Goal: Task Accomplishment & Management: Use online tool/utility

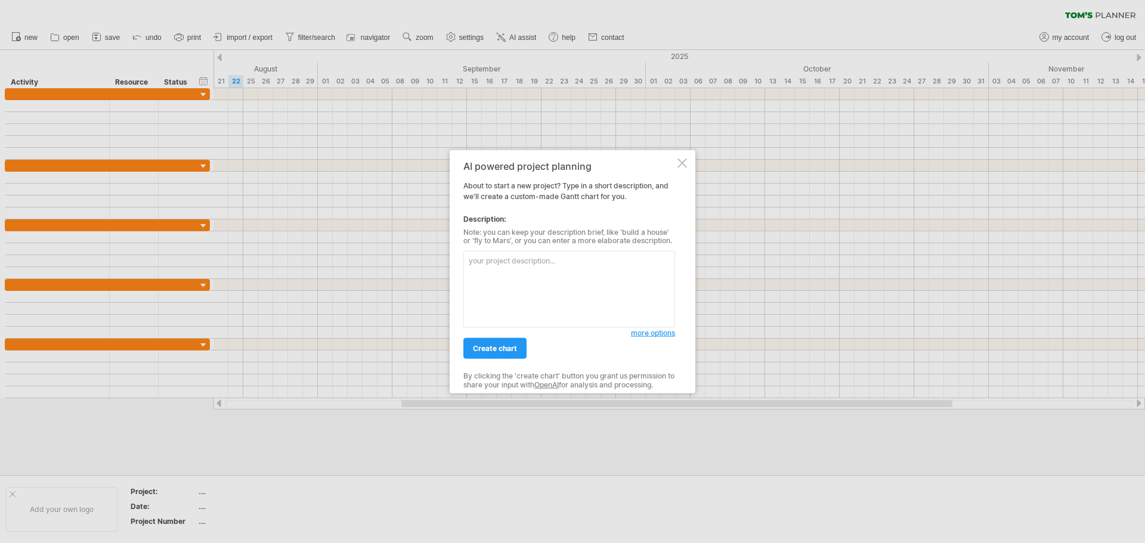
click at [679, 164] on div at bounding box center [683, 163] width 10 height 10
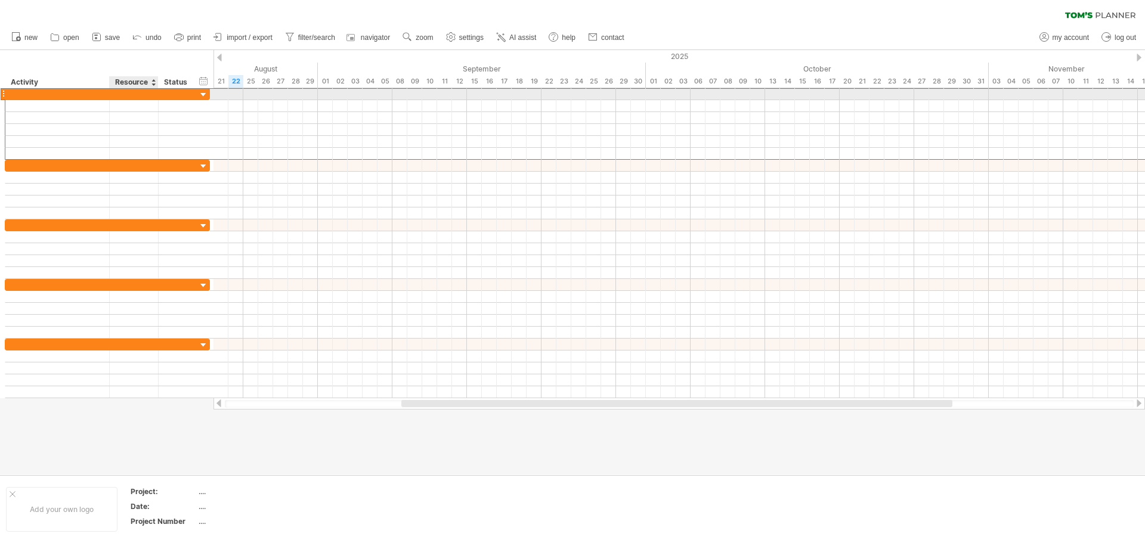
click at [146, 94] on div at bounding box center [134, 93] width 36 height 11
type input "***"
drag, startPoint x: 209, startPoint y: 95, endPoint x: 107, endPoint y: 100, distance: 102.1
click at [107, 100] on div "*** 牧遠生" at bounding box center [94, 124] width 179 height 72
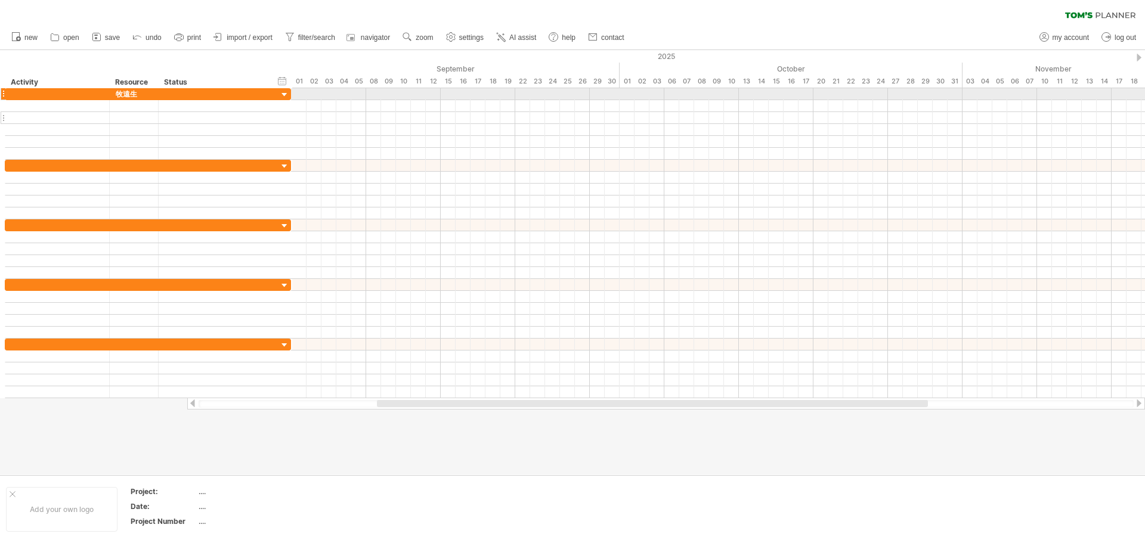
drag, startPoint x: 182, startPoint y: 88, endPoint x: 290, endPoint y: 118, distance: 111.4
click at [290, 118] on div "*** 牧遠生" at bounding box center [148, 124] width 286 height 72
drag, startPoint x: 553, startPoint y: 406, endPoint x: 287, endPoint y: 412, distance: 265.5
click at [287, 412] on div "Trying to reach [DOMAIN_NAME] Connected again... 0% clear filter new" at bounding box center [572, 271] width 1145 height 543
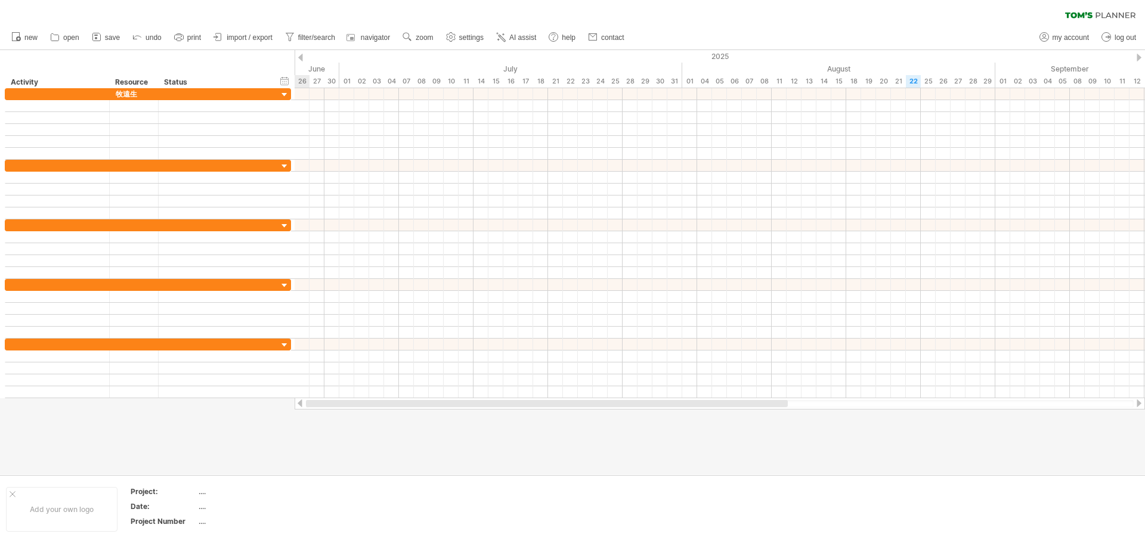
drag, startPoint x: 493, startPoint y: 401, endPoint x: 283, endPoint y: 409, distance: 210.1
click at [283, 409] on div "Trying to reach [DOMAIN_NAME] Connected again... 0% clear filter new" at bounding box center [572, 271] width 1145 height 543
drag, startPoint x: 479, startPoint y: 407, endPoint x: 310, endPoint y: 405, distance: 169.4
click at [310, 407] on div at bounding box center [506, 403] width 400 height 7
drag, startPoint x: 488, startPoint y: 409, endPoint x: 886, endPoint y: 421, distance: 398.6
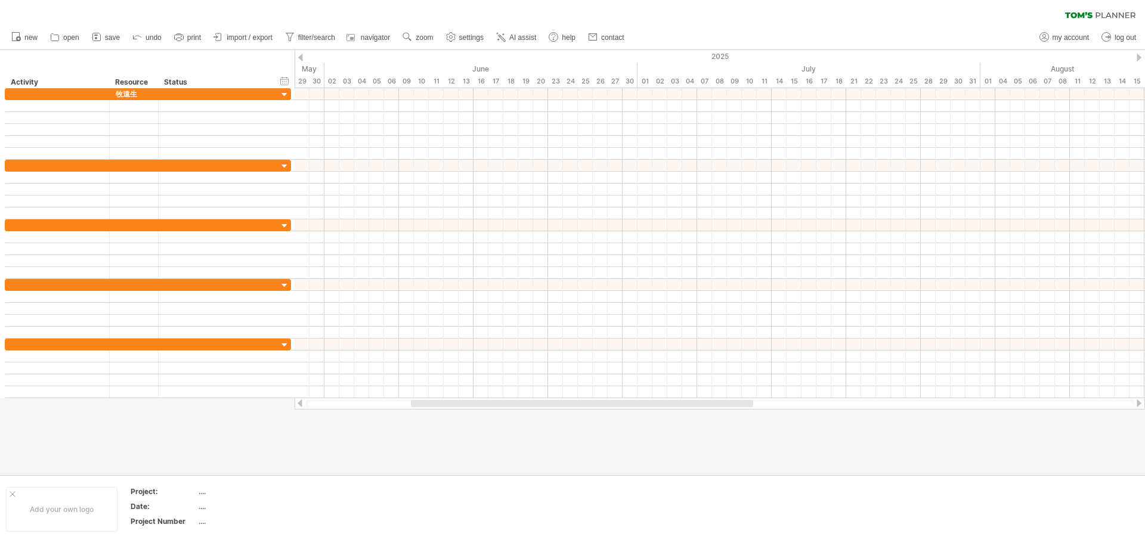
click at [1044, 406] on div at bounding box center [720, 404] width 850 height 12
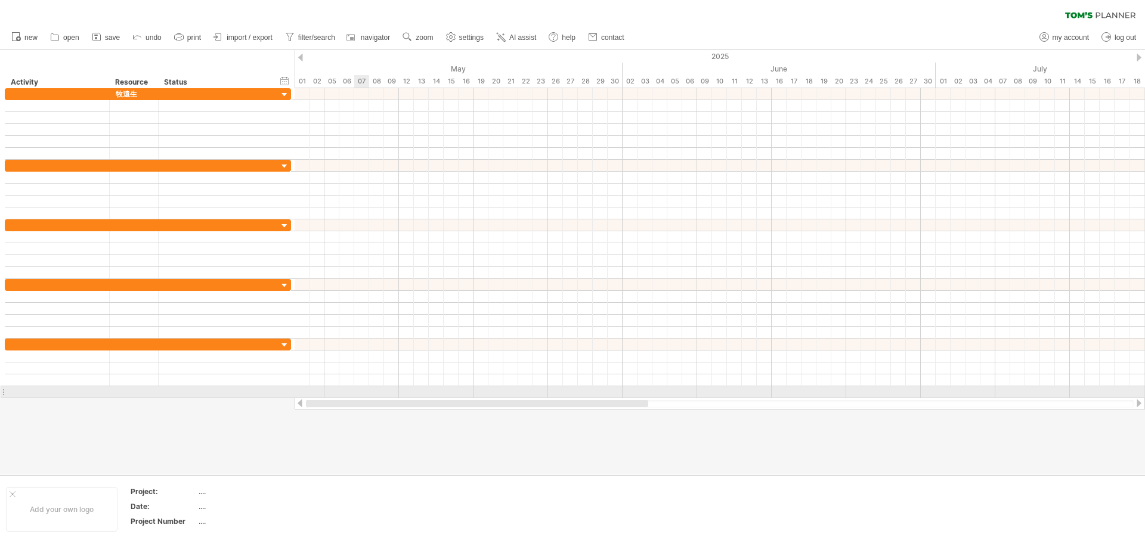
drag, startPoint x: 712, startPoint y: 404, endPoint x: 283, endPoint y: 394, distance: 429.5
click at [301, 395] on div "Trying to reach [DOMAIN_NAME] Connected again... 0% clear filter new" at bounding box center [572, 271] width 1145 height 543
drag, startPoint x: 452, startPoint y: 405, endPoint x: 306, endPoint y: 392, distance: 146.7
click at [307, 392] on div "Trying to reach [DOMAIN_NAME] Connected again... 0% clear filter new" at bounding box center [572, 271] width 1145 height 543
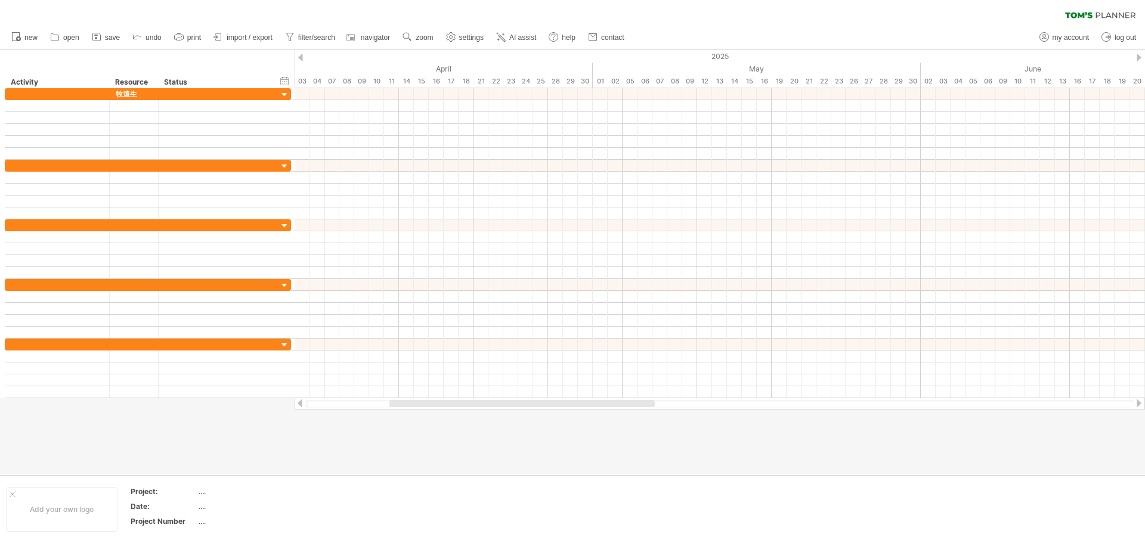
drag, startPoint x: 397, startPoint y: 410, endPoint x: 311, endPoint y: 407, distance: 85.4
click at [311, 407] on div at bounding box center [720, 404] width 850 height 12
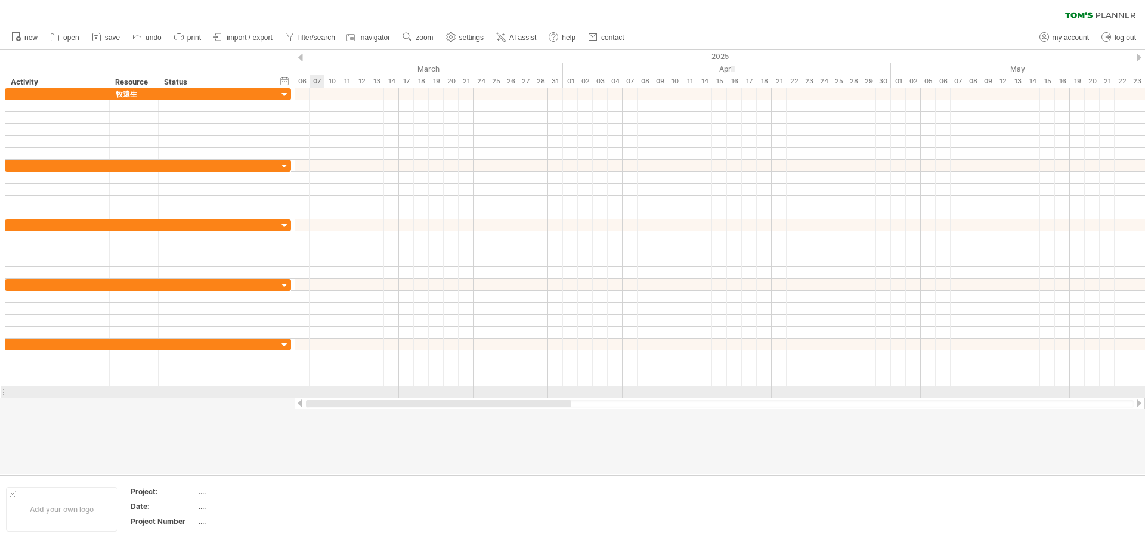
drag, startPoint x: 431, startPoint y: 406, endPoint x: 295, endPoint y: 266, distance: 194.4
click at [307, 385] on div "Trying to reach [DOMAIN_NAME] Connected again... 0% clear filter new" at bounding box center [572, 271] width 1145 height 543
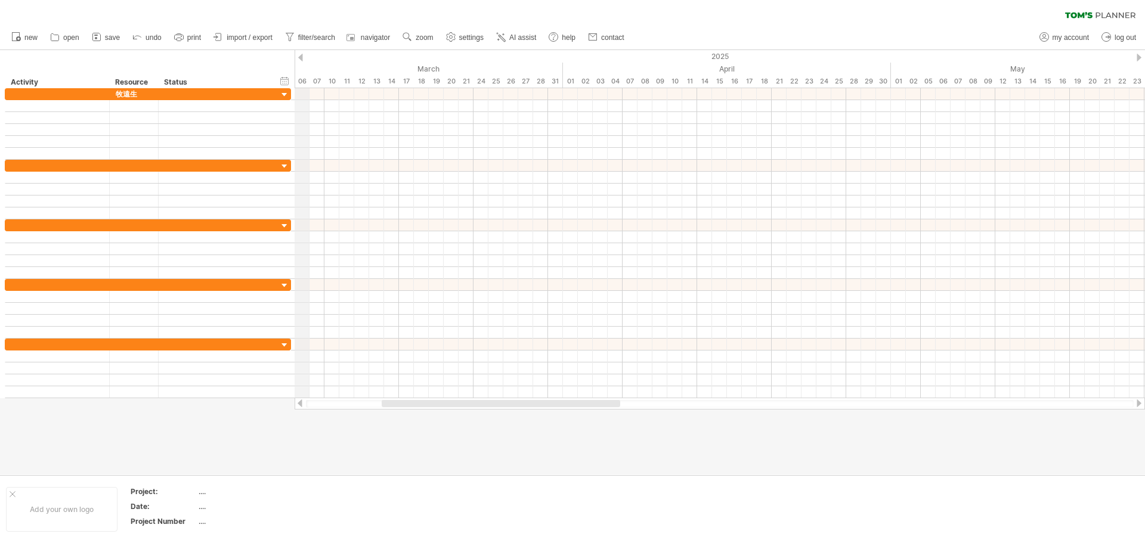
click at [303, 52] on div "2025" at bounding box center [1107, 56] width 2997 height 13
drag, startPoint x: 419, startPoint y: 405, endPoint x: 320, endPoint y: 403, distance: 99.0
click at [374, 403] on div at bounding box center [493, 403] width 239 height 7
drag, startPoint x: 410, startPoint y: 400, endPoint x: 346, endPoint y: 412, distance: 65.0
click at [346, 412] on div "Trying to reach [DOMAIN_NAME] Connected again... 0% clear filter new" at bounding box center [572, 271] width 1145 height 543
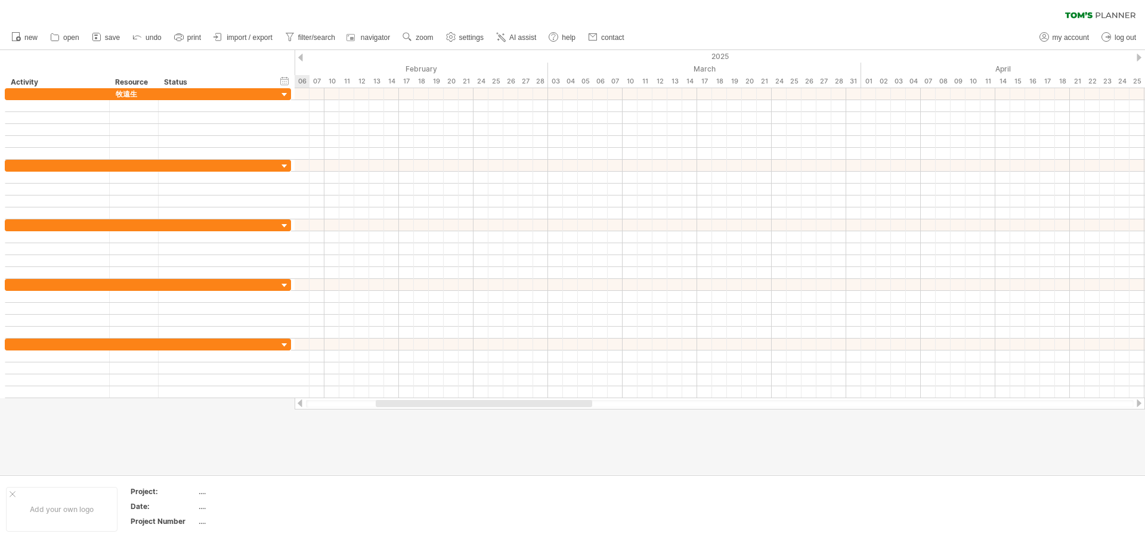
drag, startPoint x: 375, startPoint y: 412, endPoint x: 395, endPoint y: 400, distance: 23.0
click at [376, 410] on div at bounding box center [572, 262] width 1145 height 425
drag, startPoint x: 395, startPoint y: 400, endPoint x: 311, endPoint y: 401, distance: 84.1
click at [311, 401] on div at bounding box center [414, 403] width 216 height 7
drag, startPoint x: 389, startPoint y: 403, endPoint x: 315, endPoint y: 404, distance: 73.4
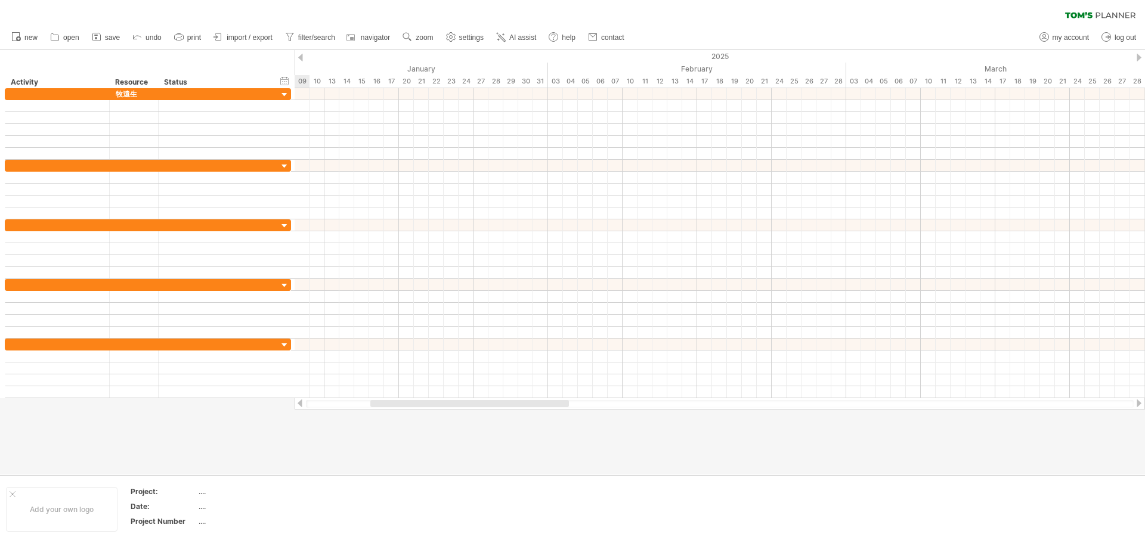
click at [370, 404] on div at bounding box center [469, 403] width 199 height 7
click at [512, 99] on div at bounding box center [720, 94] width 850 height 12
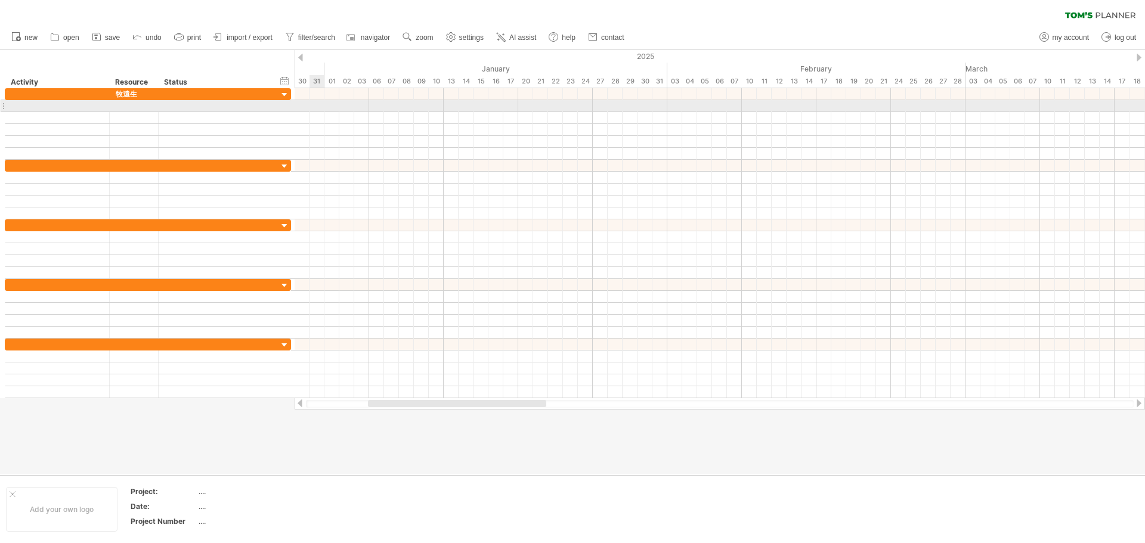
drag, startPoint x: 501, startPoint y: 68, endPoint x: 315, endPoint y: 103, distance: 188.7
click at [315, 103] on div "Trying to reach [DOMAIN_NAME] Connected again... 0% clear filter new" at bounding box center [572, 271] width 1145 height 543
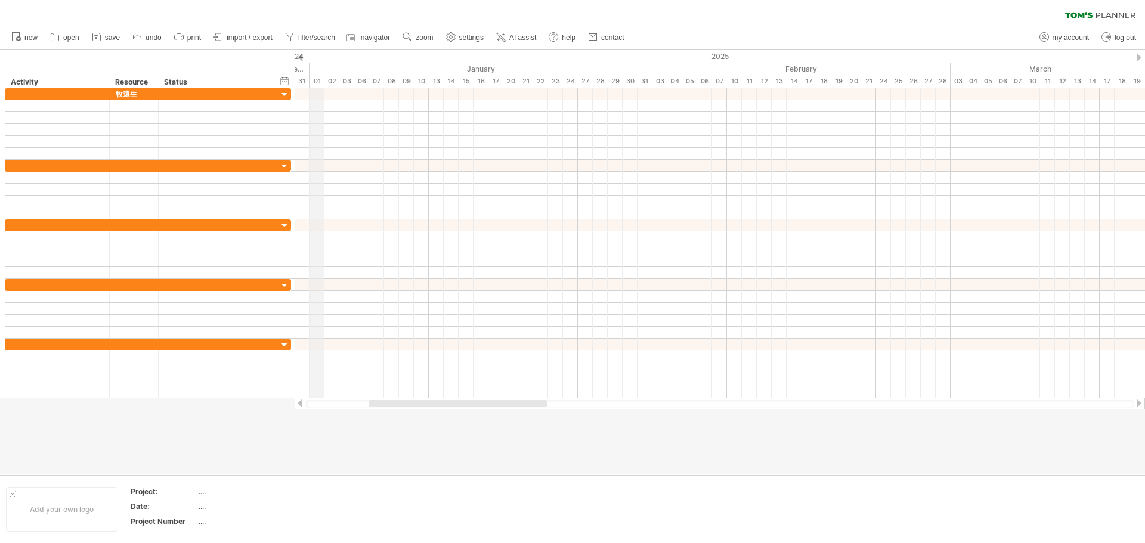
drag, startPoint x: 323, startPoint y: 70, endPoint x: 310, endPoint y: 73, distance: 13.9
drag, startPoint x: 307, startPoint y: 69, endPoint x: 296, endPoint y: 71, distance: 11.5
click at [144, 166] on div at bounding box center [134, 165] width 36 height 11
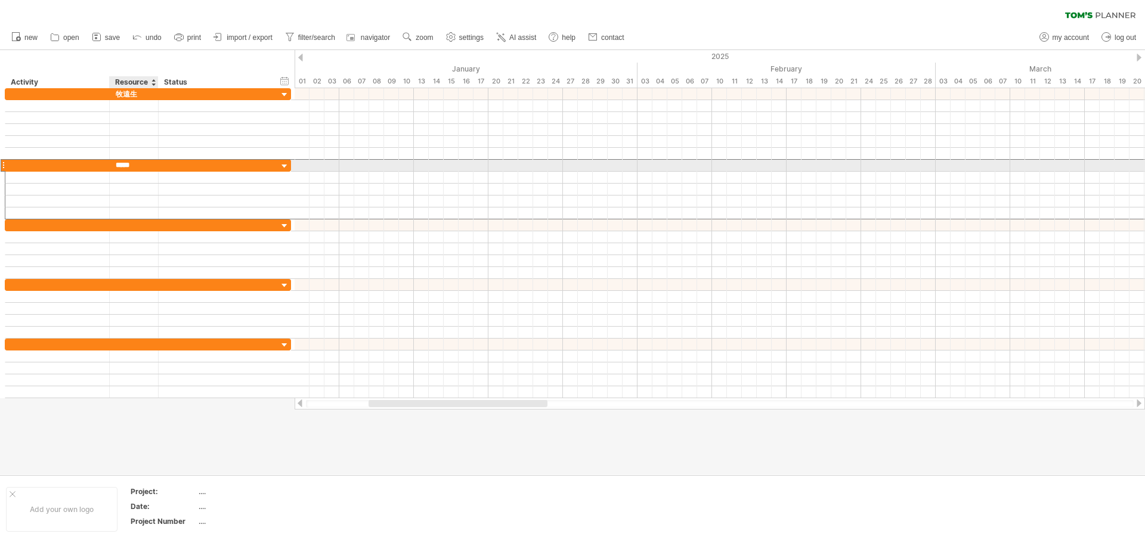
type input "***"
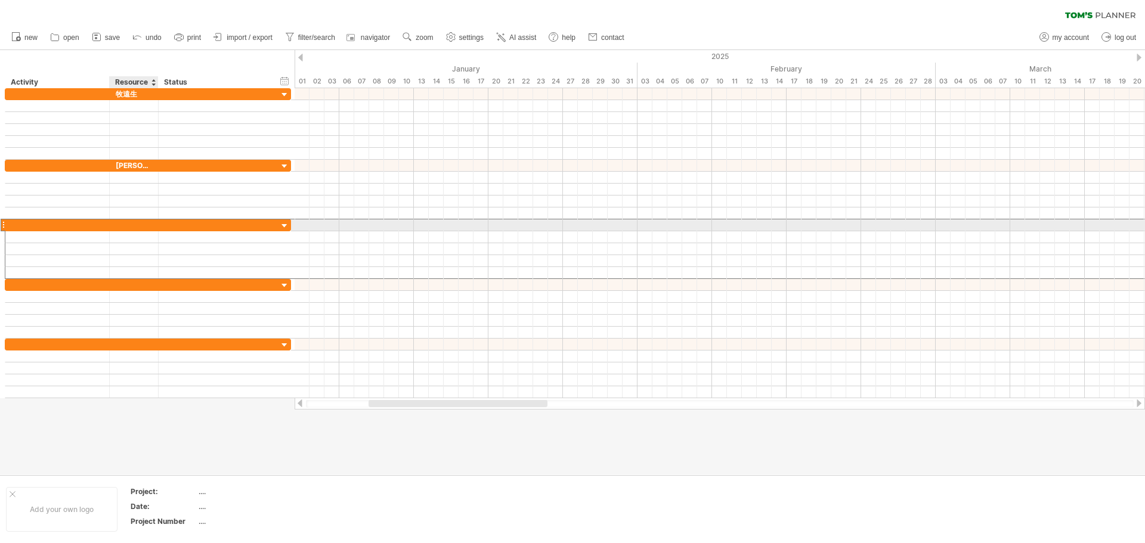
click at [143, 222] on div at bounding box center [134, 224] width 36 height 11
type input "***"
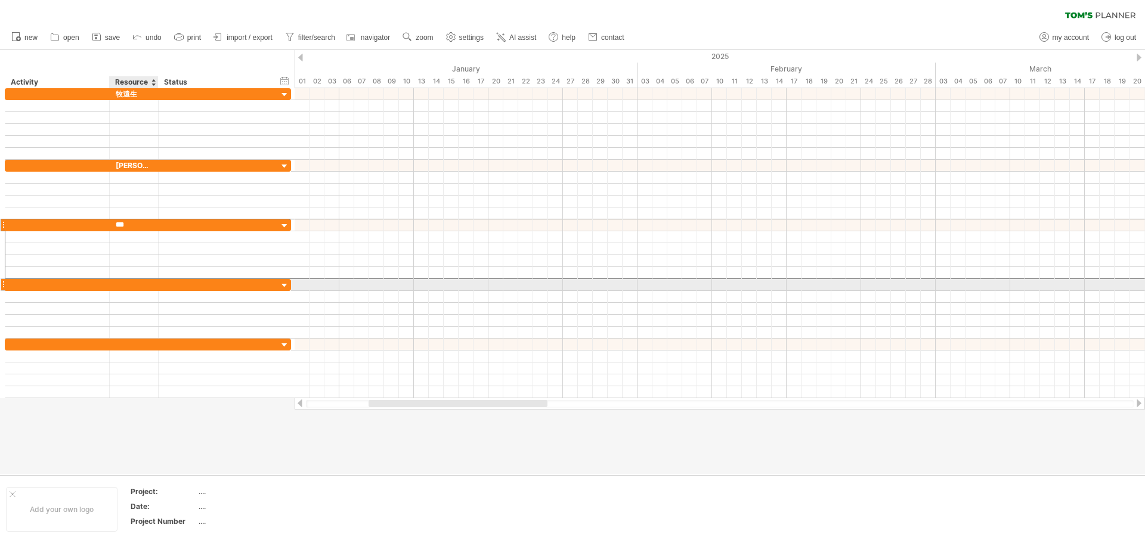
click at [125, 285] on div at bounding box center [134, 284] width 36 height 11
type input "**"
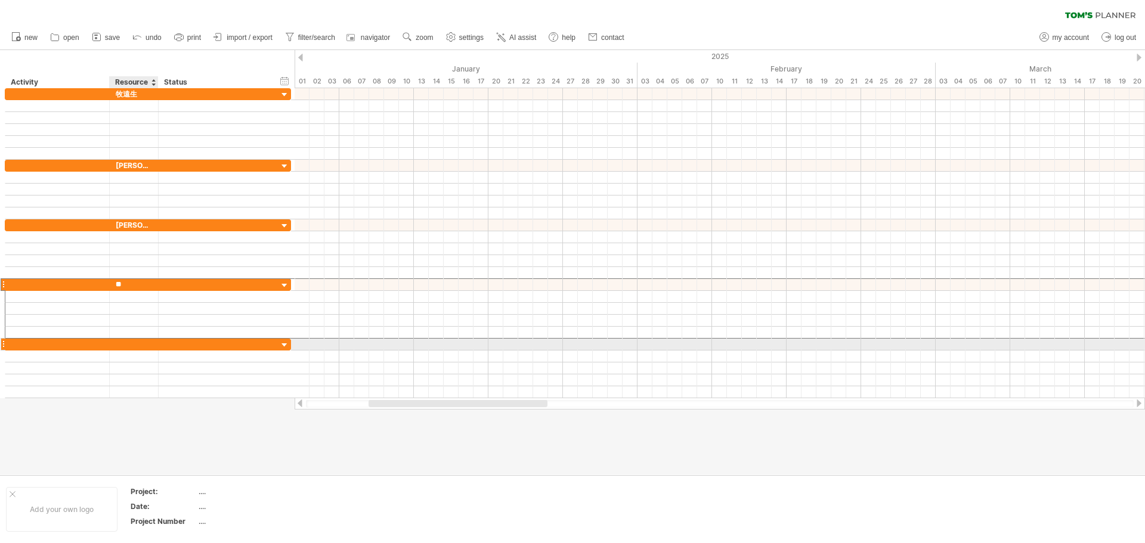
click at [136, 341] on div at bounding box center [134, 344] width 36 height 11
type input "***"
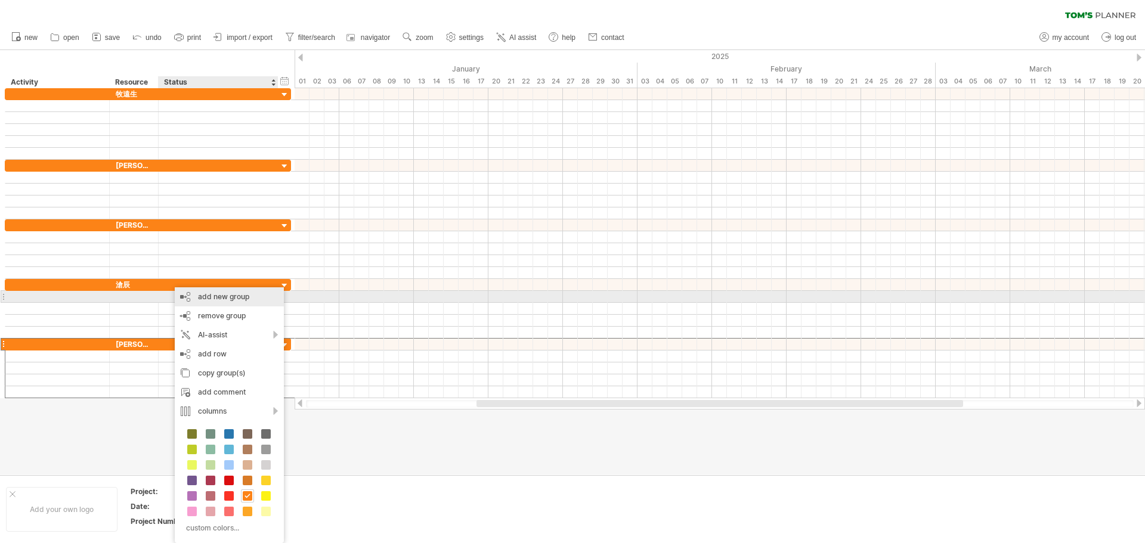
click at [234, 295] on div "add new group" at bounding box center [229, 296] width 109 height 19
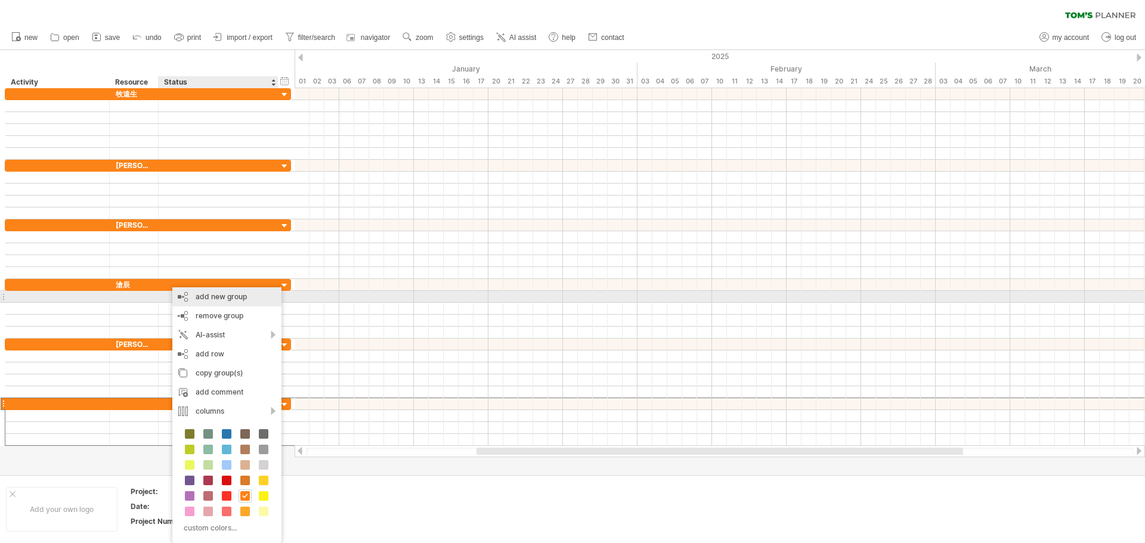
click at [205, 299] on div "add new group" at bounding box center [226, 296] width 109 height 19
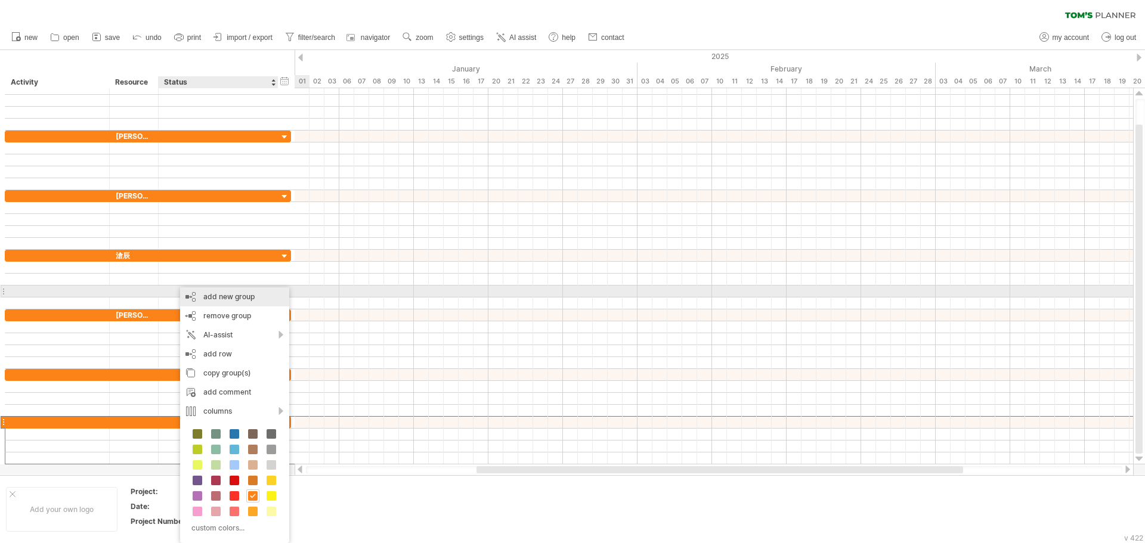
click at [215, 298] on div "add new group" at bounding box center [234, 296] width 109 height 19
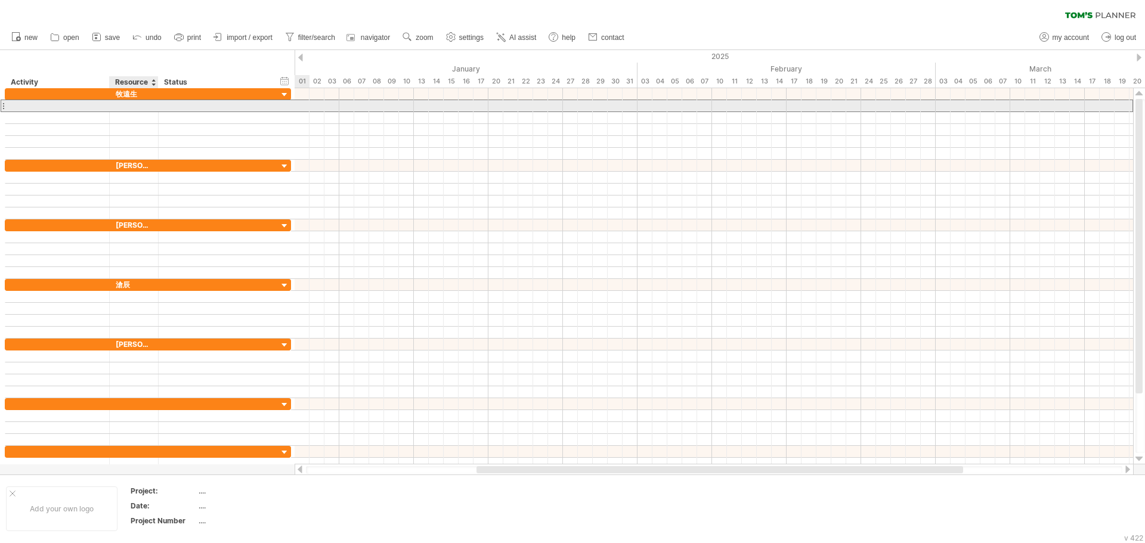
click at [133, 106] on div at bounding box center [134, 105] width 36 height 11
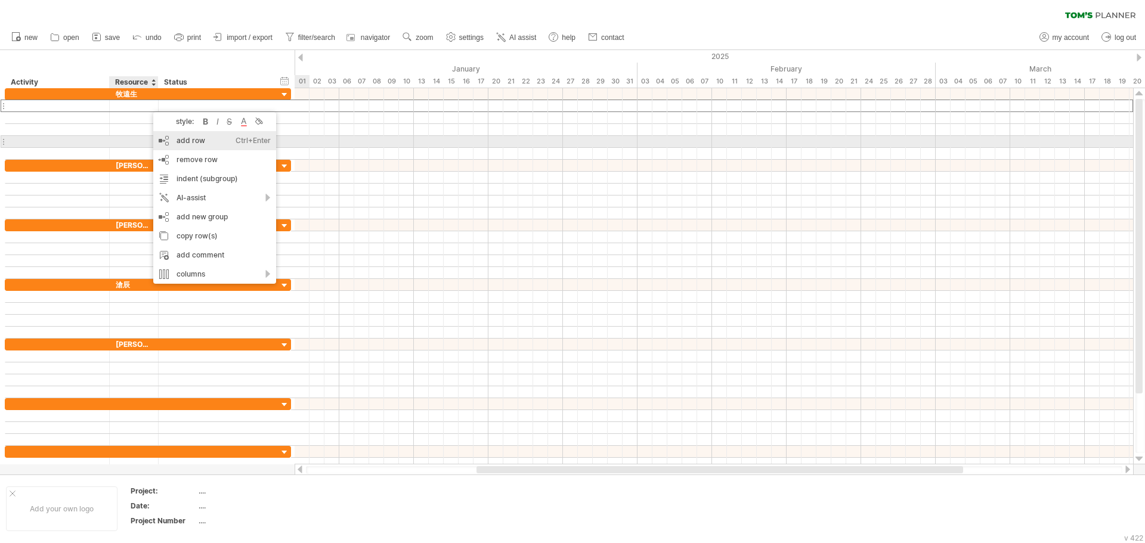
click at [184, 141] on div "add row Ctrl+Enter Cmd+Enter" at bounding box center [214, 140] width 123 height 19
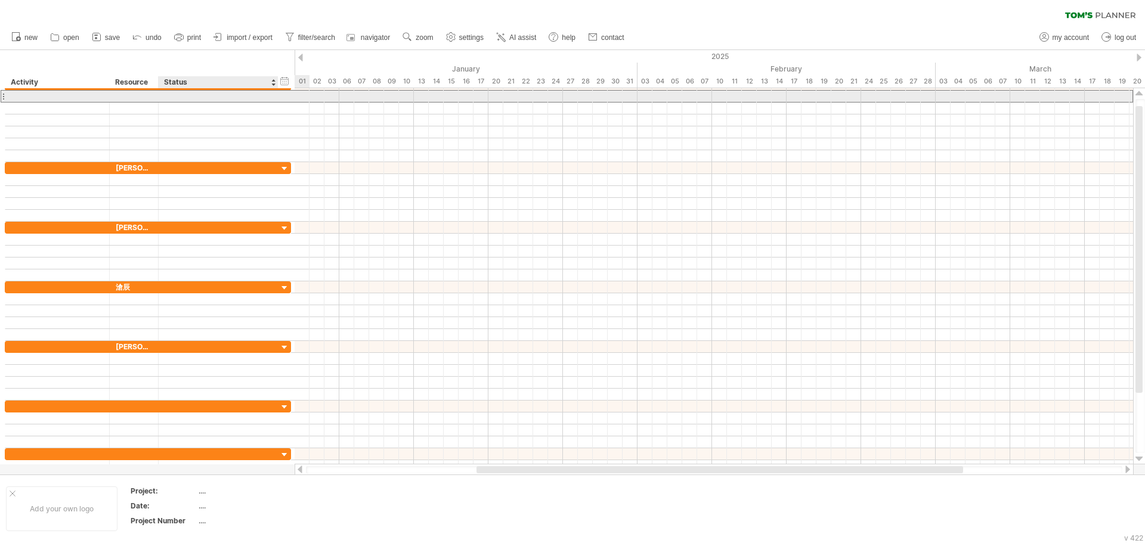
click at [123, 99] on div at bounding box center [134, 96] width 36 height 11
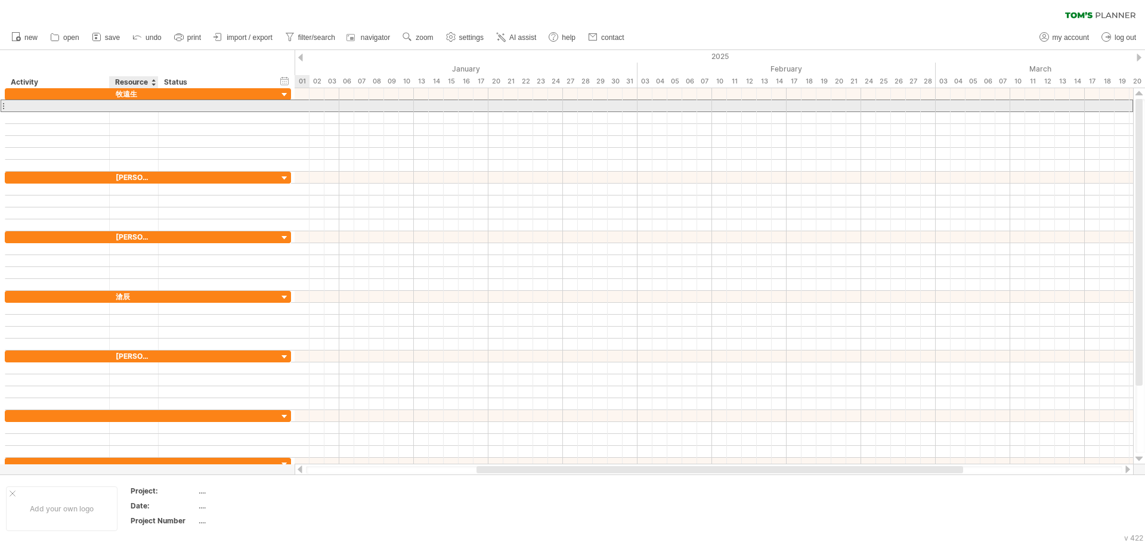
click at [135, 102] on input "text" at bounding box center [134, 105] width 36 height 11
click at [74, 107] on div at bounding box center [57, 105] width 92 height 11
click at [74, 107] on input "**" at bounding box center [57, 105] width 92 height 11
type input "*"
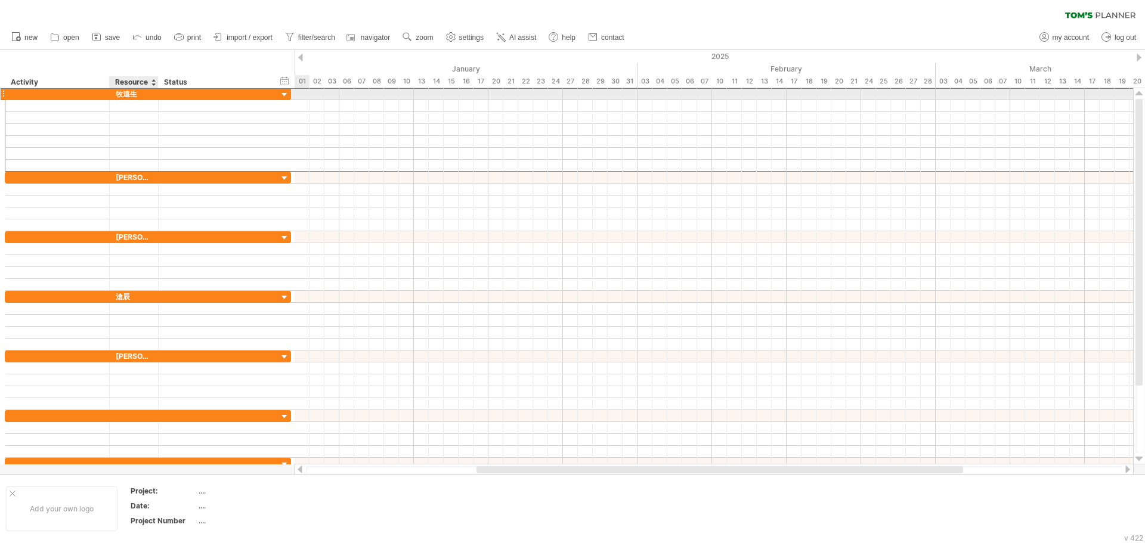
click at [145, 96] on div "牧遠生" at bounding box center [134, 93] width 36 height 11
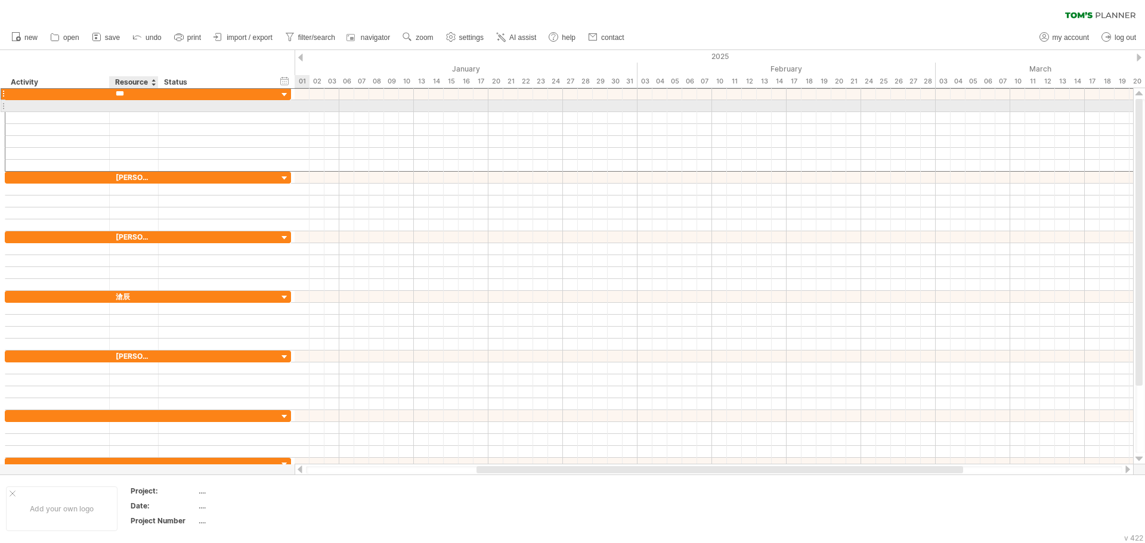
click at [137, 111] on div at bounding box center [134, 105] width 36 height 11
type input "**"
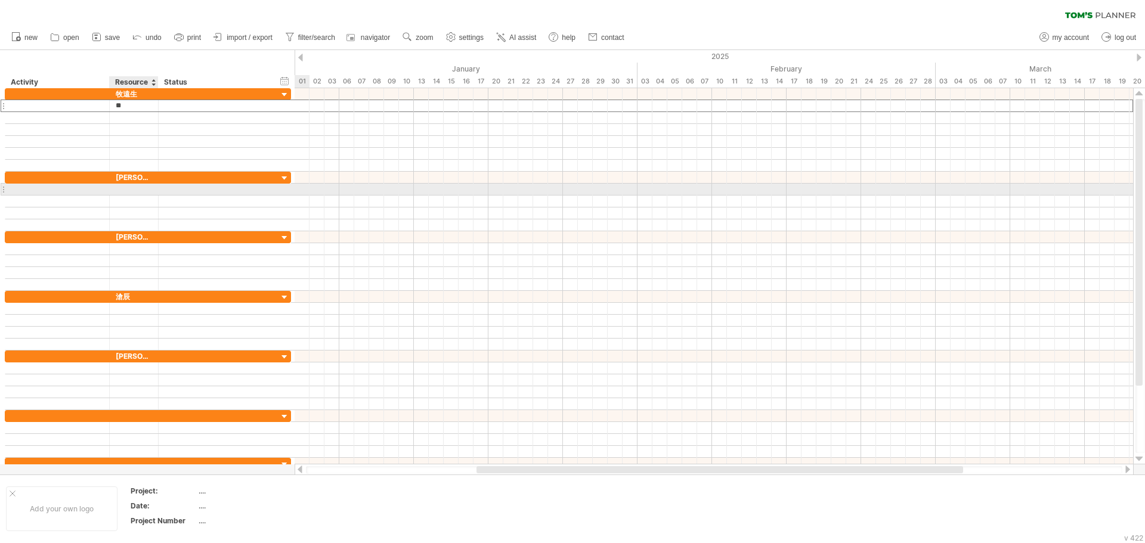
click at [131, 191] on div at bounding box center [134, 189] width 36 height 11
type input "**"
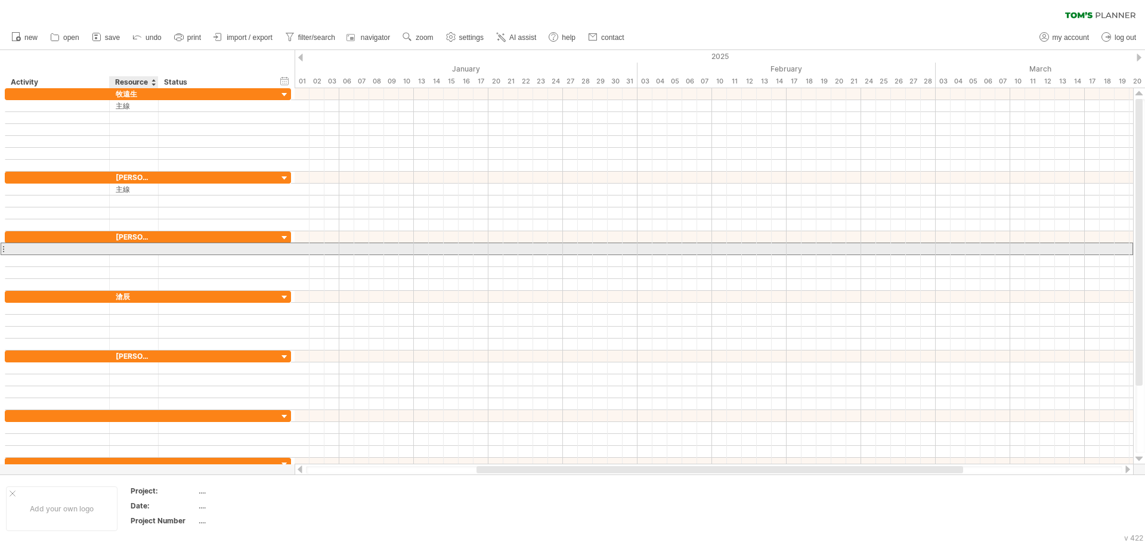
click at [139, 252] on div at bounding box center [134, 248] width 36 height 11
type input "**"
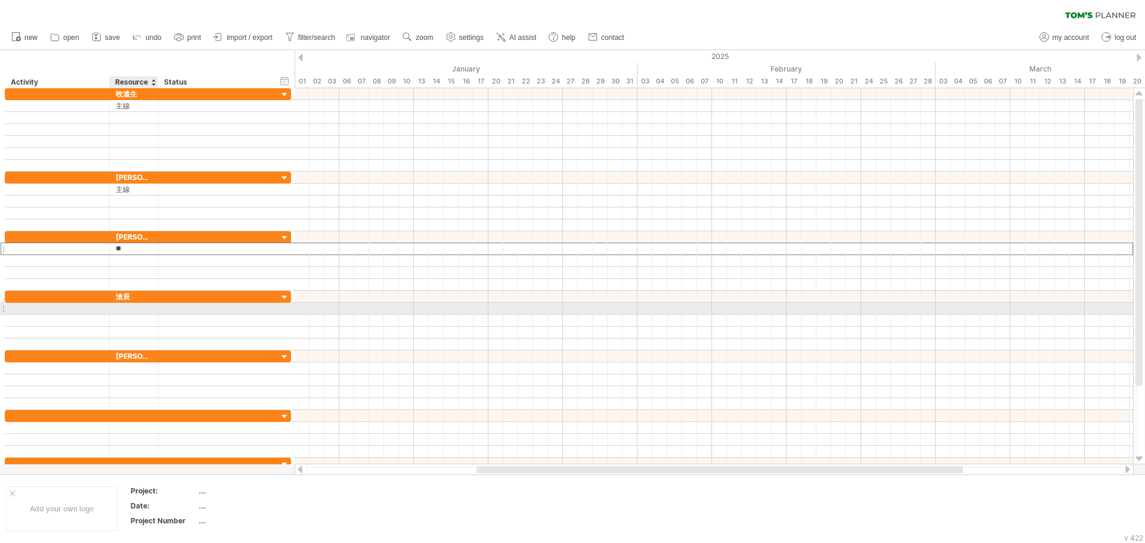
click at [141, 310] on div at bounding box center [134, 308] width 36 height 11
click at [157, 313] on div at bounding box center [157, 309] width 6 height 12
click at [147, 311] on div "主建" at bounding box center [134, 308] width 36 height 11
type input "**"
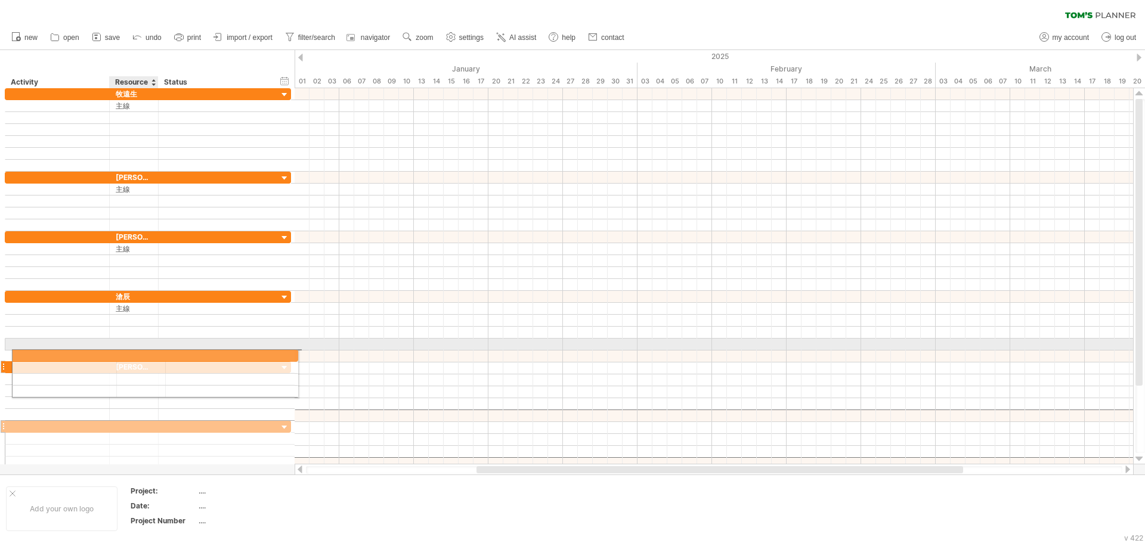
drag, startPoint x: 137, startPoint y: 416, endPoint x: 142, endPoint y: 354, distance: 62.2
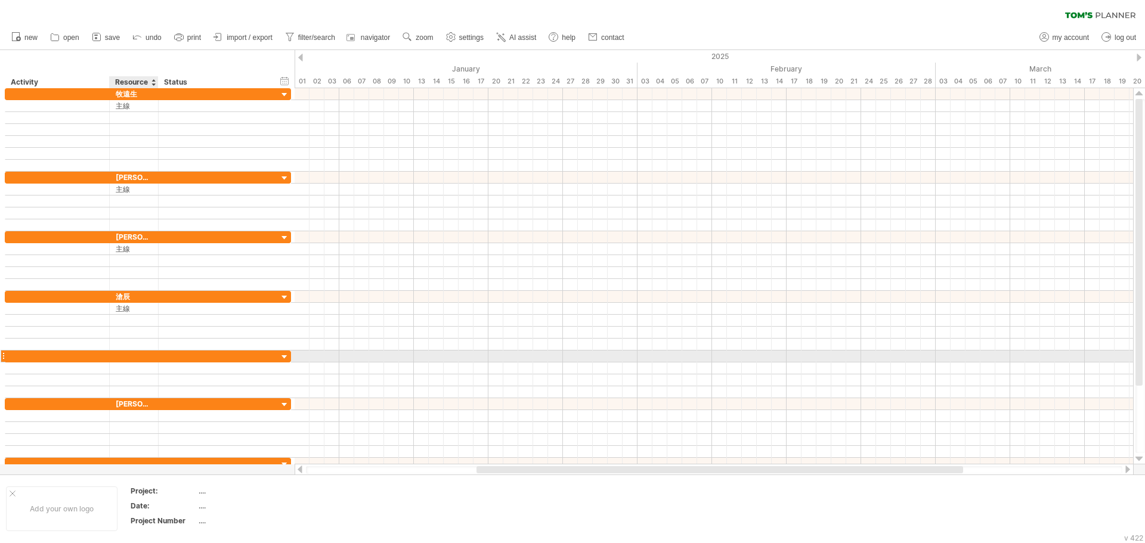
click at [136, 358] on div at bounding box center [134, 356] width 36 height 11
type input "***"
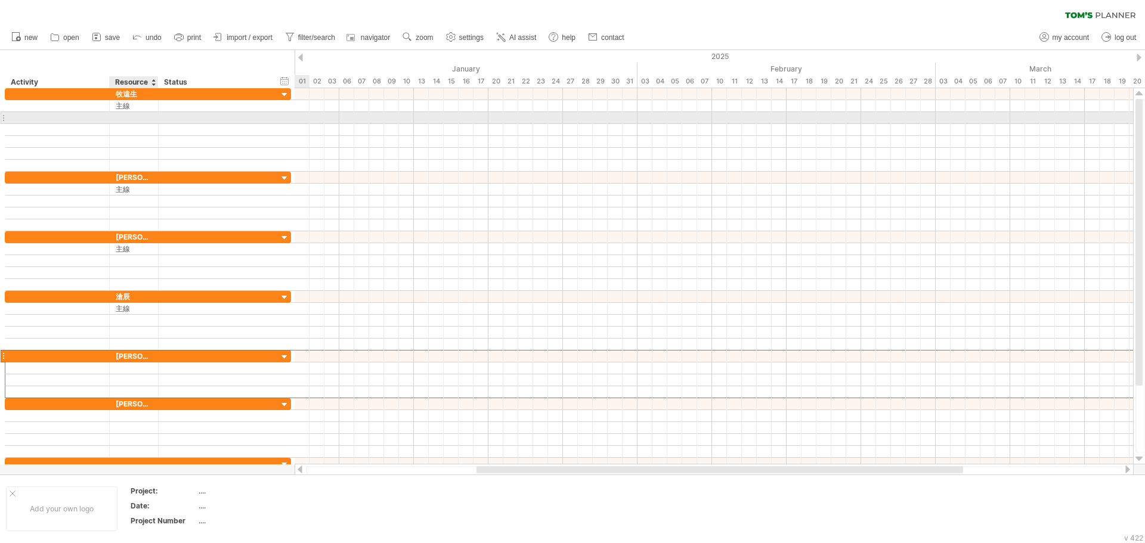
click at [116, 114] on div at bounding box center [134, 117] width 36 height 11
click at [124, 119] on input "text" at bounding box center [134, 117] width 36 height 11
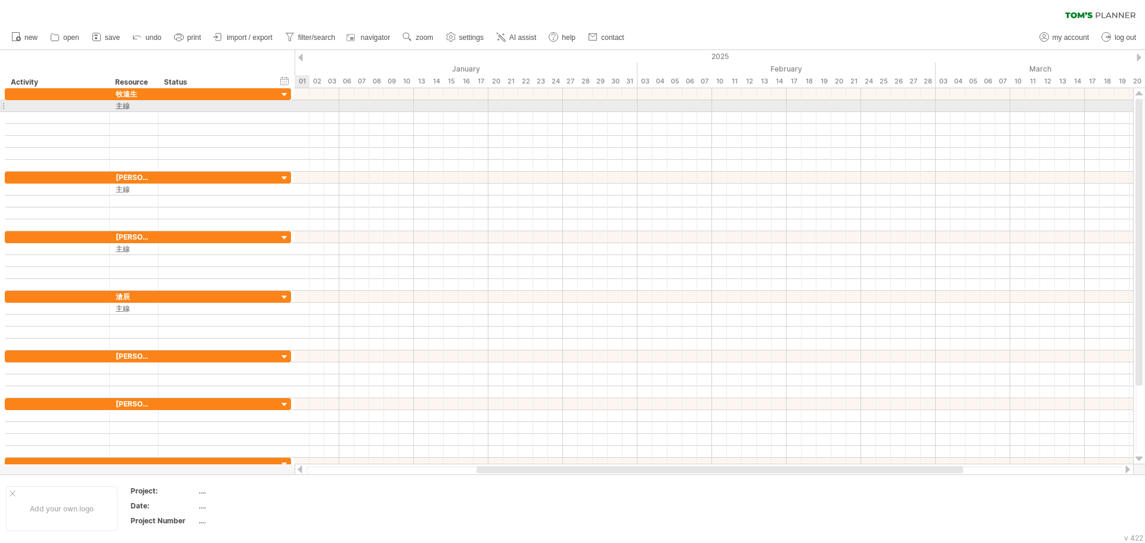
click at [307, 103] on div at bounding box center [714, 106] width 839 height 12
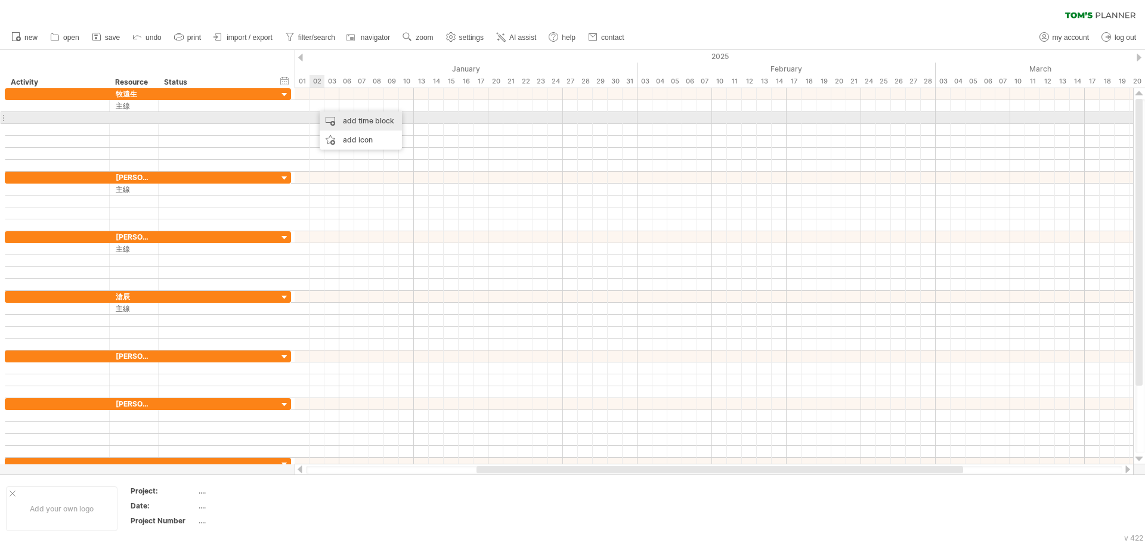
click at [331, 117] on div "add time block" at bounding box center [361, 121] width 82 height 19
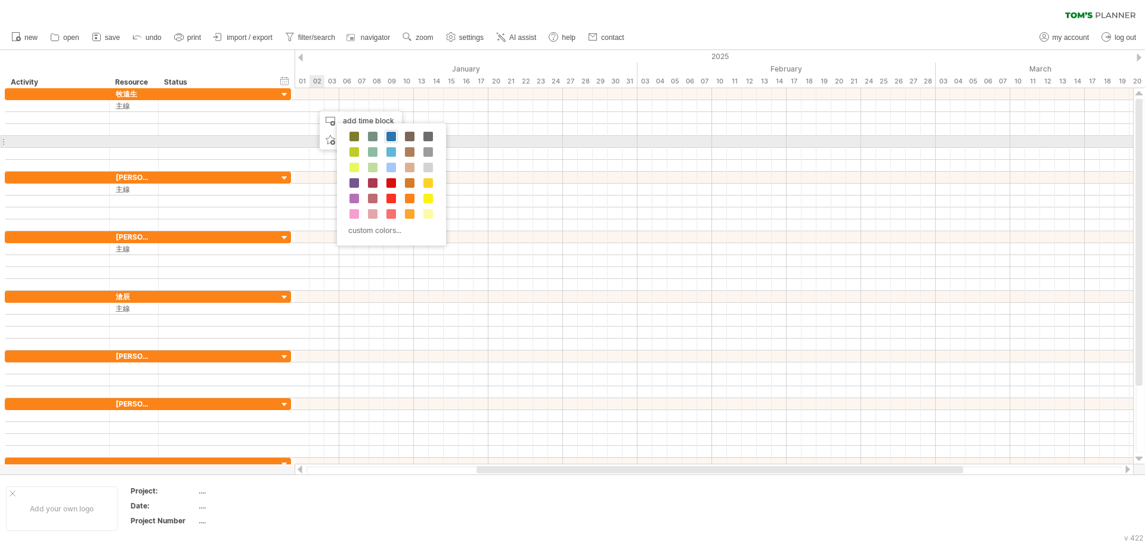
click at [387, 137] on span at bounding box center [391, 137] width 10 height 10
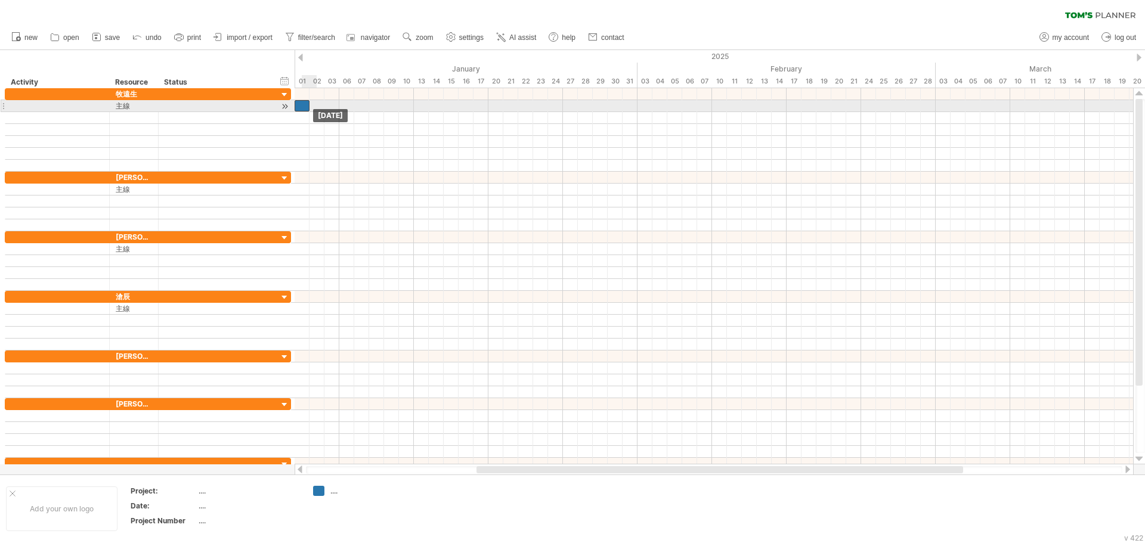
drag, startPoint x: 326, startPoint y: 105, endPoint x: 307, endPoint y: 106, distance: 19.1
click at [307, 106] on div at bounding box center [302, 105] width 15 height 11
drag, startPoint x: 311, startPoint y: 108, endPoint x: 348, endPoint y: 108, distance: 37.0
click at [348, 108] on span at bounding box center [347, 105] width 5 height 11
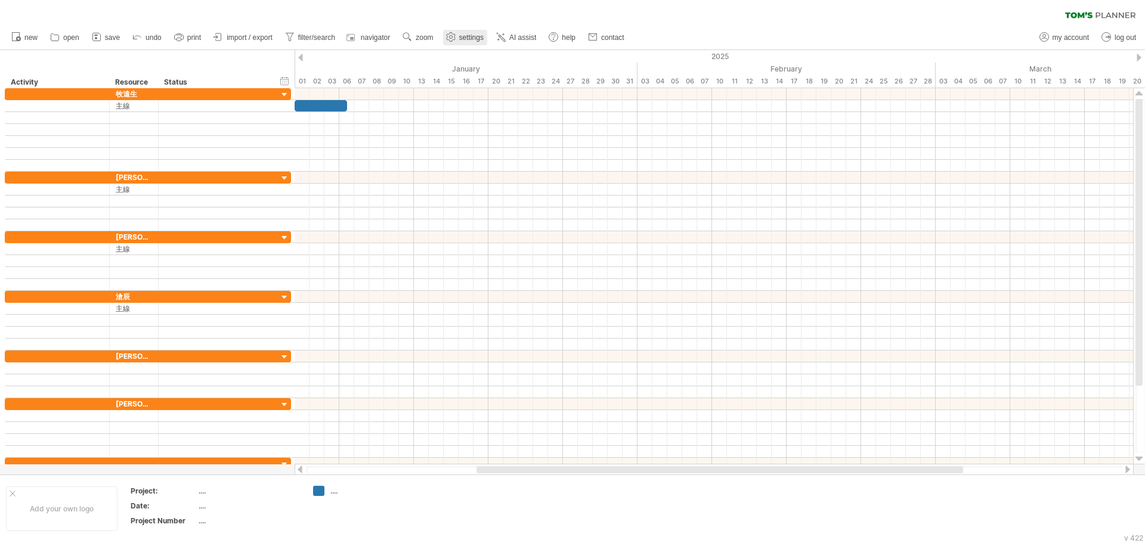
click at [474, 35] on span "settings" at bounding box center [471, 37] width 24 height 8
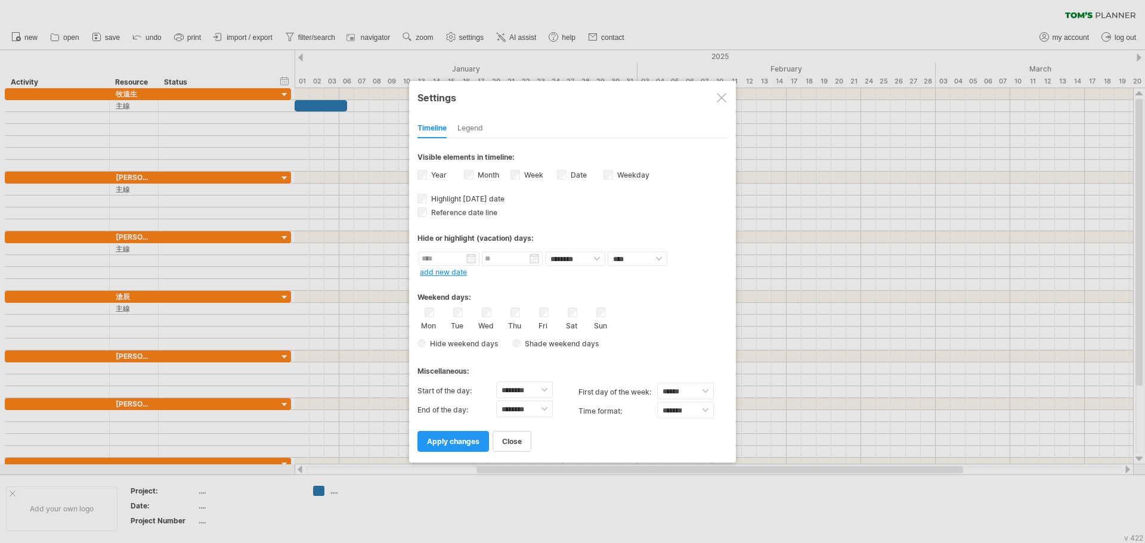
click at [460, 127] on div "Legend" at bounding box center [470, 128] width 26 height 19
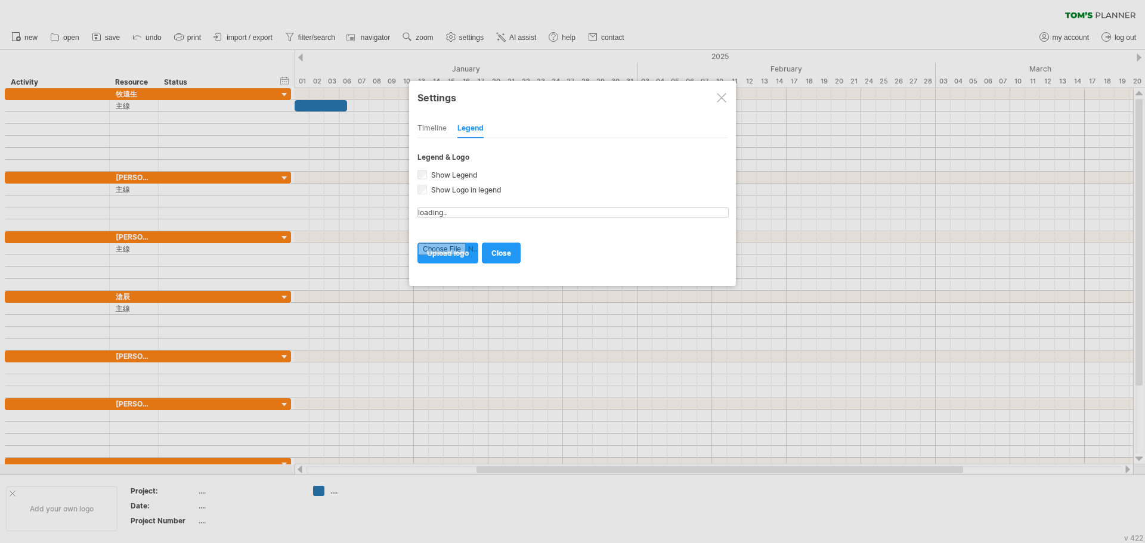
click at [420, 126] on div "Timeline" at bounding box center [431, 128] width 29 height 19
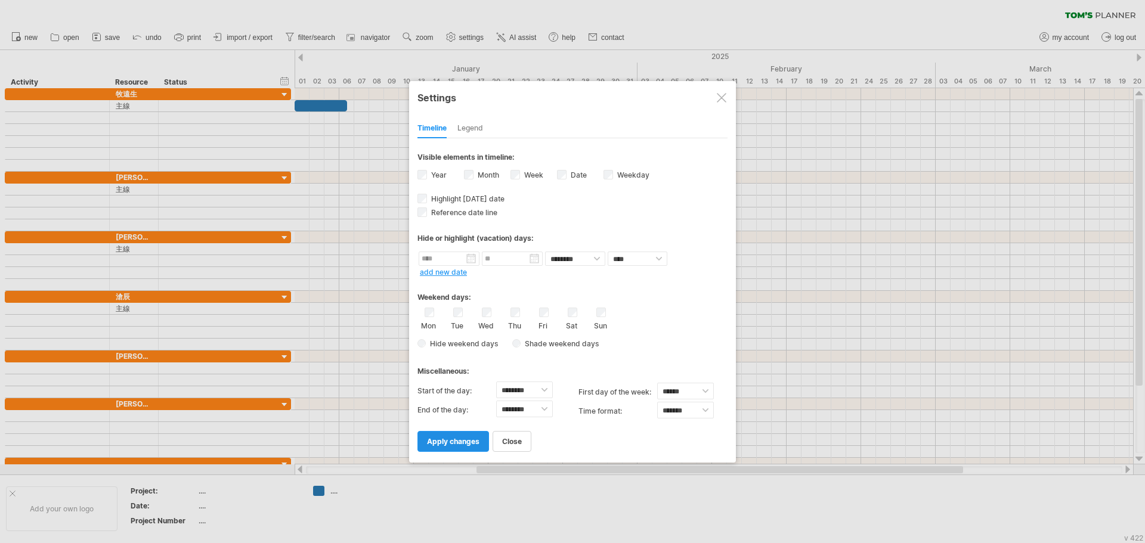
click at [453, 447] on link "apply changes" at bounding box center [453, 441] width 72 height 21
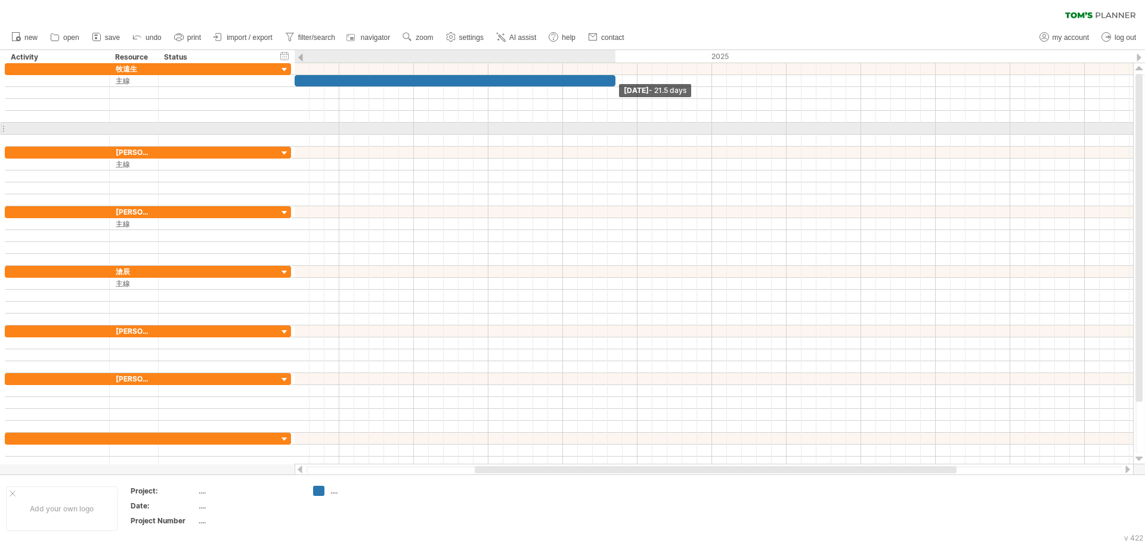
drag, startPoint x: 346, startPoint y: 80, endPoint x: 617, endPoint y: 130, distance: 275.4
click at [617, 130] on div "[DATE] - 21.5 days [DATE]" at bounding box center [714, 263] width 839 height 401
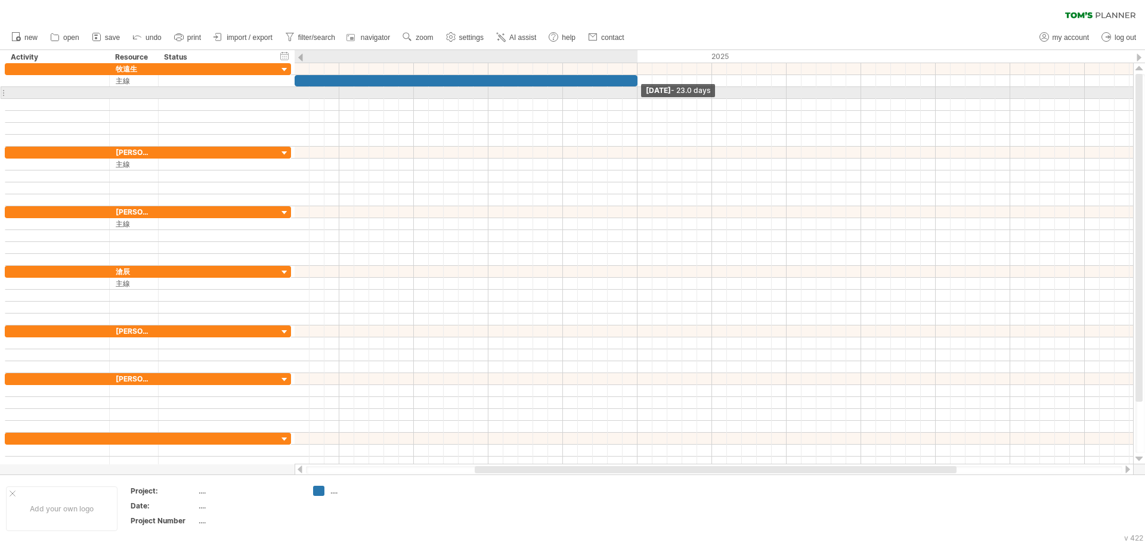
drag, startPoint x: 604, startPoint y: 83, endPoint x: 636, endPoint y: 89, distance: 32.8
click at [636, 89] on div "[DATE] - 23.0 days [DATE]" at bounding box center [714, 263] width 839 height 401
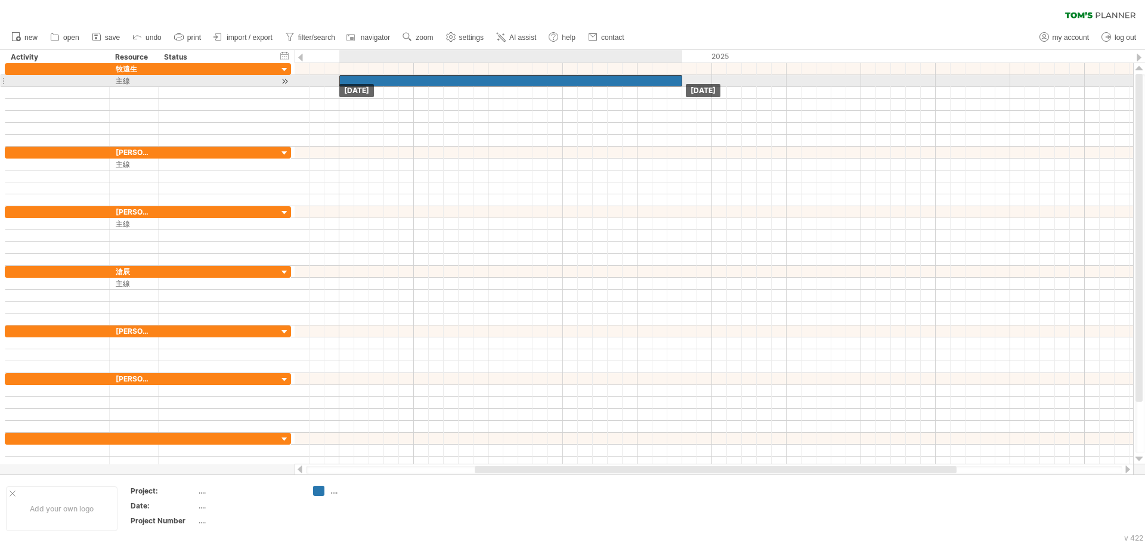
drag, startPoint x: 380, startPoint y: 80, endPoint x: 414, endPoint y: 86, distance: 35.1
click at [414, 86] on div at bounding box center [510, 80] width 343 height 11
drag, startPoint x: 682, startPoint y: 81, endPoint x: 710, endPoint y: 82, distance: 28.0
click at [710, 82] on span at bounding box center [712, 80] width 5 height 11
click at [390, 81] on div at bounding box center [525, 80] width 373 height 11
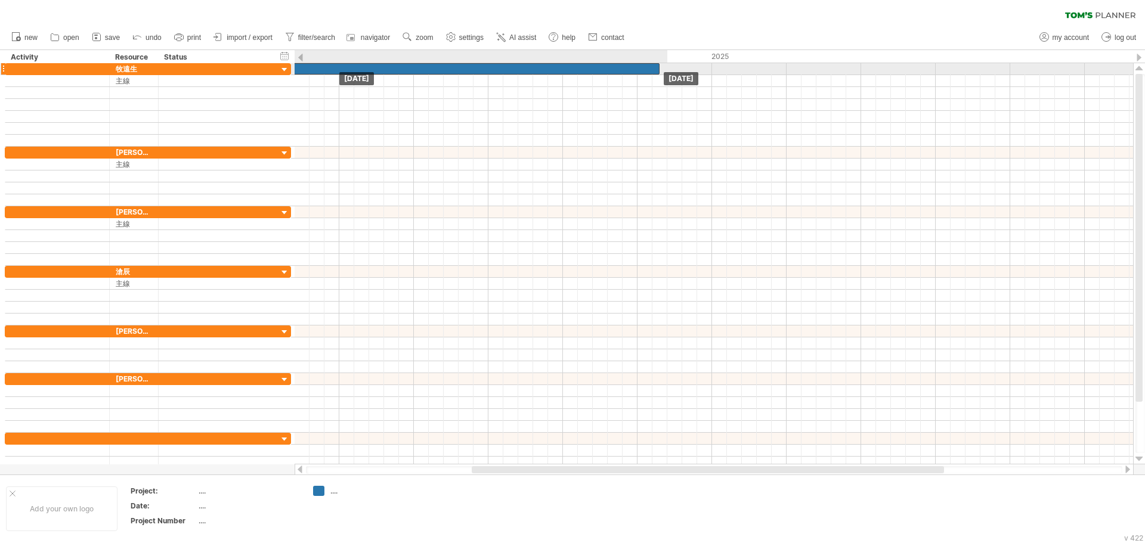
drag, startPoint x: 482, startPoint y: 83, endPoint x: 433, endPoint y: 74, distance: 49.8
click at [465, 67] on div at bounding box center [473, 68] width 373 height 11
click at [625, 69] on div "***" at bounding box center [473, 68] width 373 height 11
click at [707, 67] on div at bounding box center [714, 69] width 839 height 12
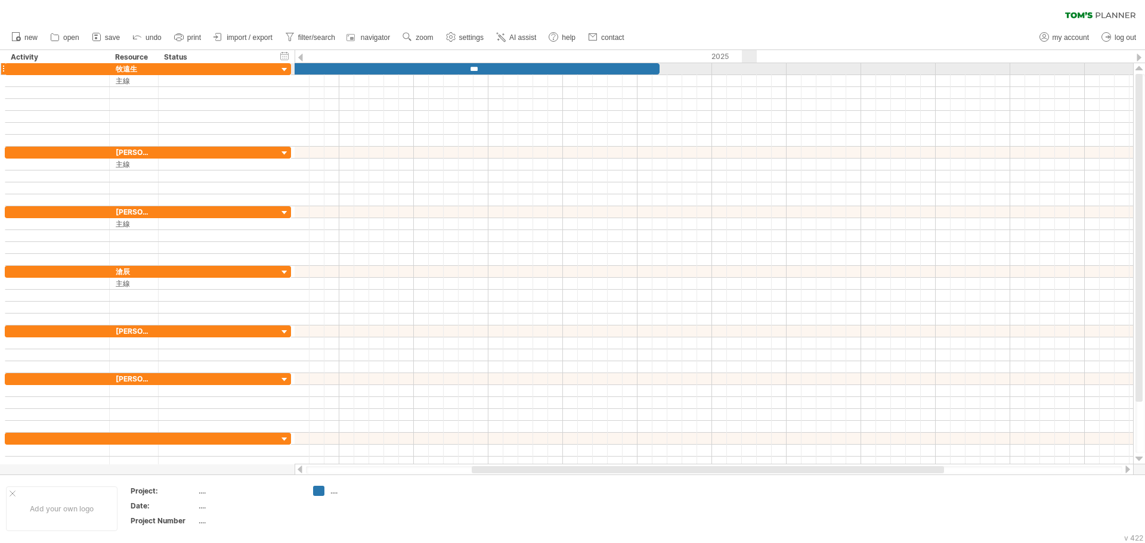
click at [750, 64] on div at bounding box center [714, 69] width 839 height 12
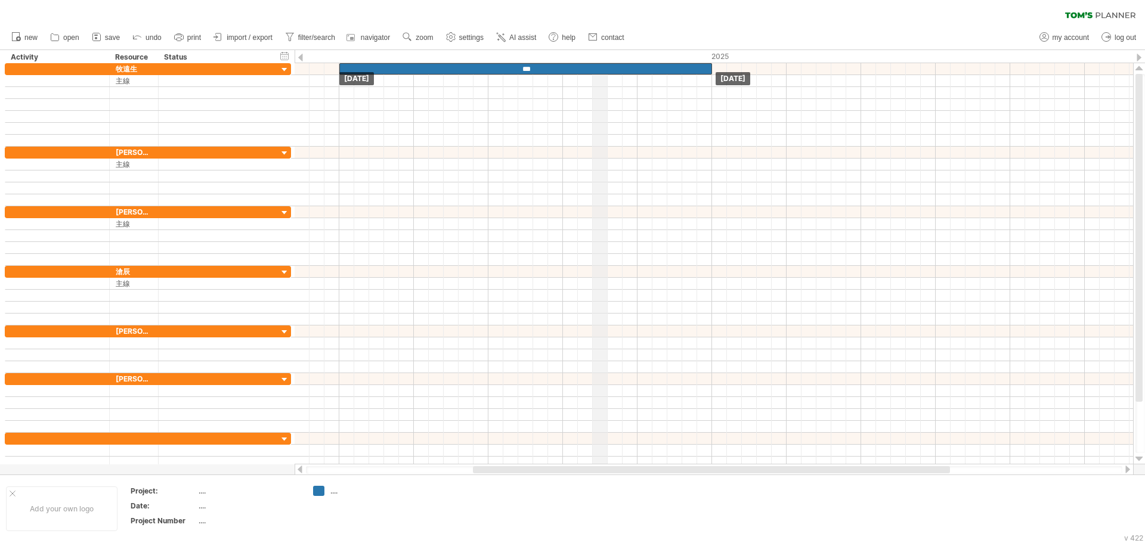
drag, startPoint x: 562, startPoint y: 67, endPoint x: 607, endPoint y: 61, distance: 44.6
click at [607, 61] on div "Trying to reach [DOMAIN_NAME] Connected again... 0% clear filter new" at bounding box center [572, 271] width 1145 height 543
drag, startPoint x: 489, startPoint y: 472, endPoint x: 515, endPoint y: 475, distance: 25.9
click at [515, 475] on div "Trying to reach [DOMAIN_NAME] Connected again... 0% clear filter new" at bounding box center [572, 271] width 1145 height 543
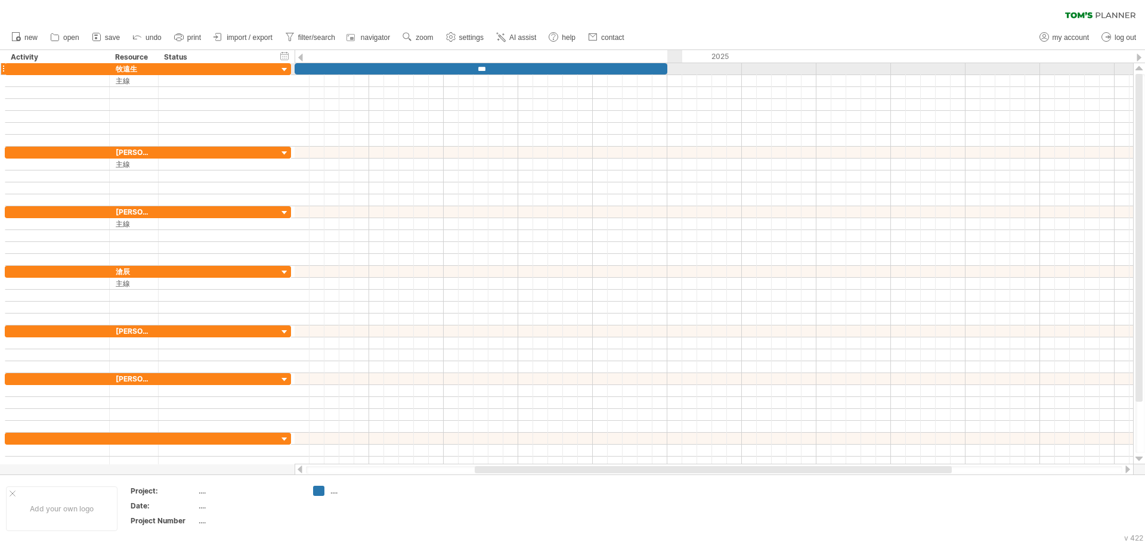
click at [679, 69] on div at bounding box center [714, 69] width 839 height 12
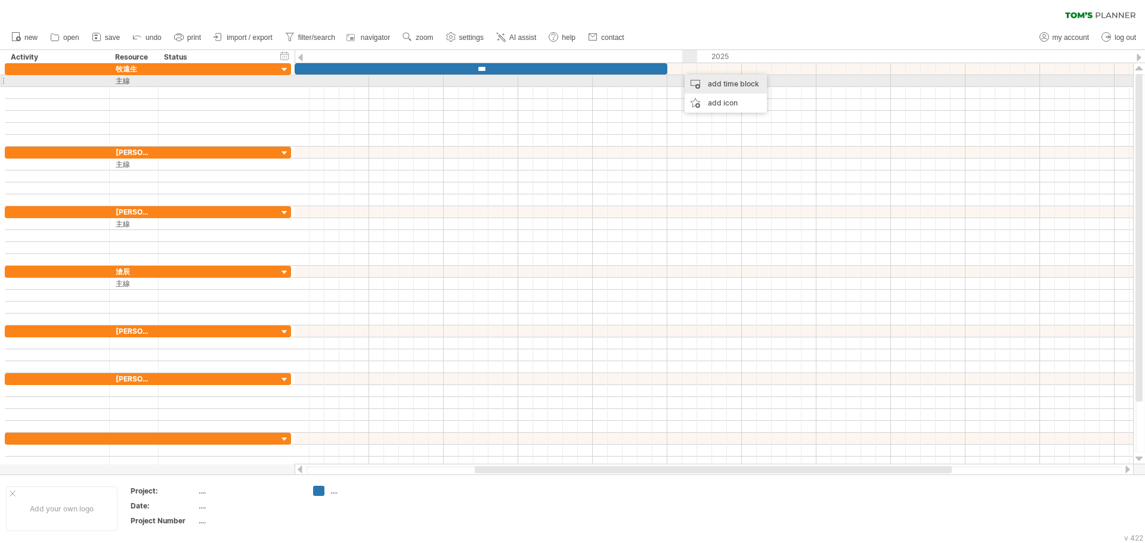
click at [700, 83] on div "add time block" at bounding box center [726, 84] width 82 height 19
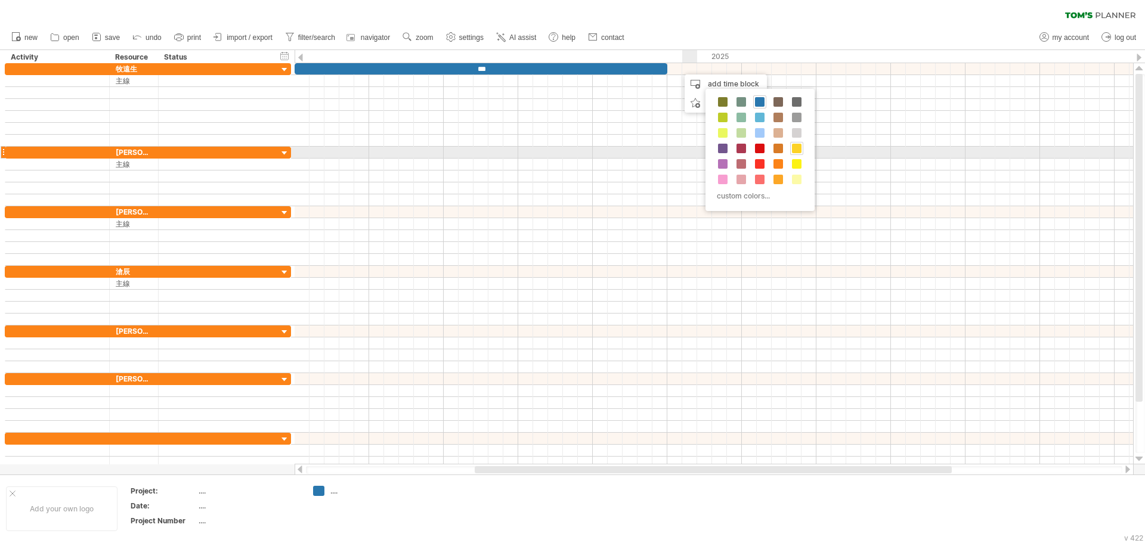
drag, startPoint x: 778, startPoint y: 103, endPoint x: 800, endPoint y: 148, distance: 49.9
click at [800, 148] on div "custom colors..." at bounding box center [760, 150] width 109 height 122
click at [800, 148] on span at bounding box center [797, 149] width 10 height 10
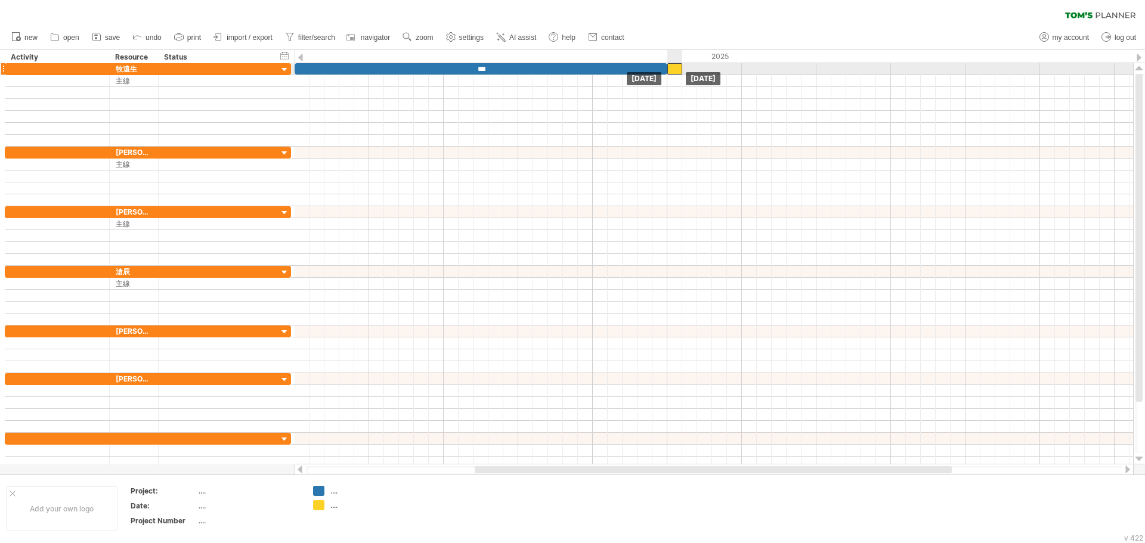
drag, startPoint x: 691, startPoint y: 70, endPoint x: 678, endPoint y: 74, distance: 14.3
click at [678, 74] on div at bounding box center [674, 68] width 15 height 11
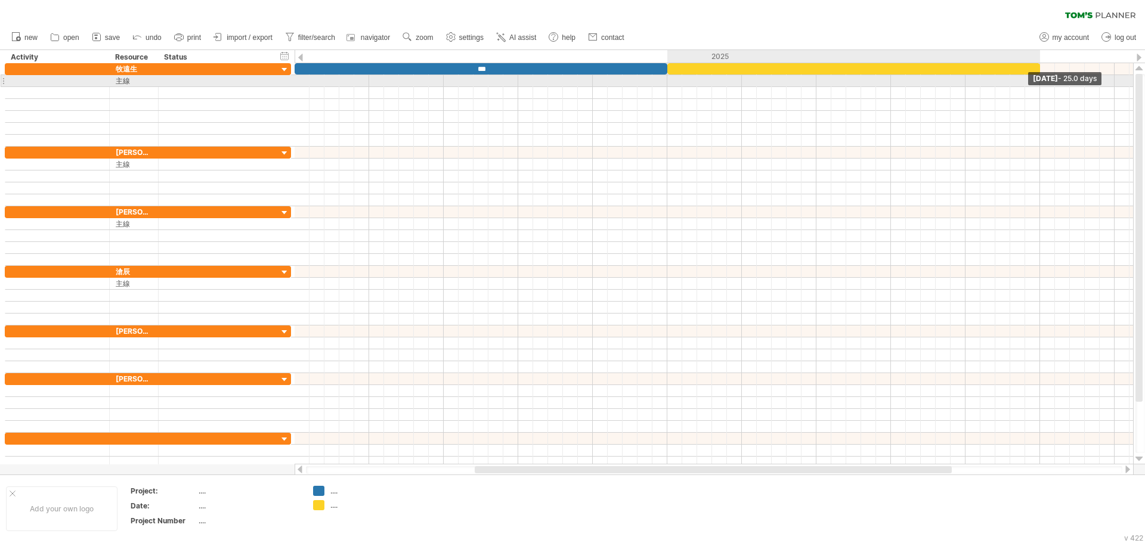
drag, startPoint x: 683, startPoint y: 70, endPoint x: 1040, endPoint y: 80, distance: 356.2
click at [1040, 80] on div "*** [DATE] - 25.0 days [DATE]" at bounding box center [714, 263] width 839 height 401
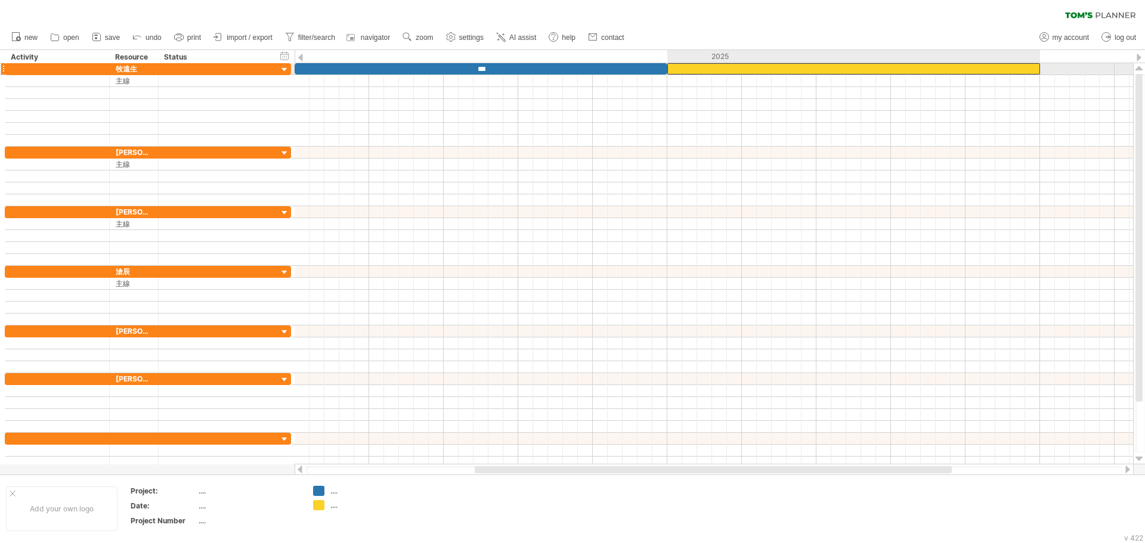
click at [812, 69] on div at bounding box center [853, 68] width 373 height 11
click at [624, 470] on div at bounding box center [712, 469] width 477 height 7
click at [855, 67] on div at bounding box center [853, 68] width 373 height 11
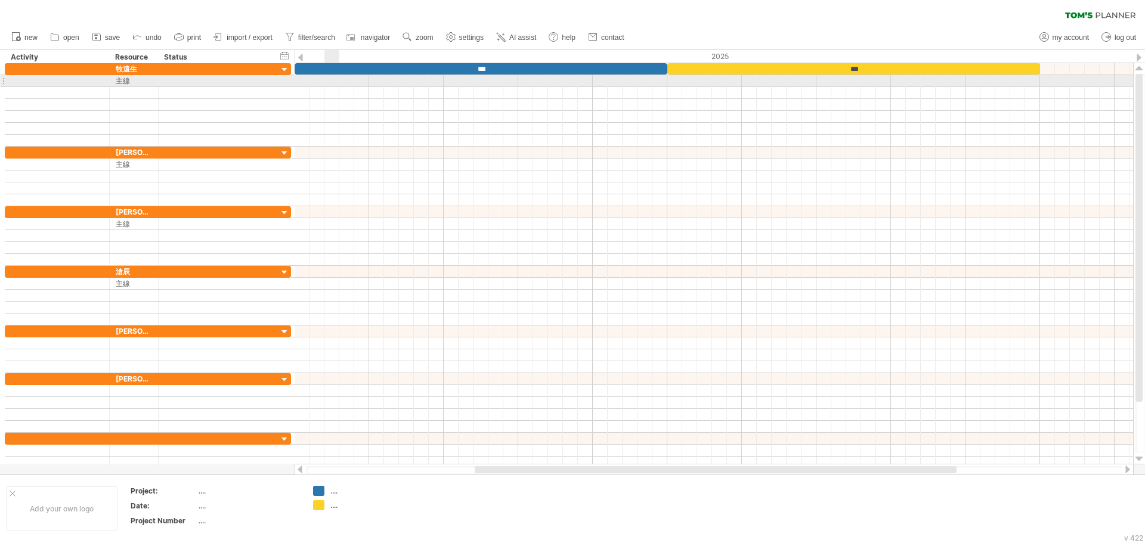
click at [336, 78] on div at bounding box center [714, 81] width 839 height 12
click at [348, 79] on div at bounding box center [714, 81] width 839 height 12
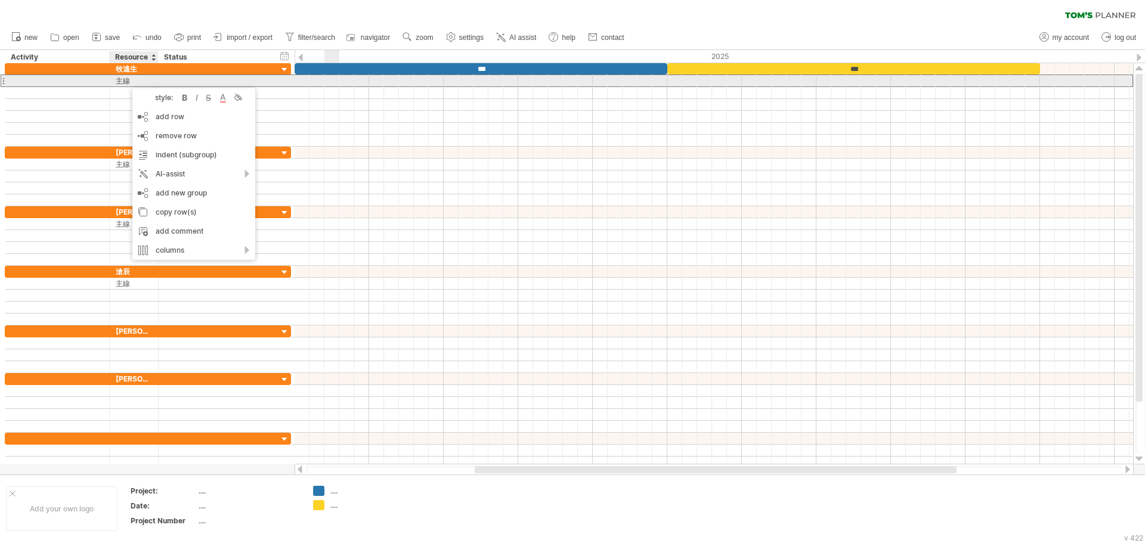
click at [326, 81] on div at bounding box center [714, 81] width 839 height 13
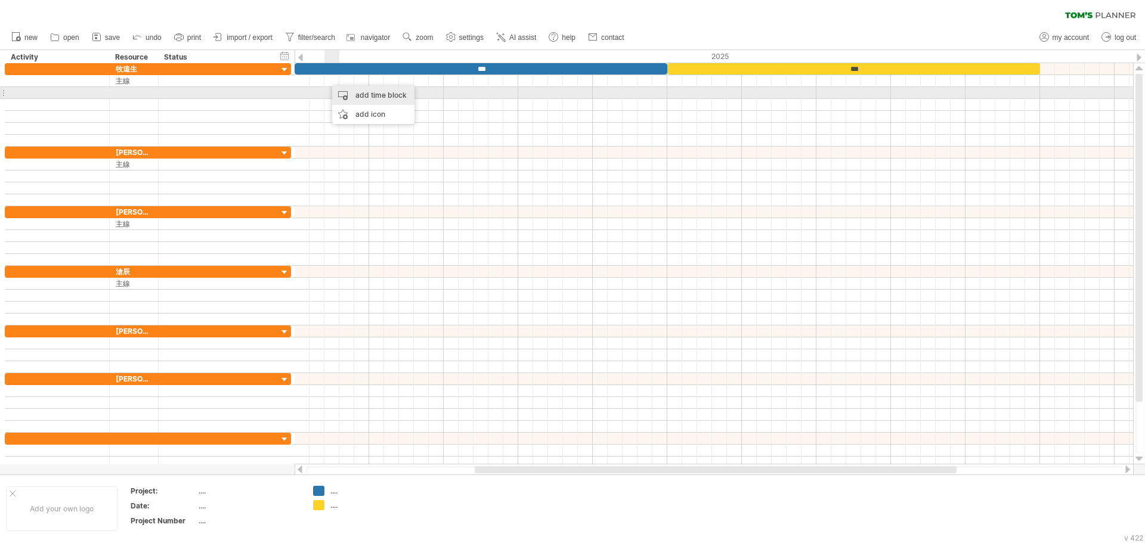
click at [339, 92] on div "add time block" at bounding box center [373, 95] width 82 height 19
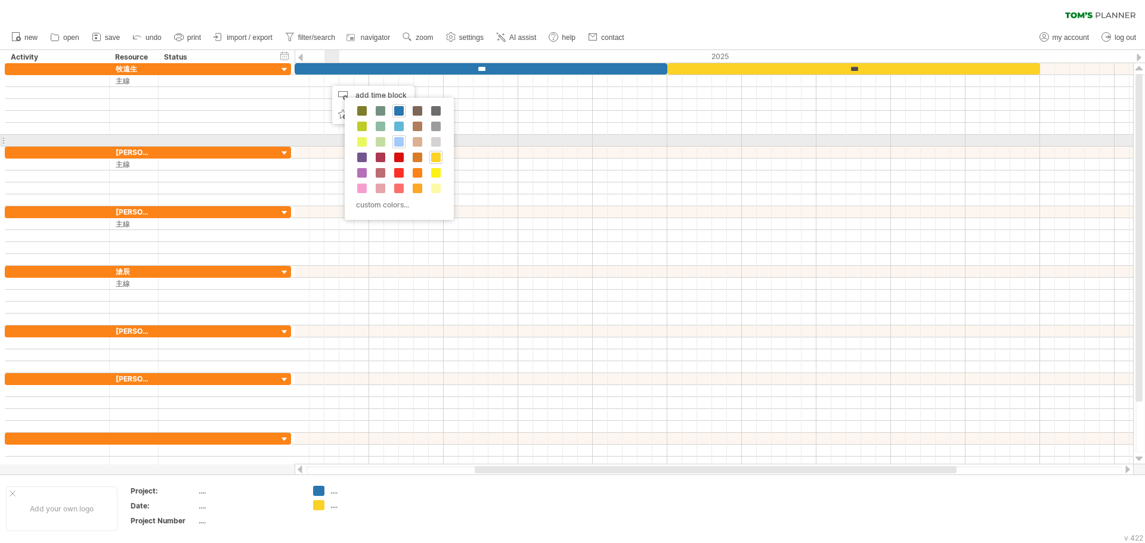
click at [400, 143] on span at bounding box center [399, 142] width 10 height 10
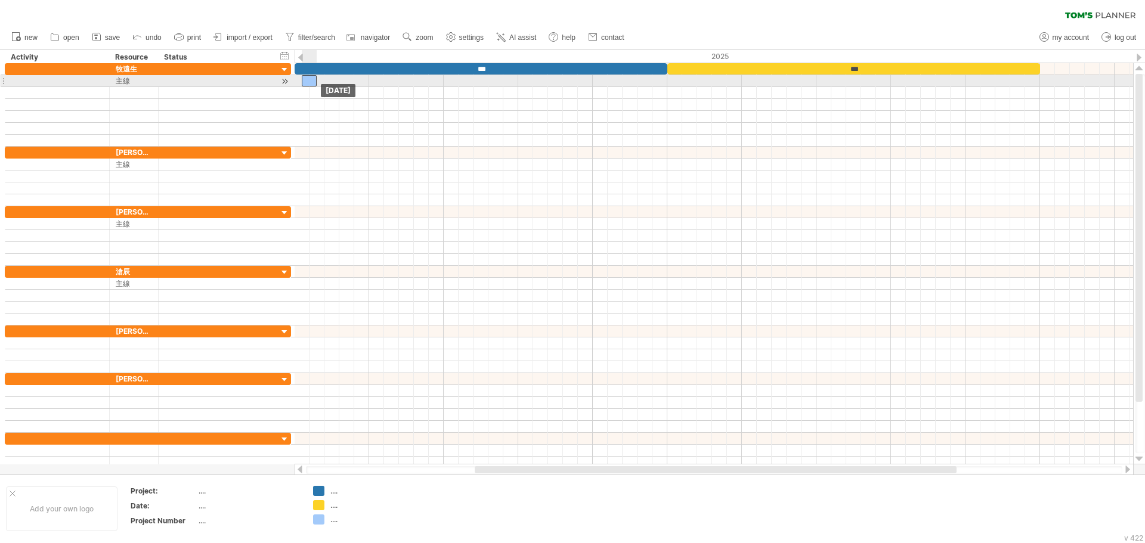
drag, startPoint x: 330, startPoint y: 78, endPoint x: 307, endPoint y: 79, distance: 23.3
click at [307, 79] on div at bounding box center [309, 80] width 15 height 11
drag, startPoint x: 317, startPoint y: 80, endPoint x: 368, endPoint y: 84, distance: 51.5
click at [368, 84] on span at bounding box center [369, 80] width 5 height 11
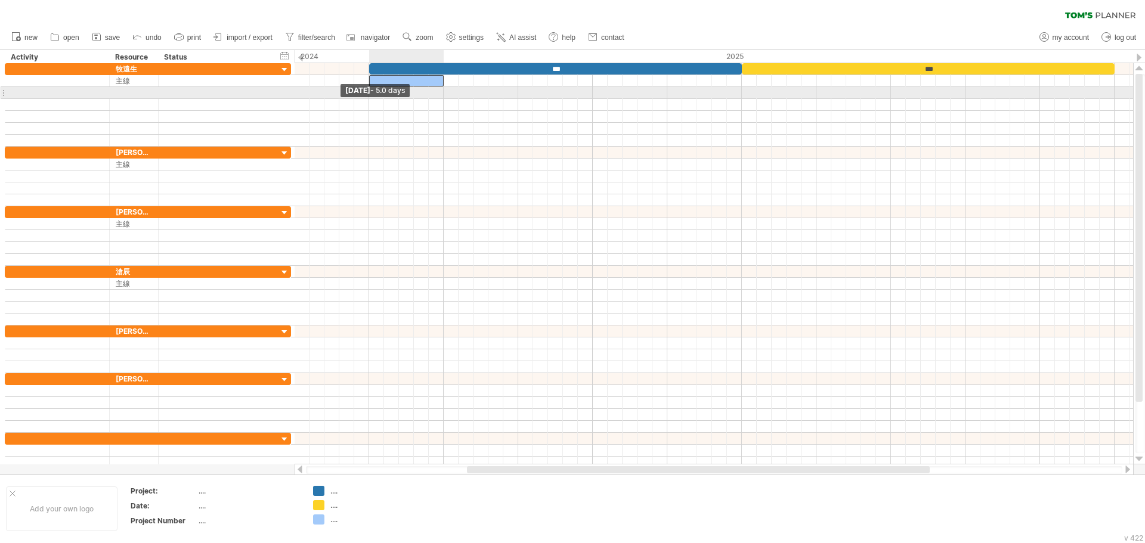
drag, startPoint x: 299, startPoint y: 83, endPoint x: 367, endPoint y: 92, distance: 68.1
click at [367, 92] on div "*** *** [DATE] - 4.5 days [DATE] - 5.0 days" at bounding box center [714, 263] width 839 height 401
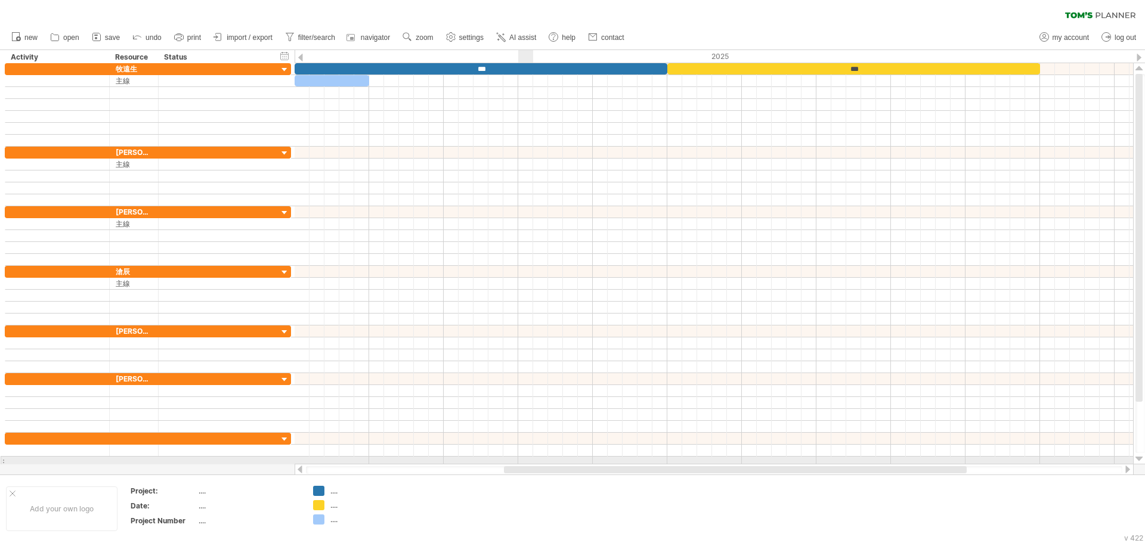
drag, startPoint x: 490, startPoint y: 471, endPoint x: 527, endPoint y: 459, distance: 38.9
click at [527, 459] on div "Trying to reach [DOMAIN_NAME] Connected again... 0% clear filter new" at bounding box center [572, 271] width 1145 height 543
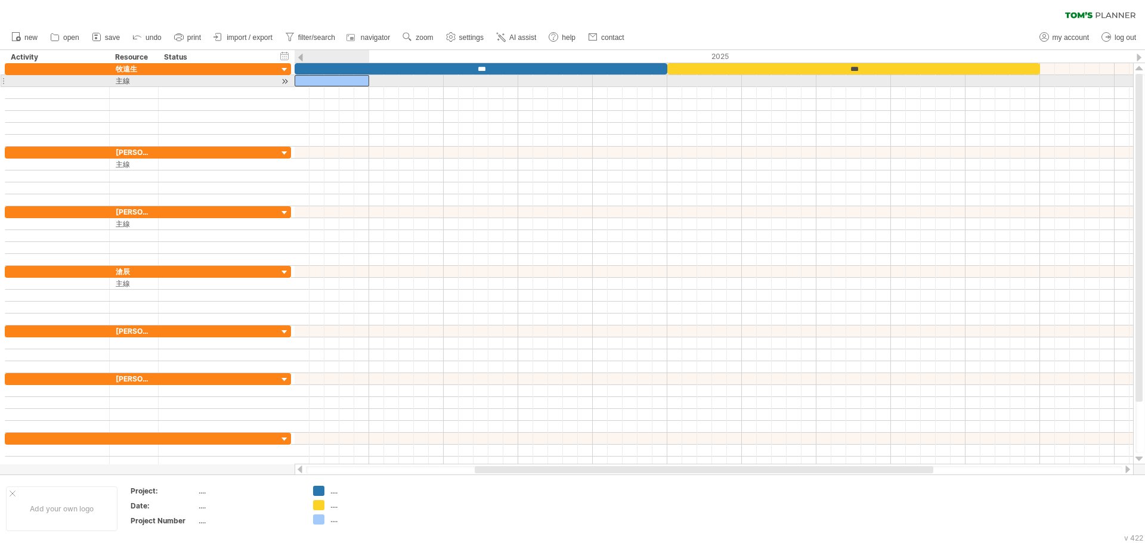
click at [325, 82] on div at bounding box center [332, 80] width 75 height 11
click at [378, 82] on div at bounding box center [714, 81] width 839 height 12
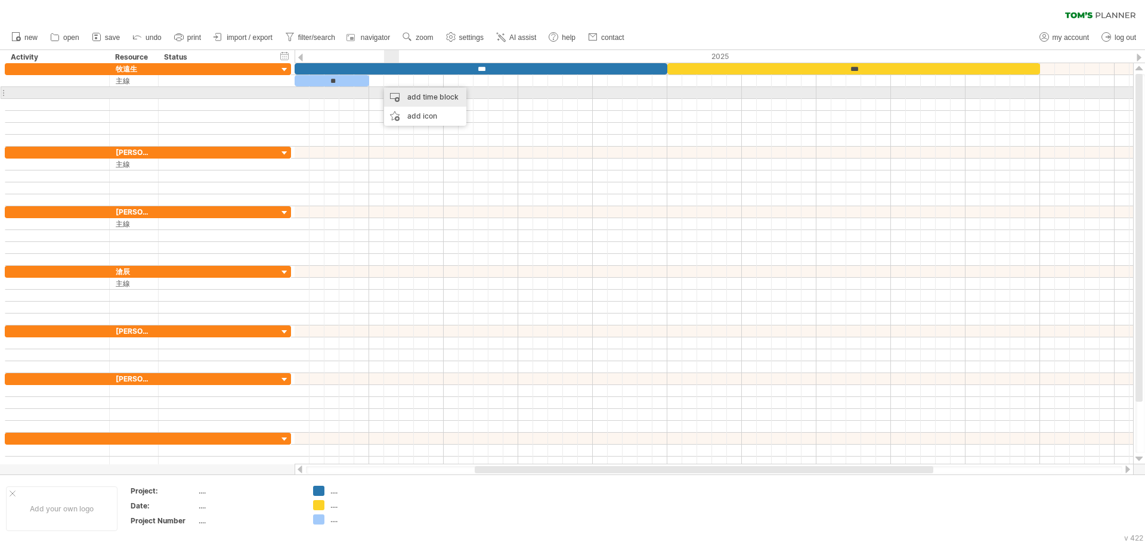
click at [409, 96] on div "add time block" at bounding box center [425, 97] width 82 height 19
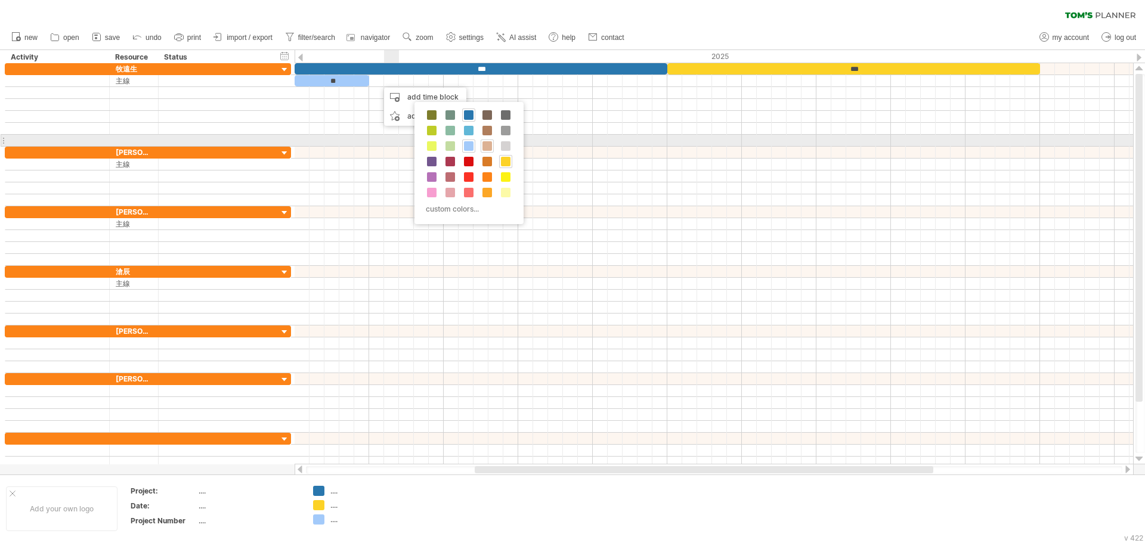
click at [484, 146] on span at bounding box center [487, 146] width 10 height 10
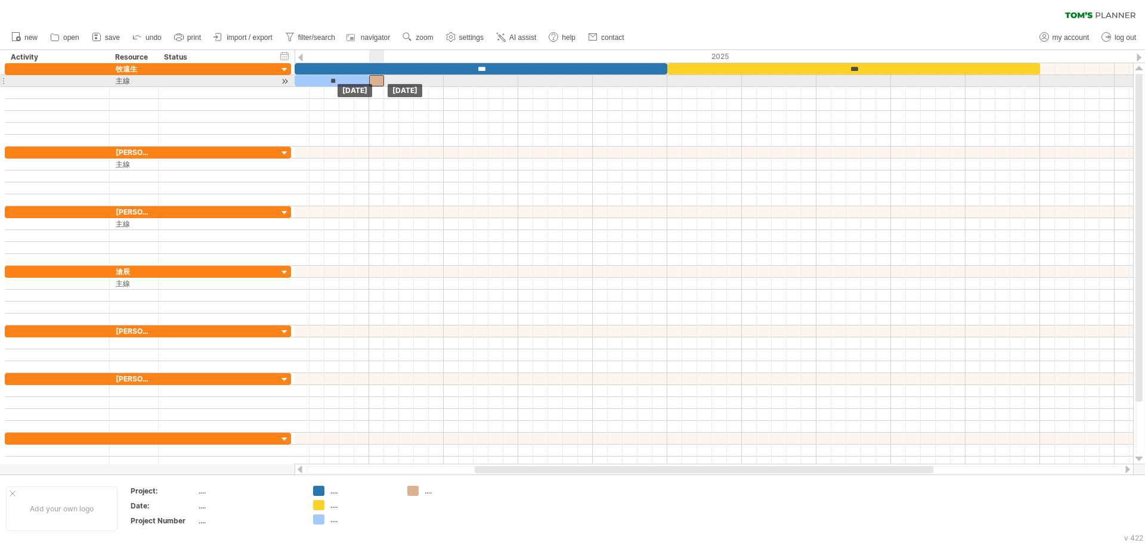
drag, startPoint x: 383, startPoint y: 85, endPoint x: 377, endPoint y: 85, distance: 6.6
click at [377, 85] on div at bounding box center [376, 80] width 15 height 11
drag, startPoint x: 385, startPoint y: 81, endPoint x: 442, endPoint y: 81, distance: 57.3
click at [442, 81] on span at bounding box center [443, 80] width 5 height 11
click at [417, 81] on div at bounding box center [406, 80] width 75 height 11
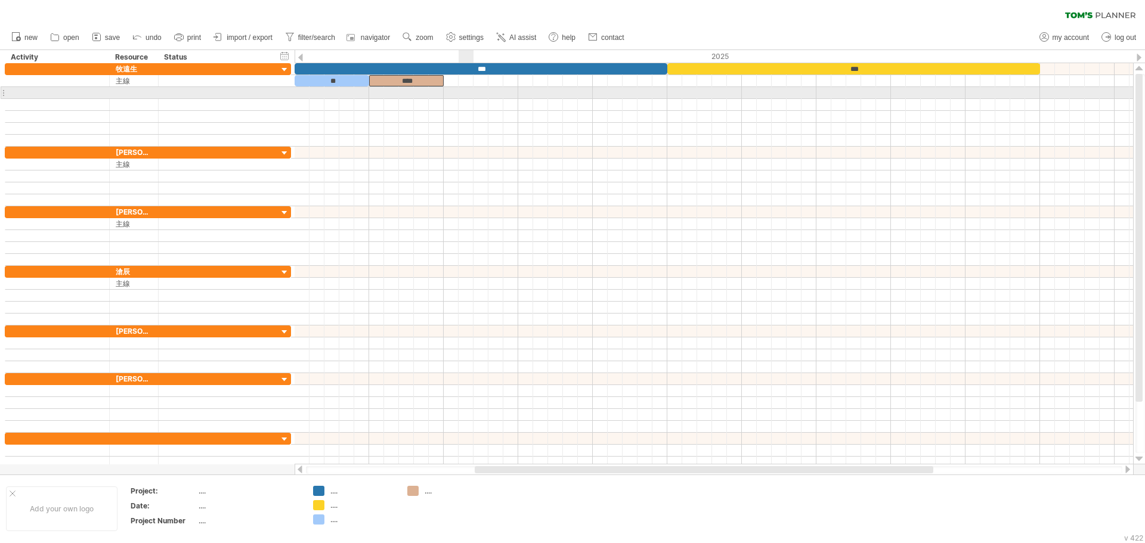
click at [463, 88] on div at bounding box center [714, 93] width 839 height 12
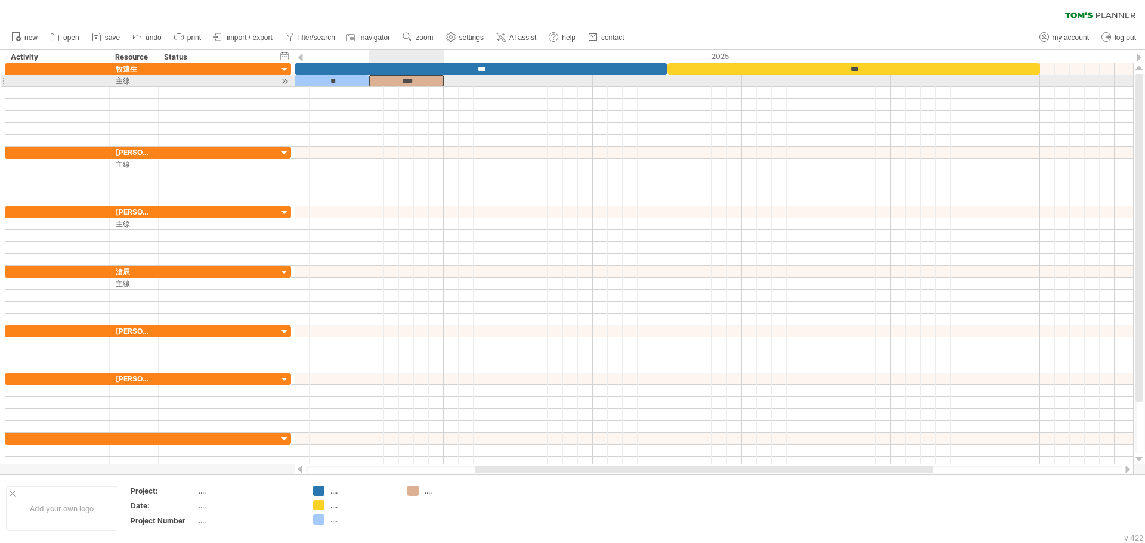
click at [429, 80] on div "****" at bounding box center [406, 80] width 75 height 11
click at [469, 80] on div at bounding box center [714, 81] width 839 height 12
click at [429, 81] on div "****" at bounding box center [406, 80] width 75 height 11
click at [455, 79] on div at bounding box center [714, 81] width 839 height 12
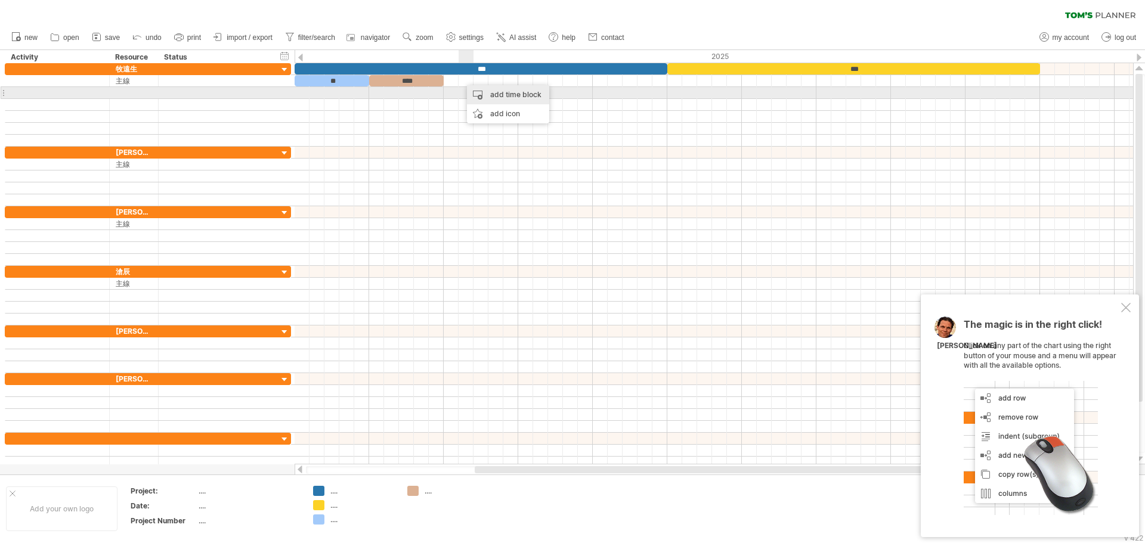
click at [485, 97] on div "add time block" at bounding box center [508, 94] width 82 height 19
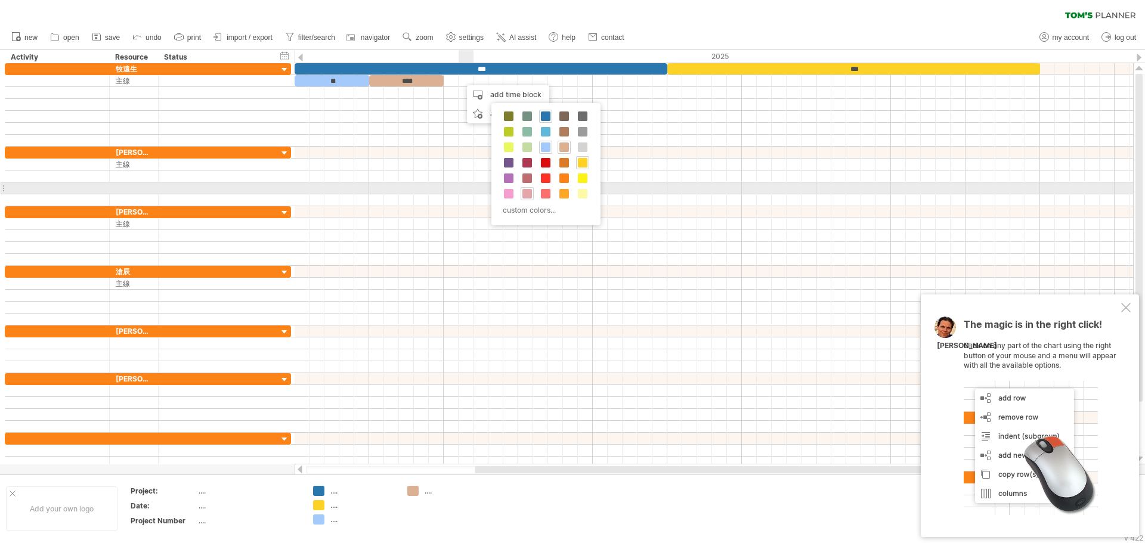
click at [530, 193] on span at bounding box center [527, 194] width 10 height 10
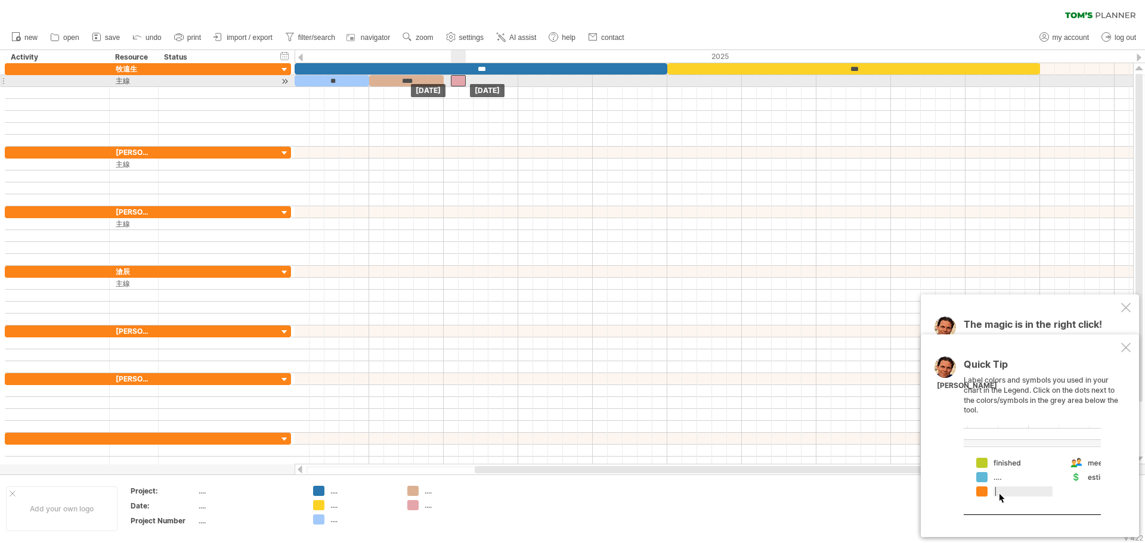
drag, startPoint x: 463, startPoint y: 82, endPoint x: 455, endPoint y: 82, distance: 8.4
click at [455, 82] on div at bounding box center [458, 80] width 15 height 11
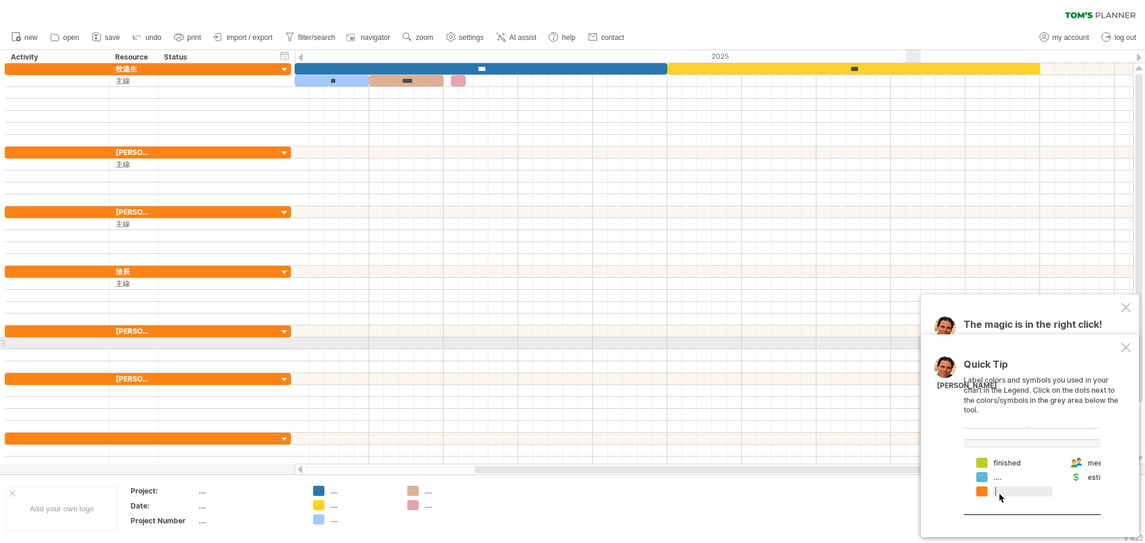
click at [1125, 348] on div at bounding box center [1126, 348] width 10 height 10
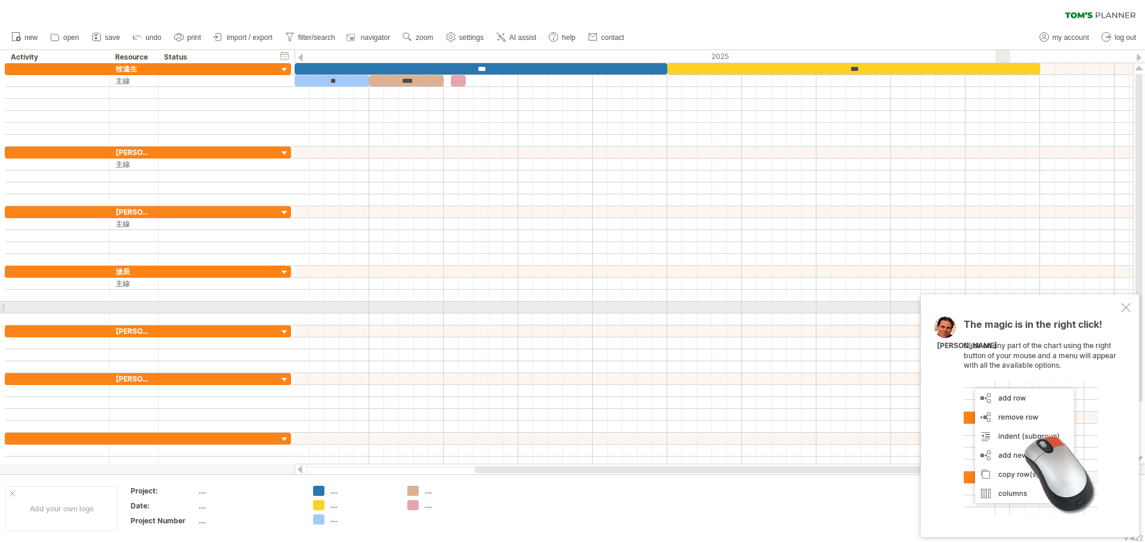
click at [1124, 302] on div "The magic is in the right click! Click on any part of the chart using the right…" at bounding box center [1030, 416] width 218 height 243
click at [1130, 308] on div at bounding box center [1126, 308] width 10 height 10
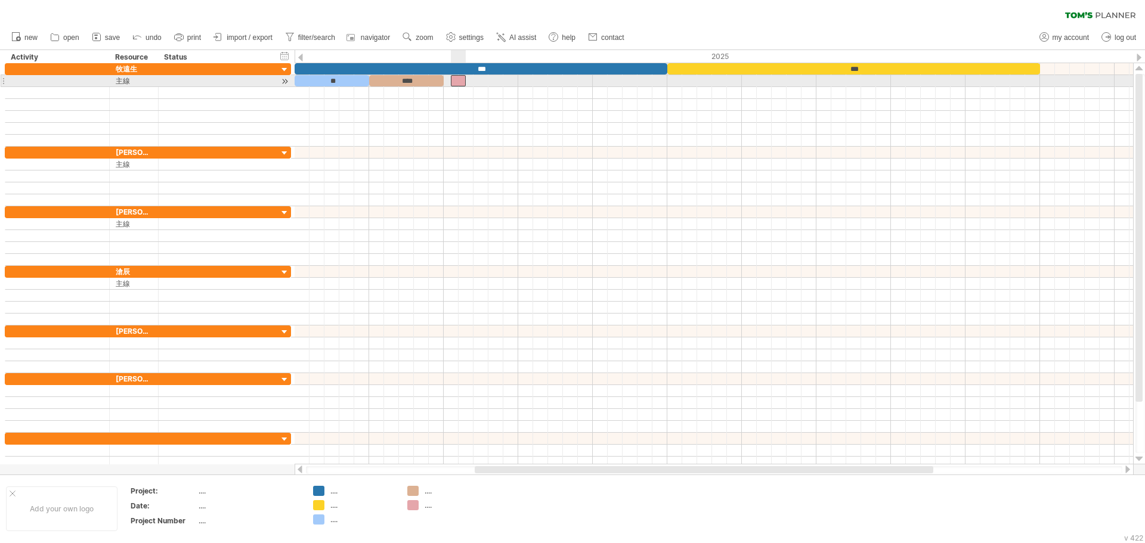
click at [457, 78] on div at bounding box center [458, 80] width 15 height 11
drag, startPoint x: 455, startPoint y: 79, endPoint x: 447, endPoint y: 81, distance: 8.4
click at [447, 81] on div at bounding box center [451, 80] width 15 height 11
drag, startPoint x: 459, startPoint y: 82, endPoint x: 516, endPoint y: 84, distance: 57.9
click at [516, 84] on span at bounding box center [518, 80] width 5 height 11
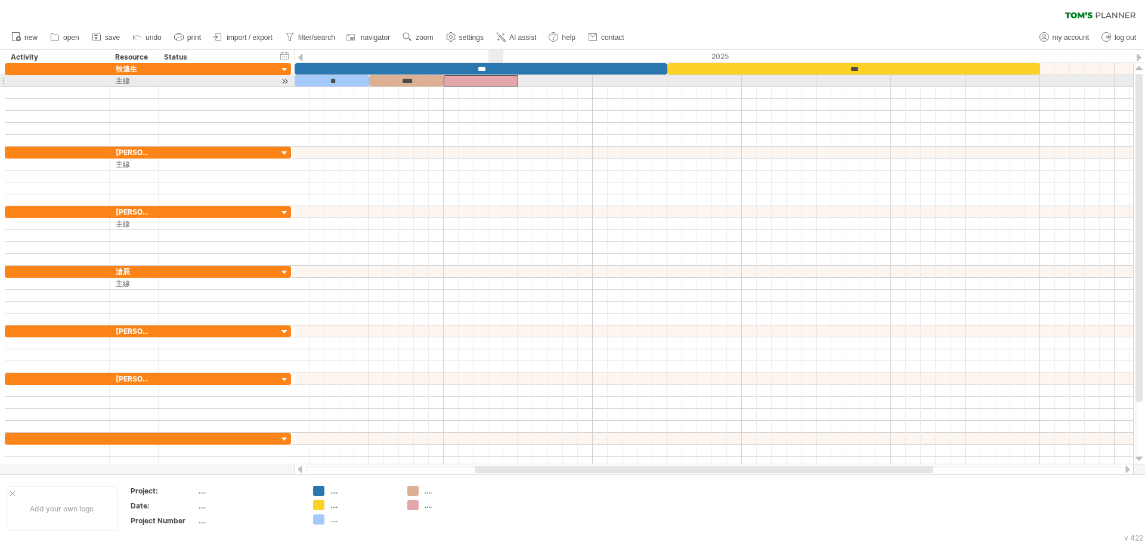
click at [497, 81] on div at bounding box center [481, 80] width 75 height 11
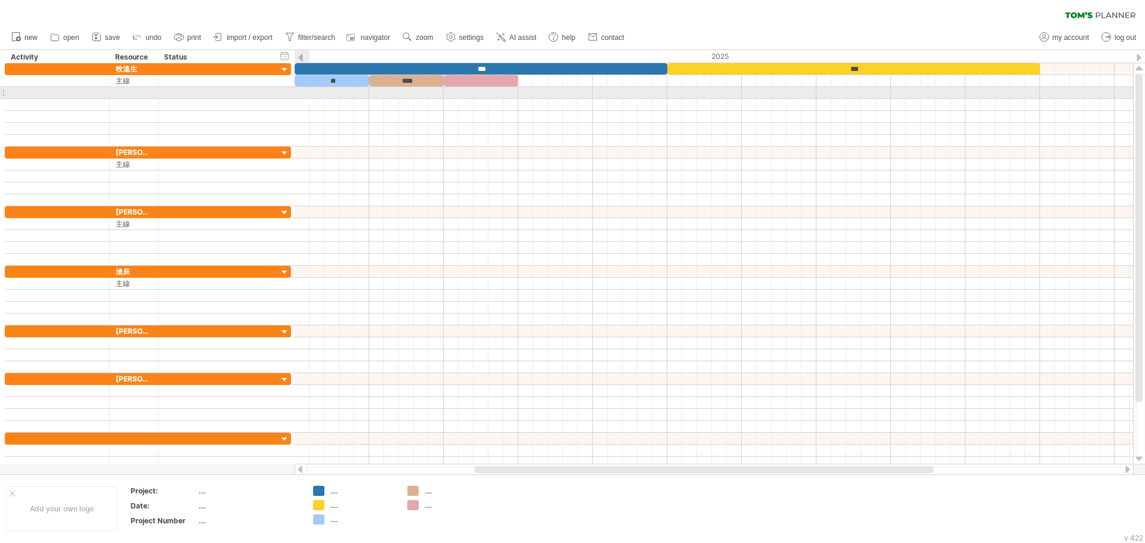
click at [302, 94] on div at bounding box center [714, 93] width 839 height 12
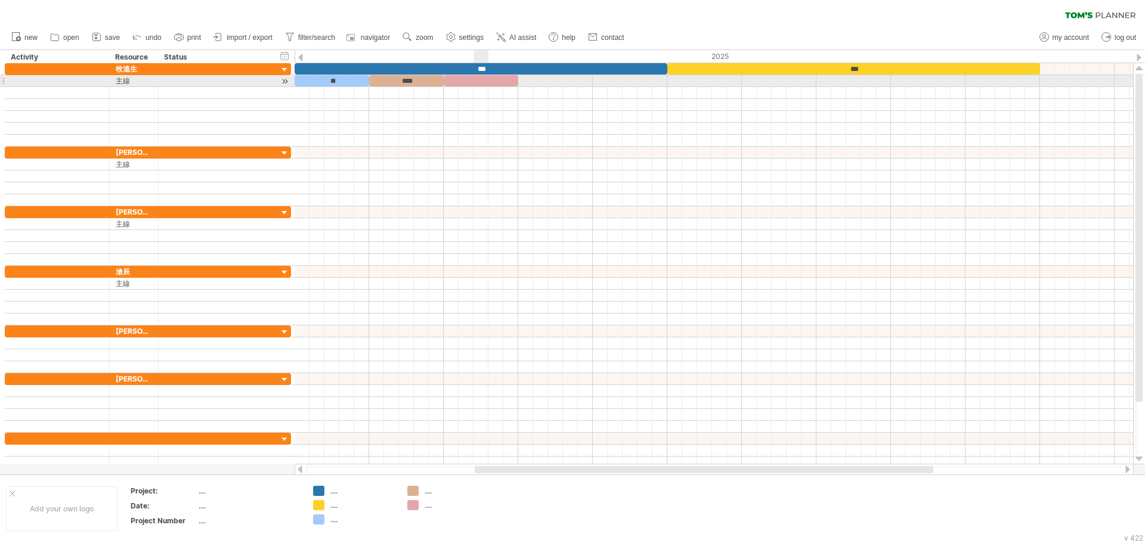
click at [480, 80] on div at bounding box center [481, 80] width 75 height 11
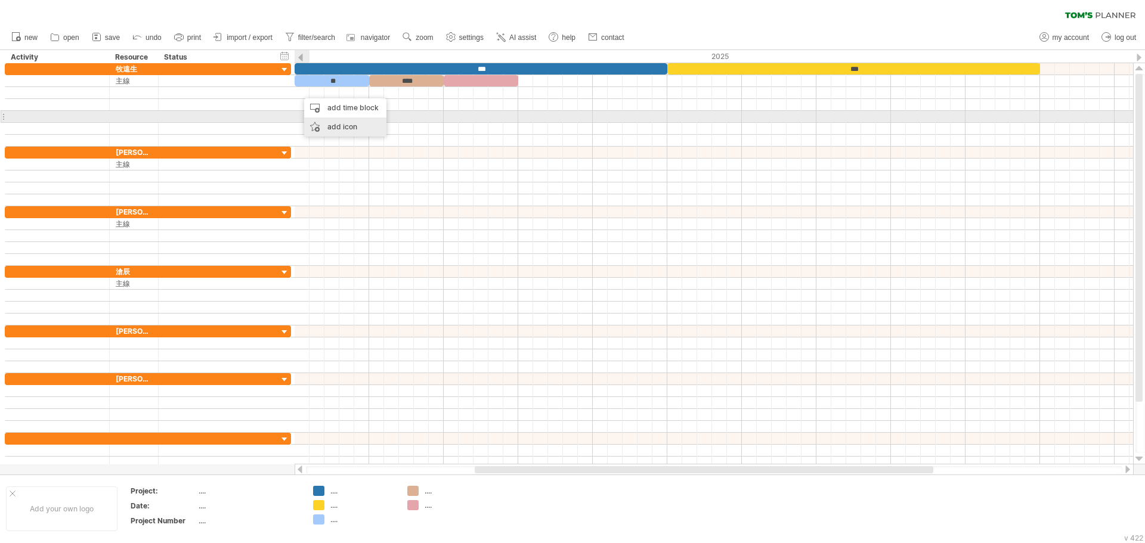
click at [337, 125] on div "add icon" at bounding box center [345, 126] width 82 height 19
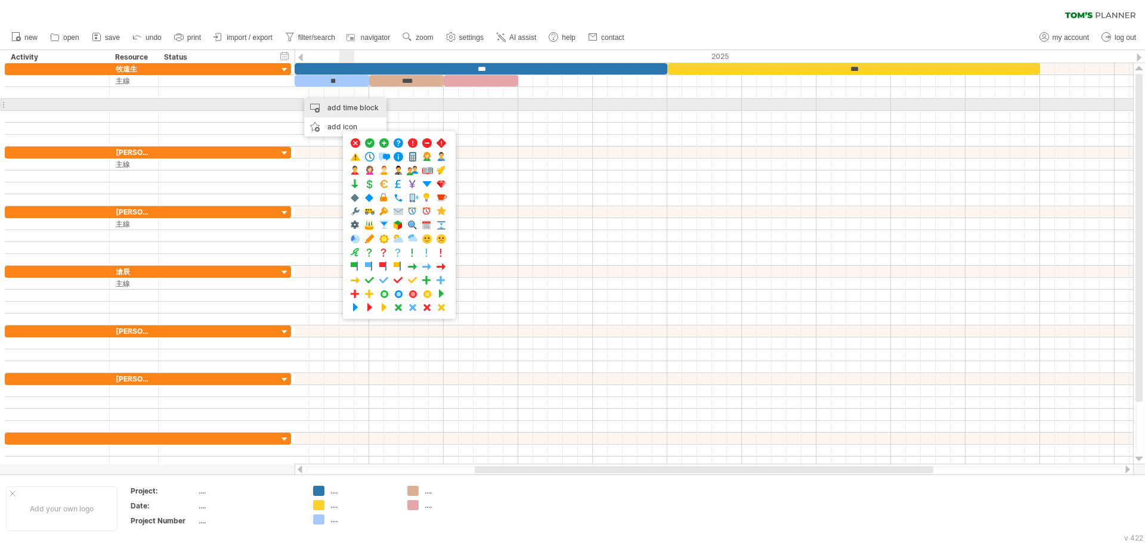
click at [342, 106] on div "add time block" at bounding box center [345, 107] width 82 height 19
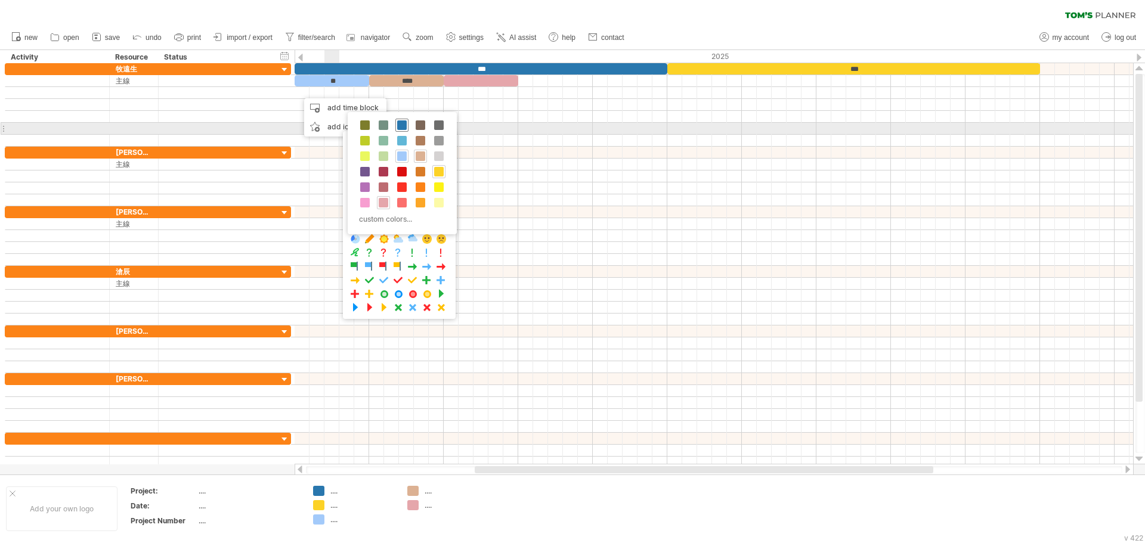
click at [401, 127] on span at bounding box center [402, 125] width 10 height 10
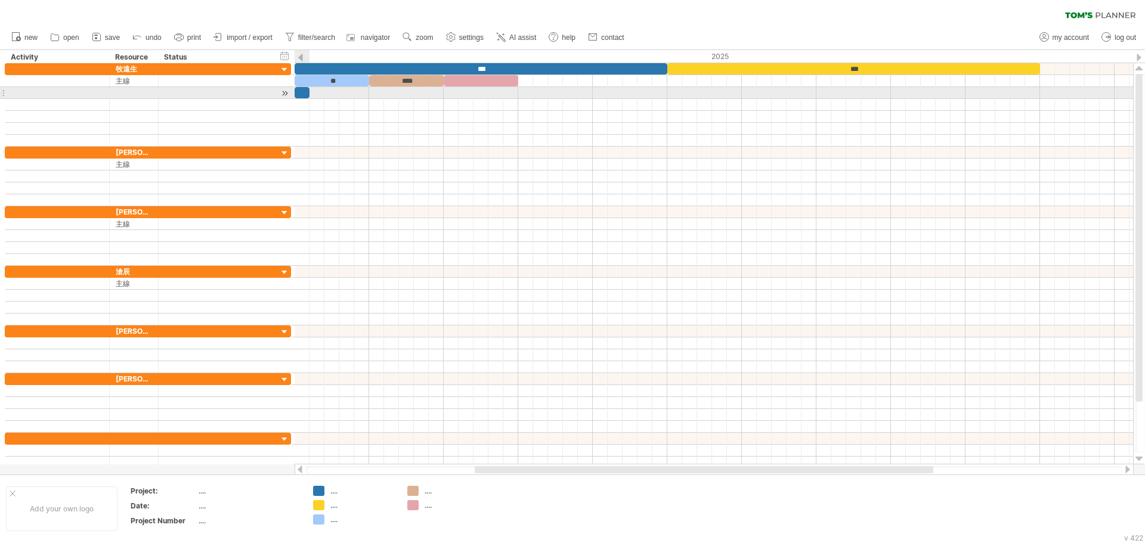
click at [299, 95] on div at bounding box center [302, 92] width 15 height 11
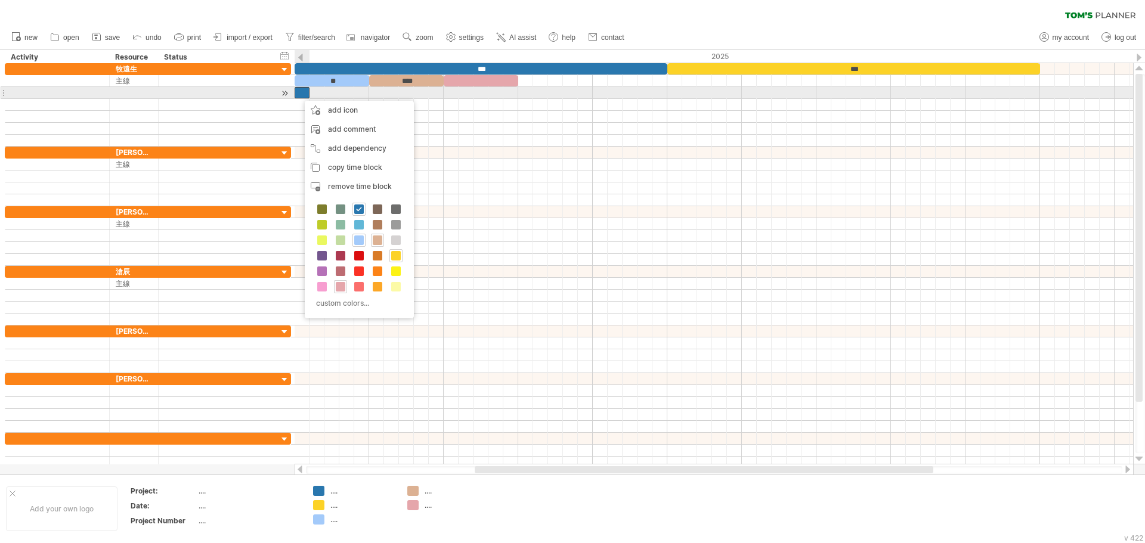
click at [298, 95] on div at bounding box center [302, 92] width 15 height 11
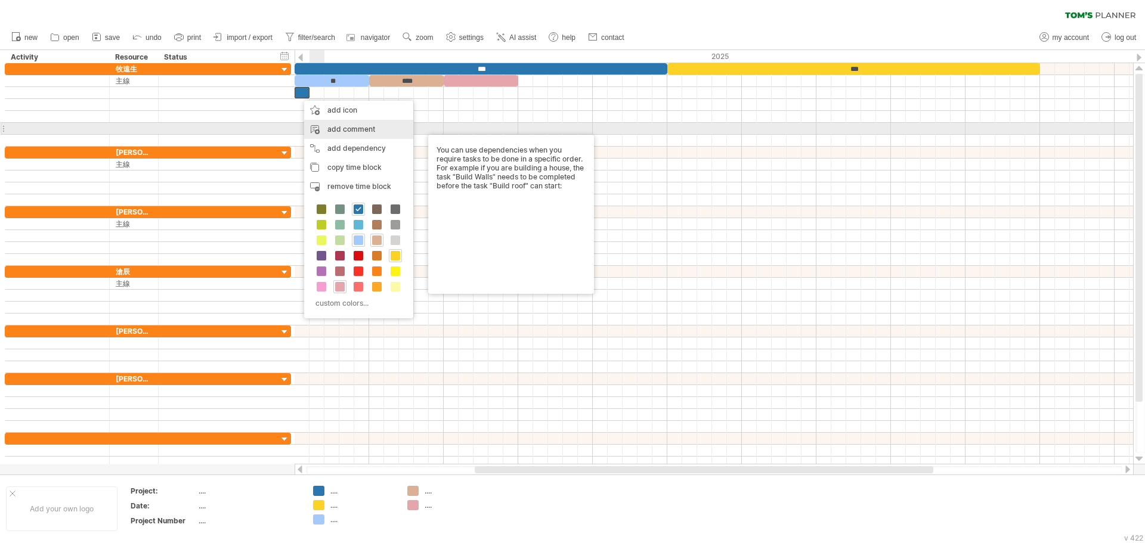
click at [359, 134] on div "add comment" at bounding box center [358, 129] width 109 height 19
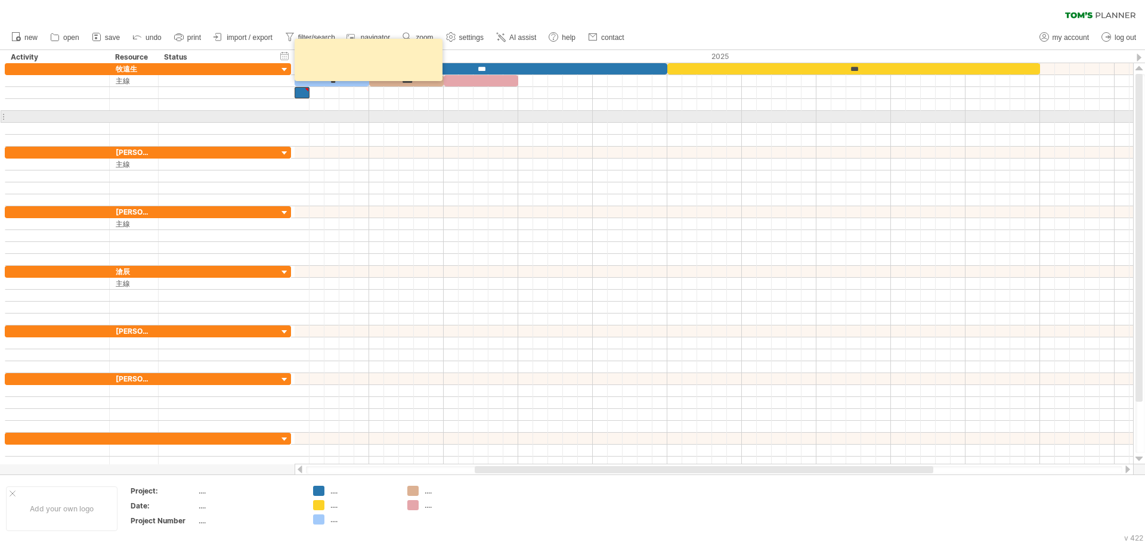
click at [365, 118] on div at bounding box center [714, 117] width 839 height 12
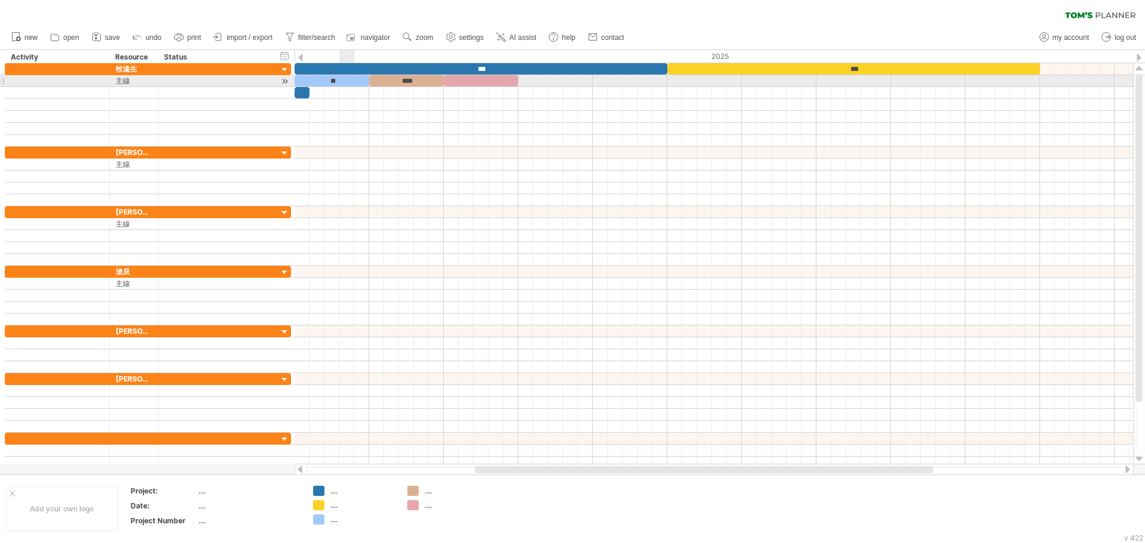
click at [349, 76] on div "**" at bounding box center [332, 80] width 75 height 11
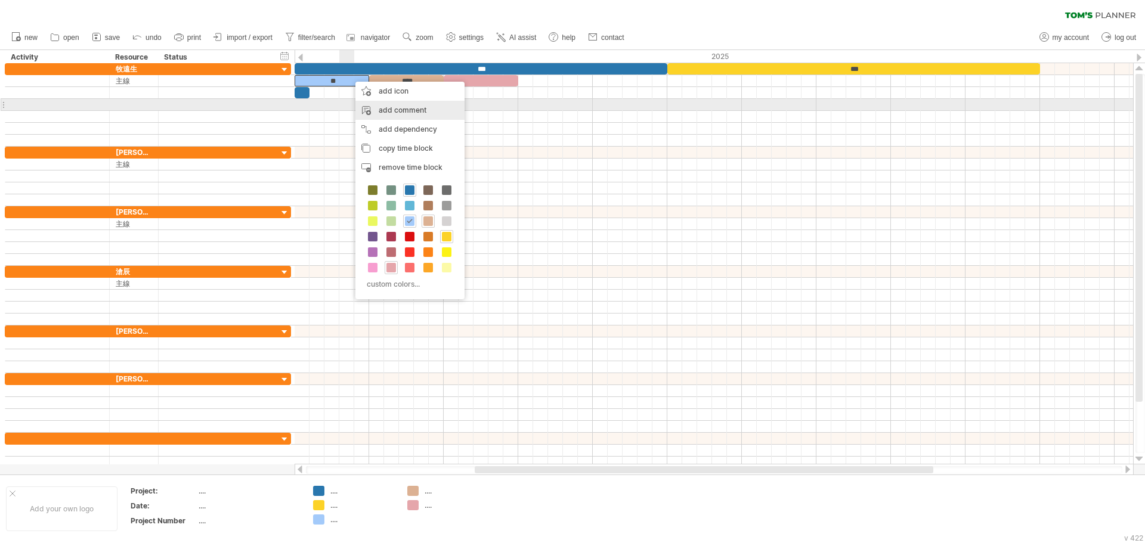
click at [404, 105] on div "add comment" at bounding box center [409, 110] width 109 height 19
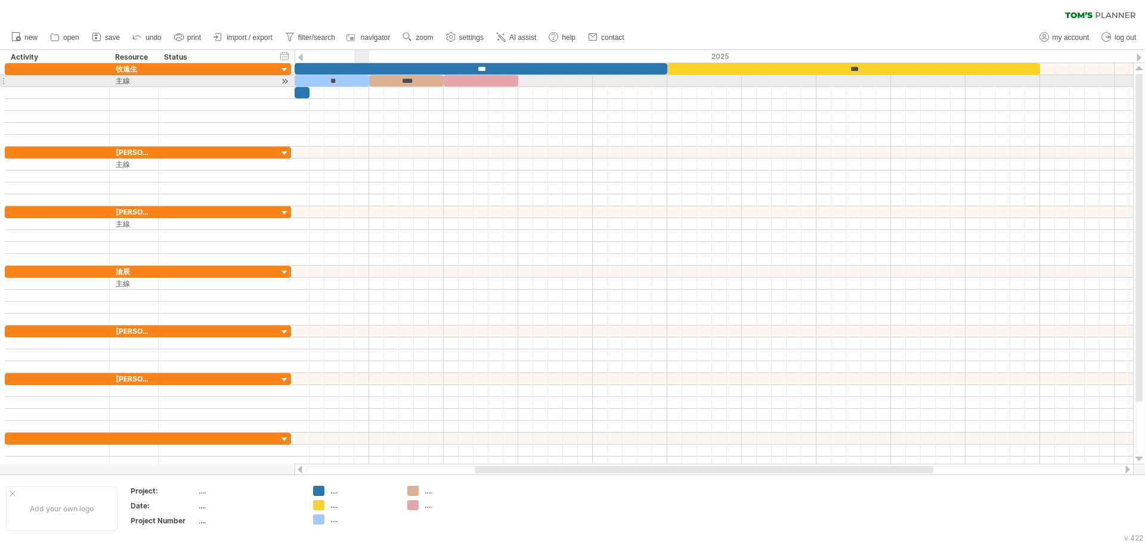
click at [357, 81] on div "**" at bounding box center [332, 80] width 75 height 11
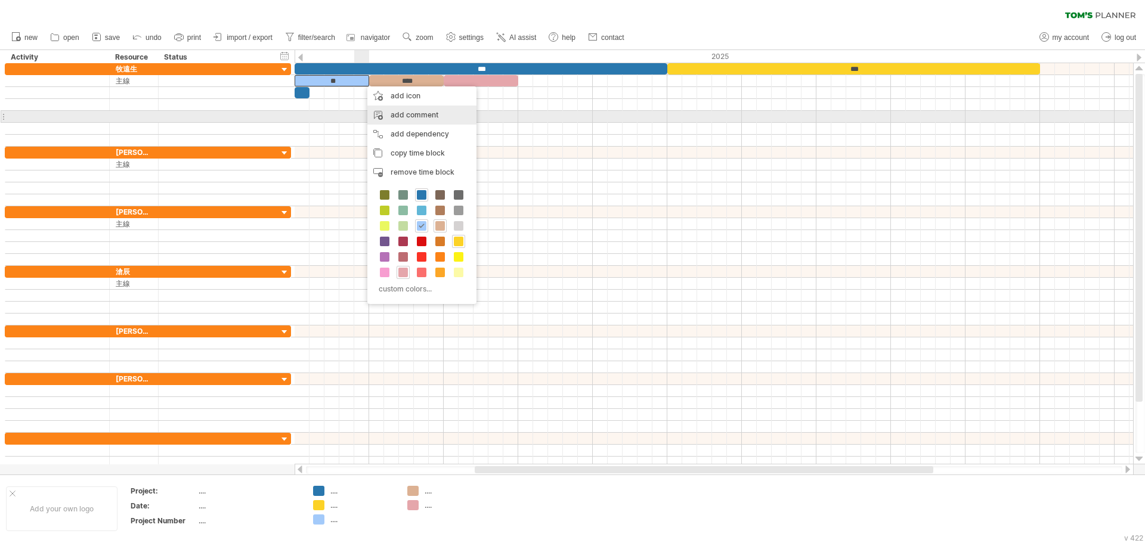
click at [379, 114] on div "add comment" at bounding box center [421, 115] width 109 height 19
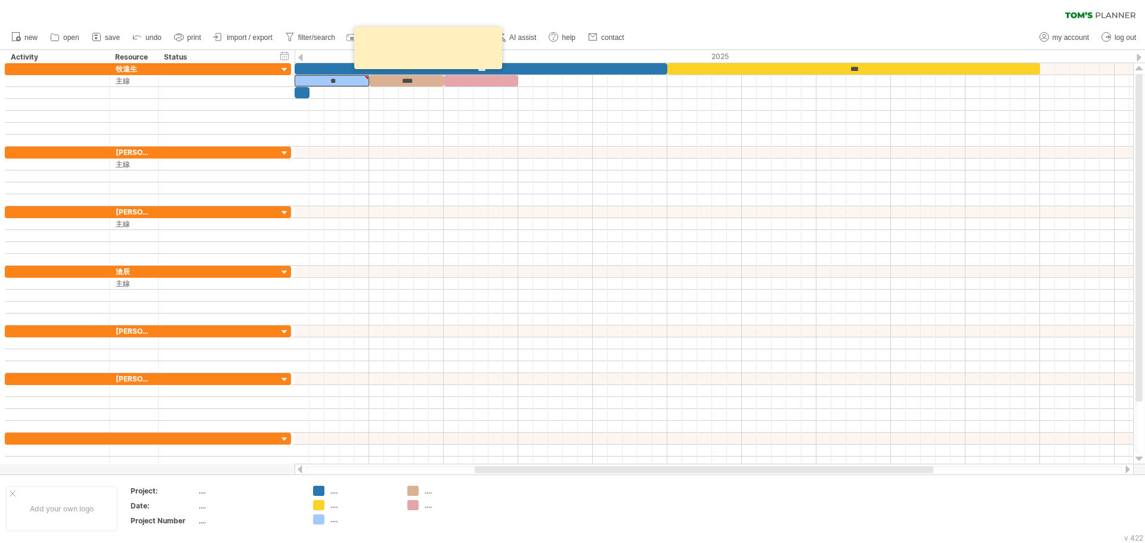
click at [412, 45] on textarea at bounding box center [429, 48] width 143 height 34
type textarea "*"
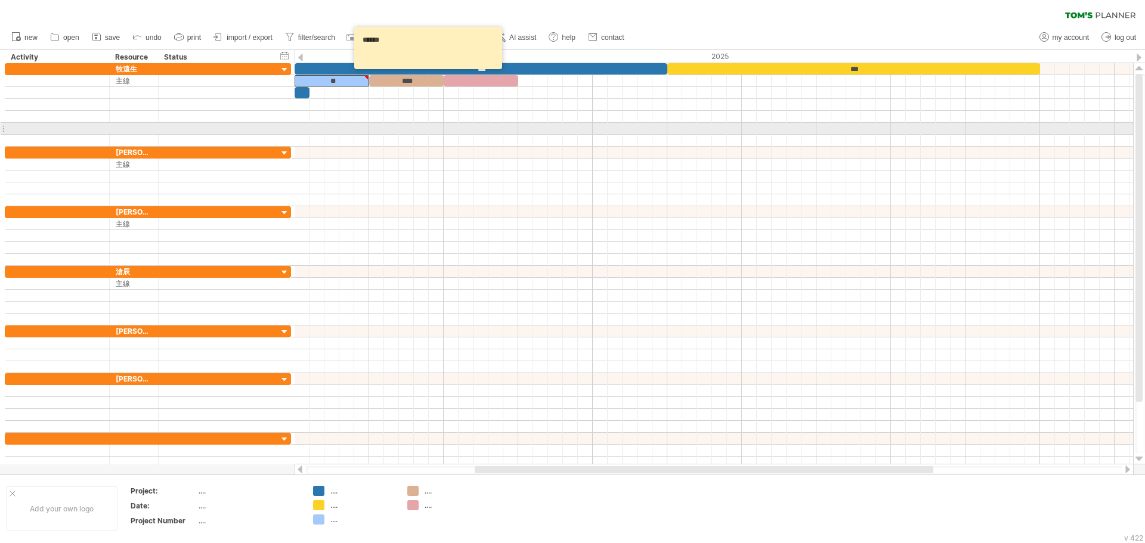
click at [399, 125] on div at bounding box center [714, 129] width 839 height 12
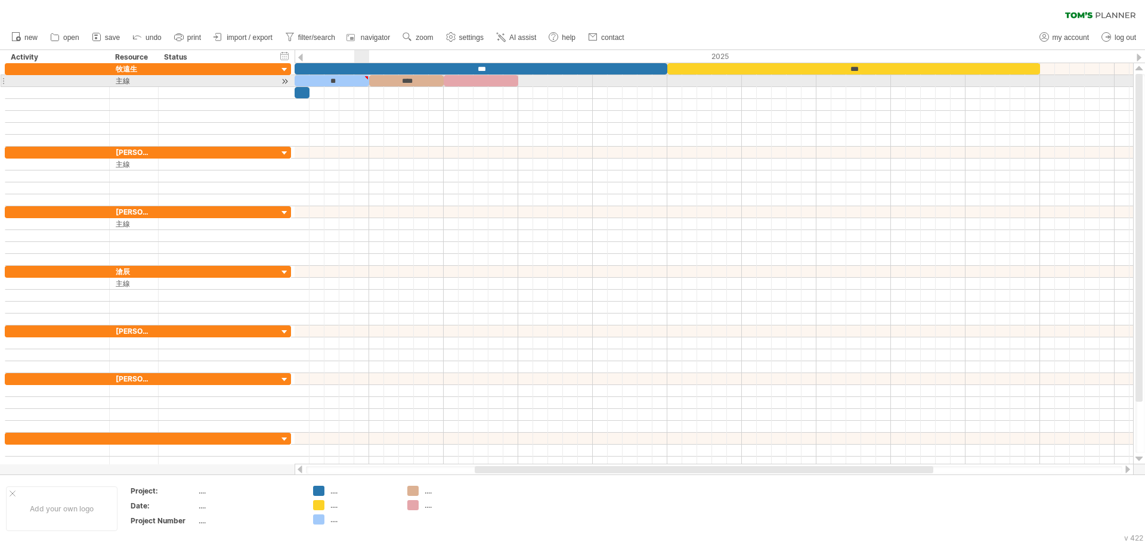
click at [362, 81] on div "**" at bounding box center [332, 80] width 75 height 11
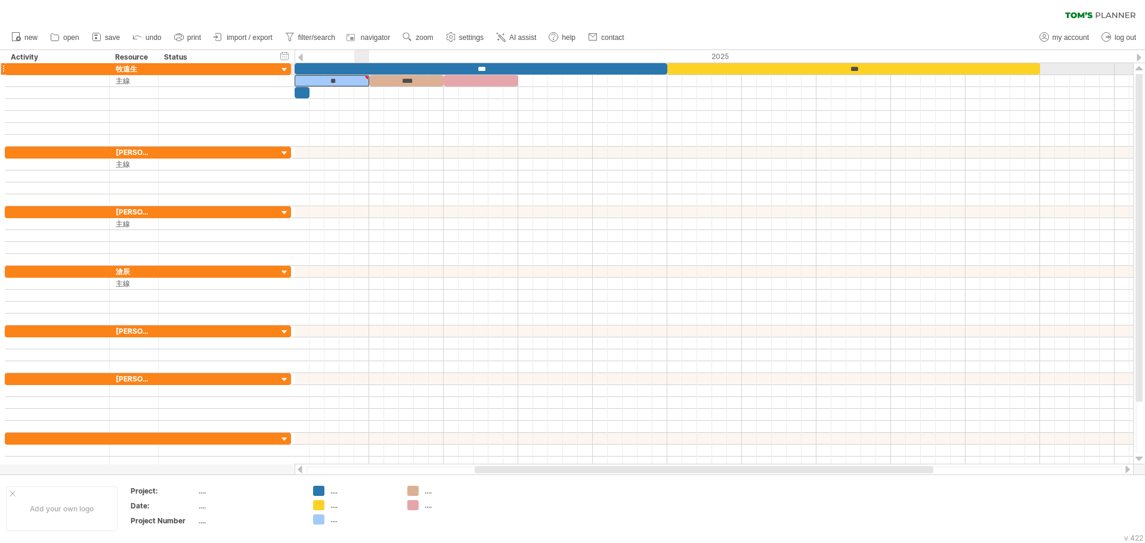
click at [367, 75] on div at bounding box center [714, 69] width 839 height 12
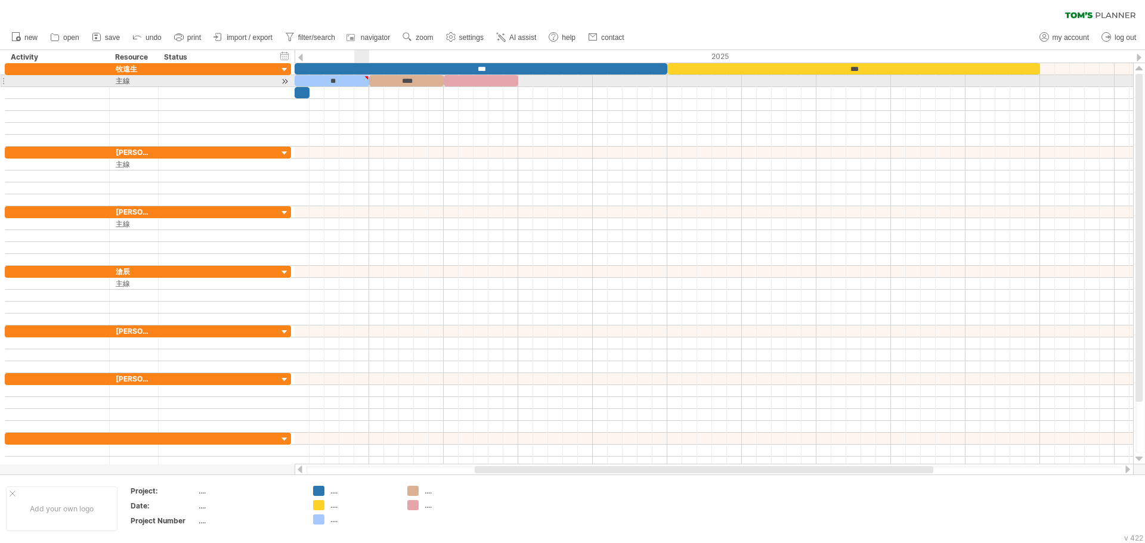
click at [363, 79] on div "**" at bounding box center [332, 80] width 75 height 11
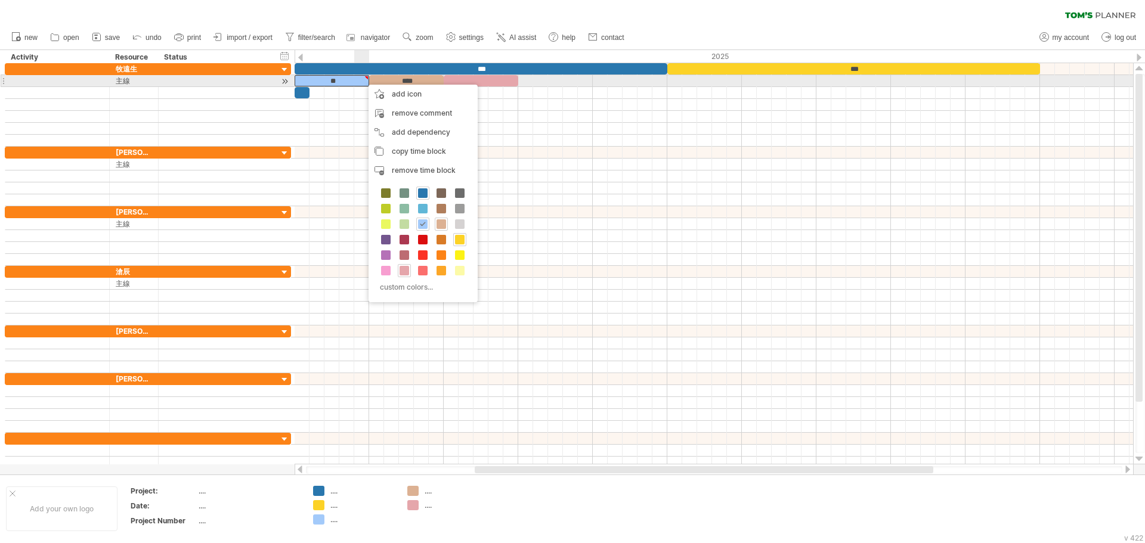
click at [369, 76] on div at bounding box center [366, 77] width 5 height 5
type textarea "*****"
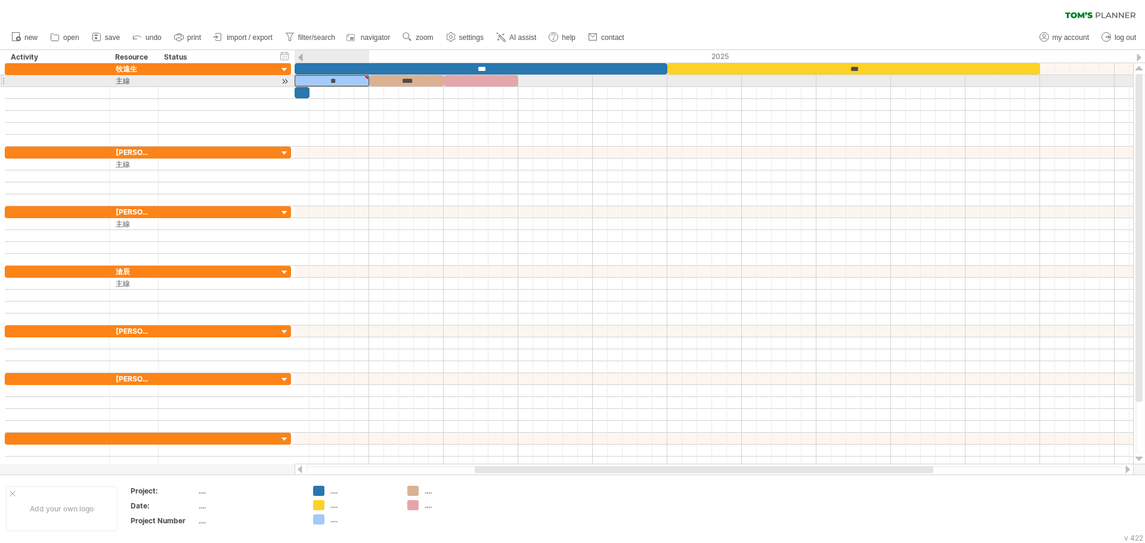
click at [350, 82] on div "**" at bounding box center [332, 80] width 75 height 11
click at [366, 76] on div at bounding box center [366, 77] width 5 height 5
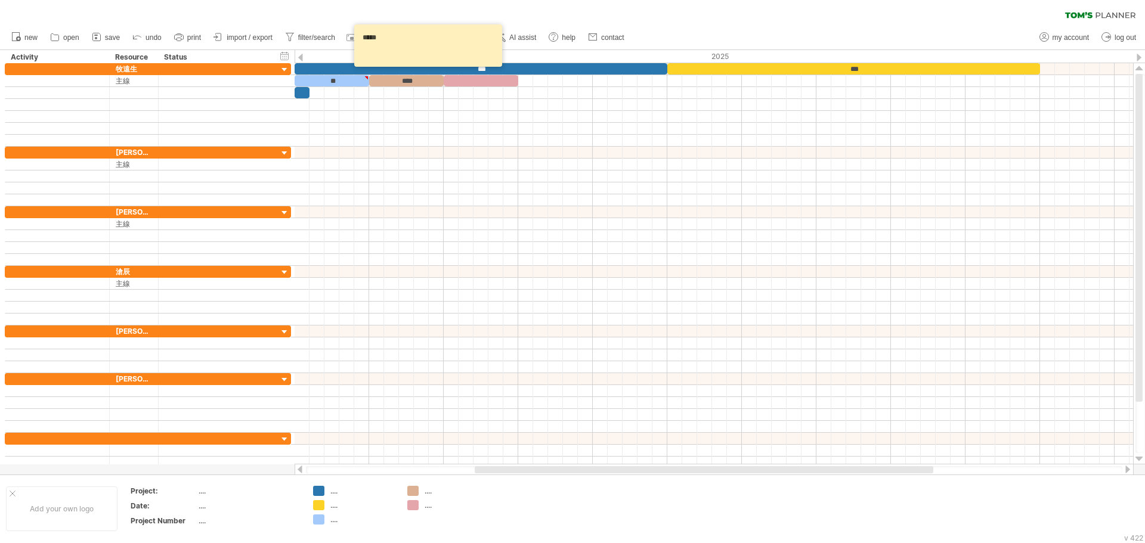
click at [407, 41] on textarea "*****" at bounding box center [429, 46] width 143 height 34
drag, startPoint x: 418, startPoint y: 47, endPoint x: 356, endPoint y: 45, distance: 62.0
click at [356, 45] on div "*****" at bounding box center [428, 45] width 148 height 42
click at [449, 41] on textarea "*****" at bounding box center [429, 46] width 143 height 34
drag, startPoint x: 449, startPoint y: 41, endPoint x: 362, endPoint y: 44, distance: 87.1
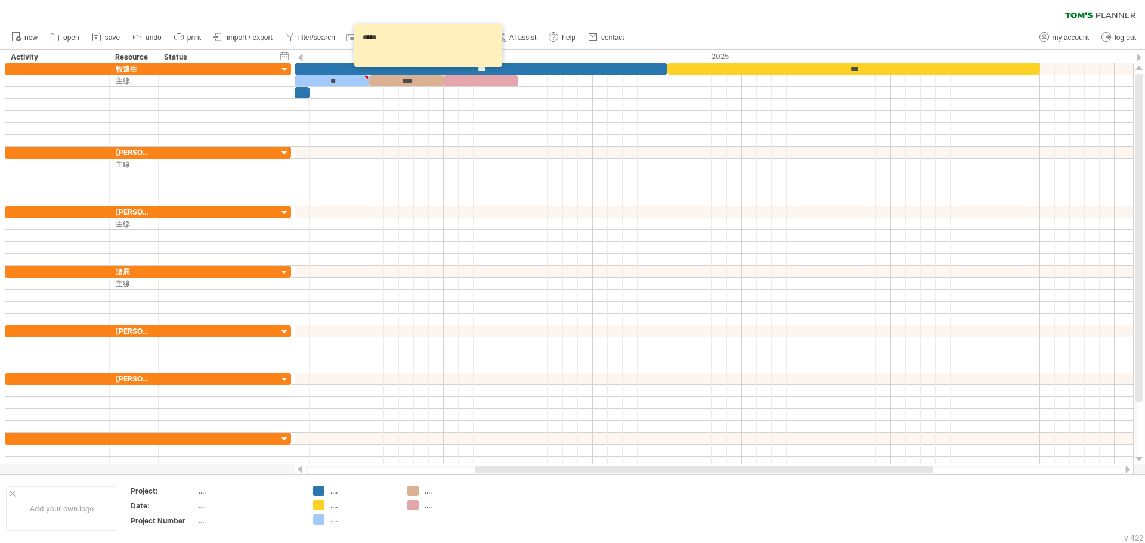
click at [362, 44] on textarea "*****" at bounding box center [429, 46] width 143 height 34
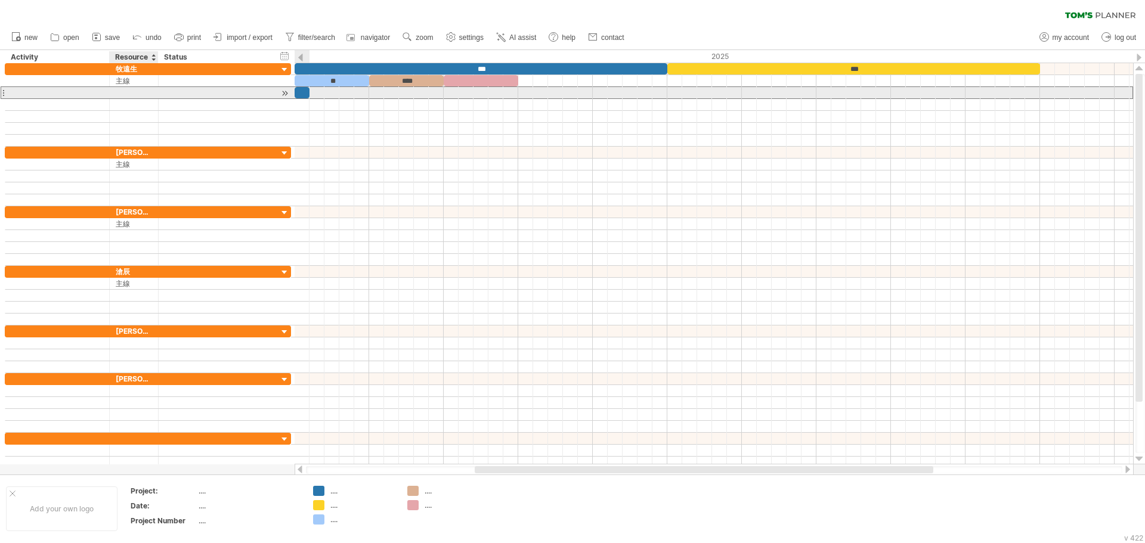
click at [119, 95] on div at bounding box center [134, 92] width 36 height 11
click at [298, 95] on div at bounding box center [302, 92] width 15 height 11
click at [121, 93] on div at bounding box center [134, 92] width 36 height 11
click at [143, 94] on input "text" at bounding box center [134, 92] width 36 height 11
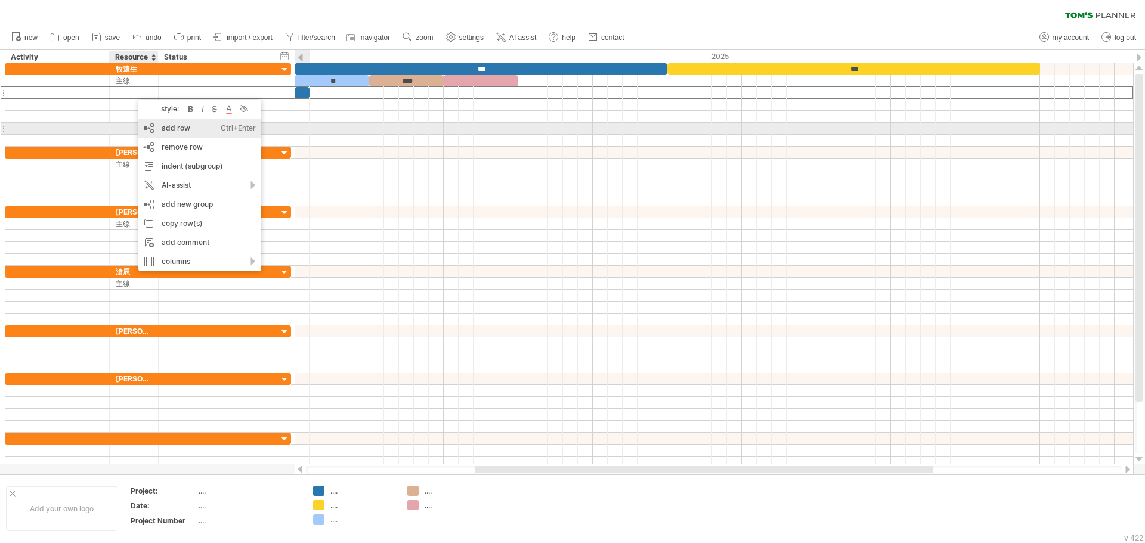
click at [190, 128] on div "add row Ctrl+Enter Cmd+Enter" at bounding box center [199, 128] width 123 height 19
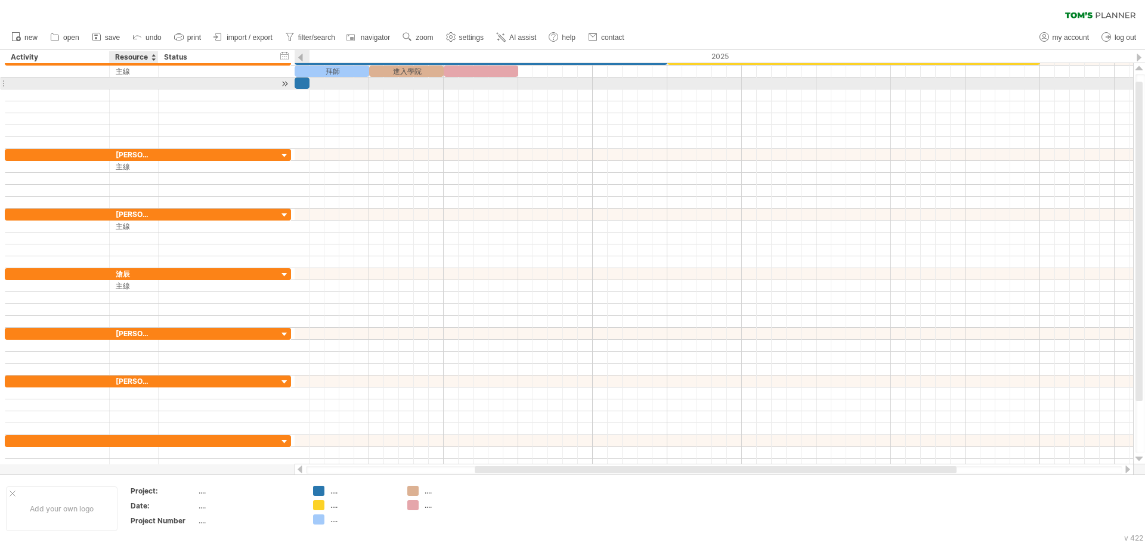
click at [135, 79] on div at bounding box center [134, 83] width 36 height 11
type input "**"
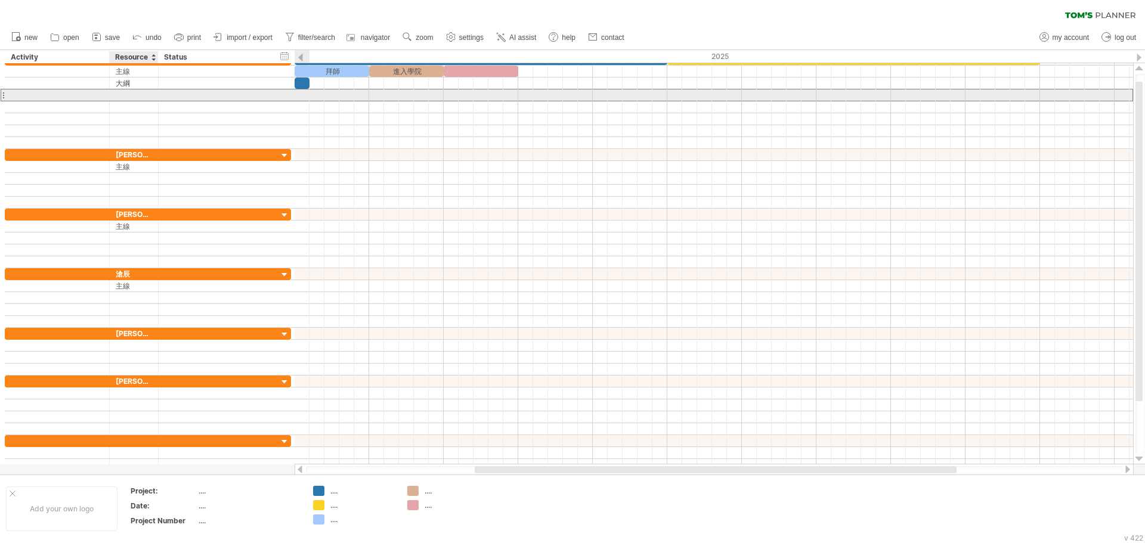
click at [138, 98] on div at bounding box center [134, 94] width 36 height 11
type input "*"
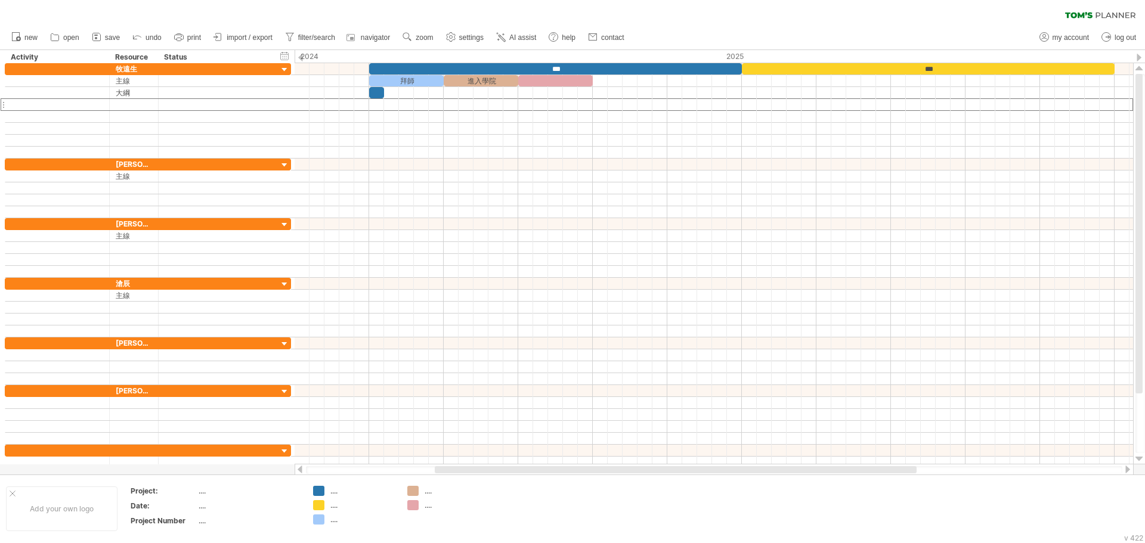
drag, startPoint x: 500, startPoint y: 474, endPoint x: 722, endPoint y: 469, distance: 222.5
click at [722, 469] on div at bounding box center [676, 469] width 482 height 7
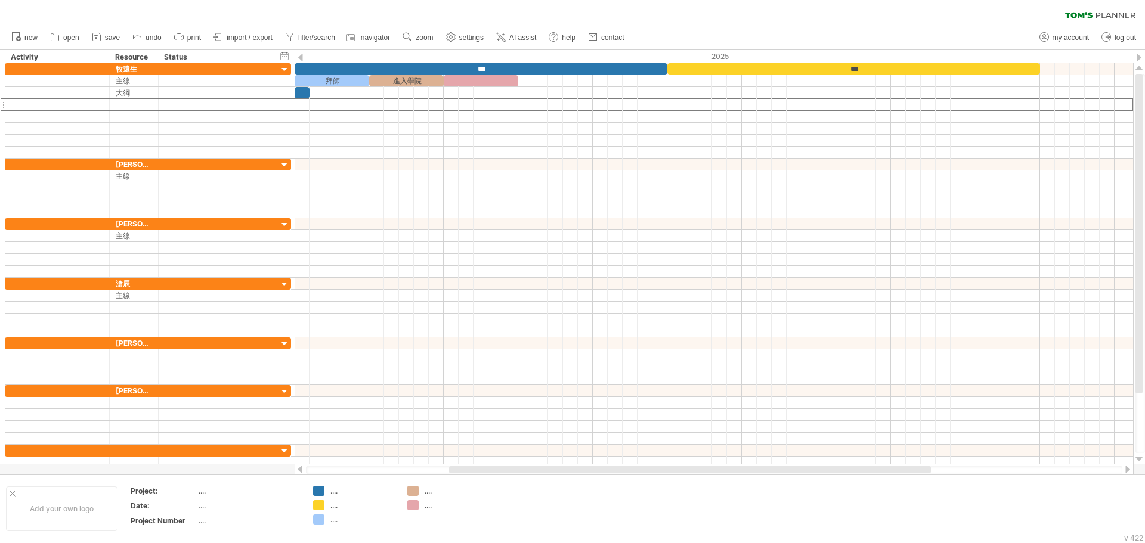
drag, startPoint x: 640, startPoint y: 472, endPoint x: 500, endPoint y: 468, distance: 139.6
click at [500, 468] on div at bounding box center [690, 469] width 482 height 7
click at [338, 160] on div at bounding box center [714, 165] width 839 height 12
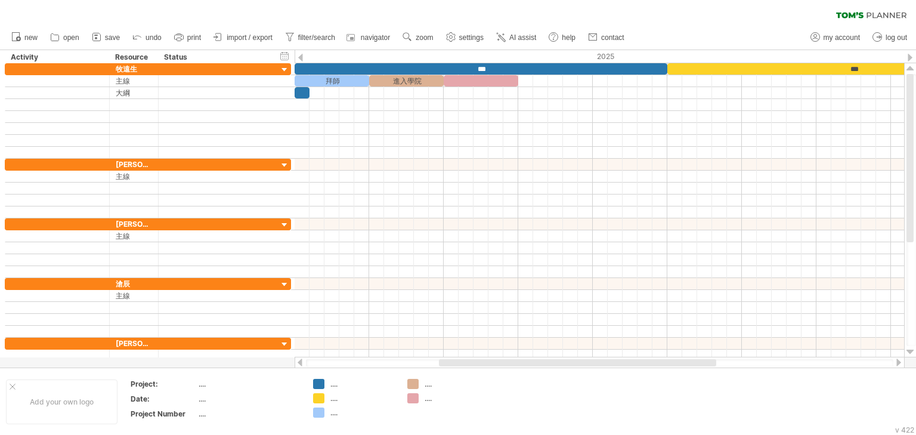
drag, startPoint x: 1100, startPoint y: 2, endPoint x: 525, endPoint y: 355, distance: 675.5
click at [537, 362] on div at bounding box center [577, 362] width 277 height 7
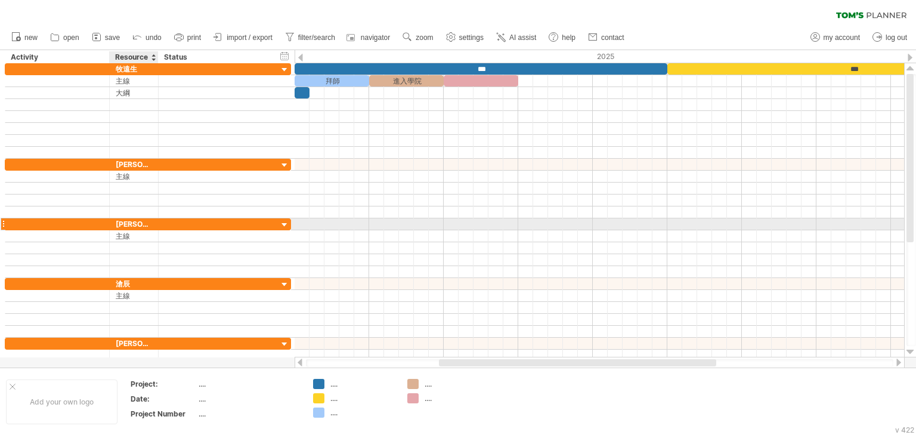
click at [134, 222] on div "[PERSON_NAME]" at bounding box center [134, 223] width 36 height 11
type input "*"
type input "***"
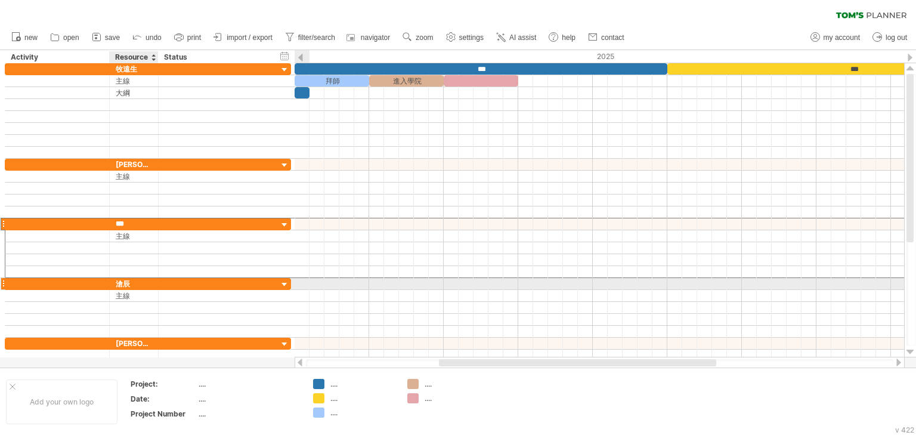
click at [150, 279] on div "滄辰" at bounding box center [134, 283] width 36 height 11
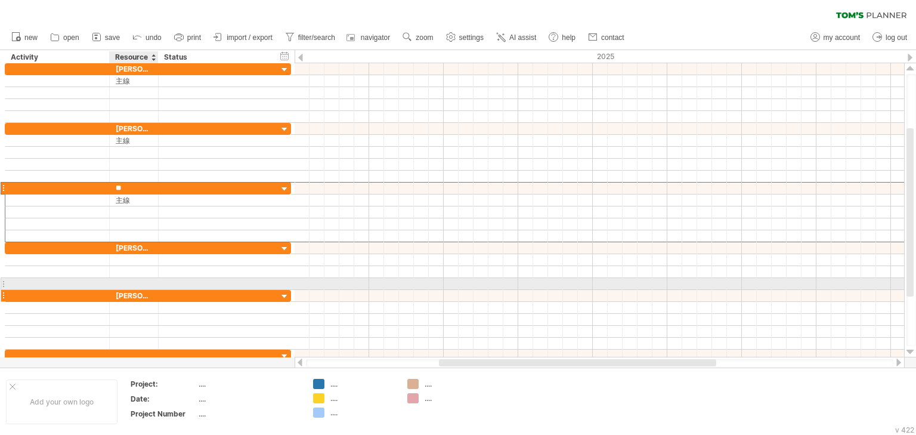
click at [154, 290] on div at bounding box center [157, 296] width 6 height 12
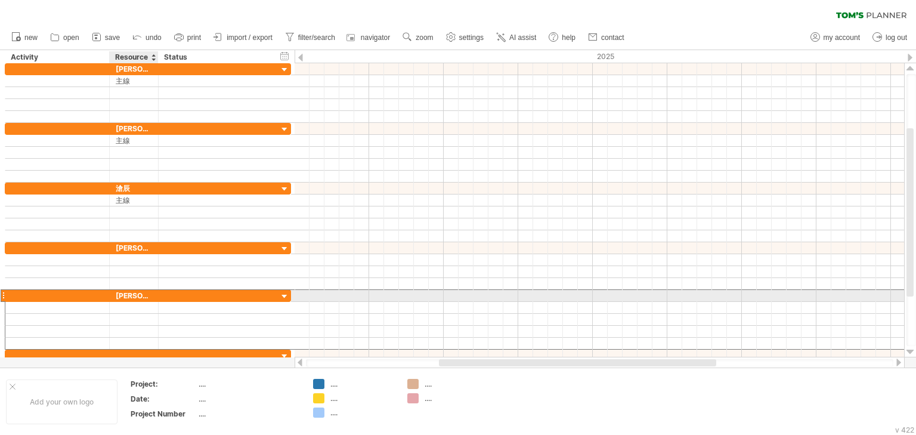
click at [150, 293] on div "[PERSON_NAME]" at bounding box center [134, 295] width 36 height 11
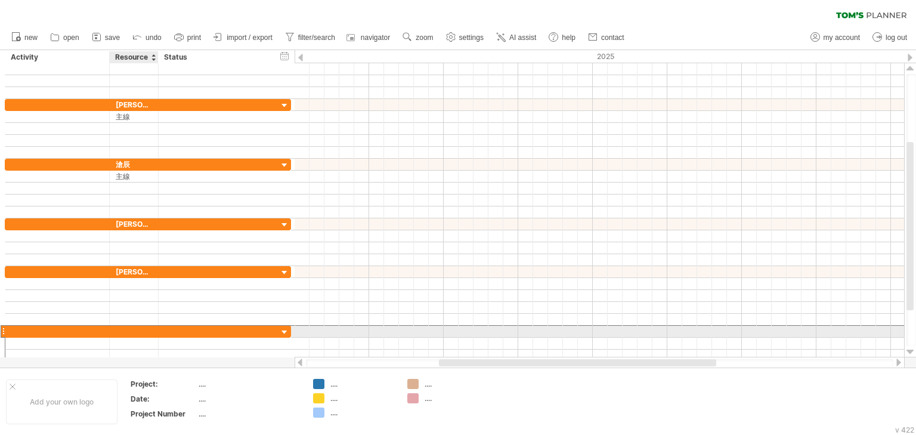
click at [140, 330] on div at bounding box center [134, 331] width 36 height 11
type input "*"
type input "****"
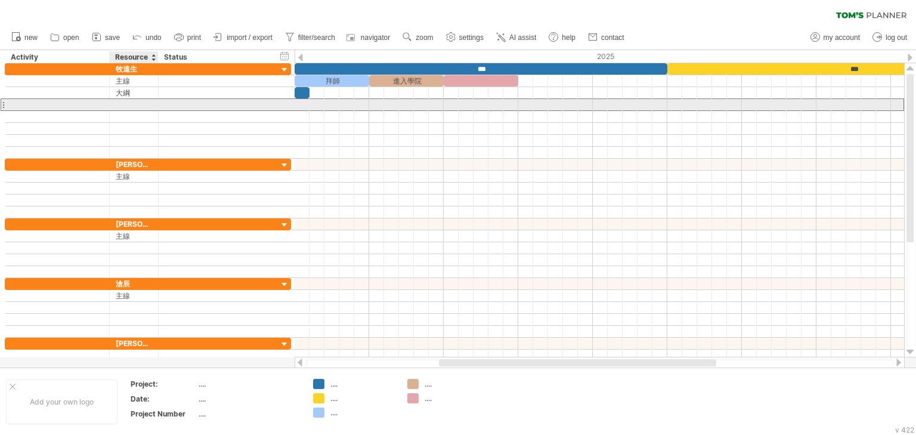
click at [129, 105] on div at bounding box center [134, 104] width 36 height 11
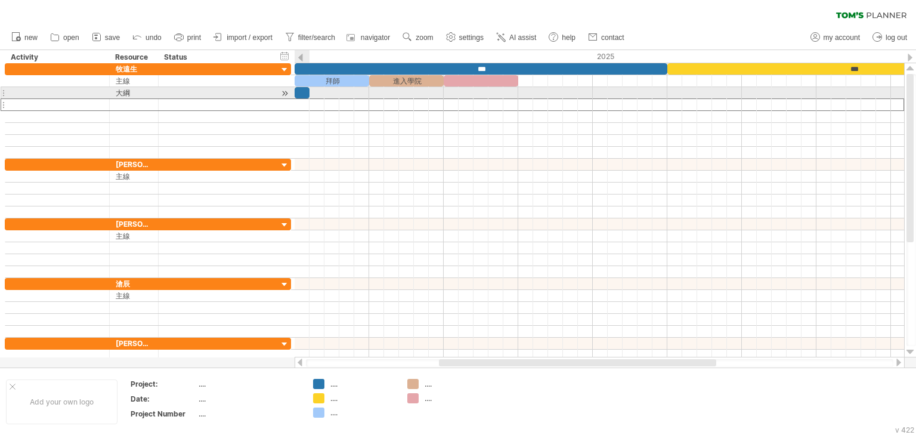
click at [298, 97] on div at bounding box center [302, 92] width 15 height 11
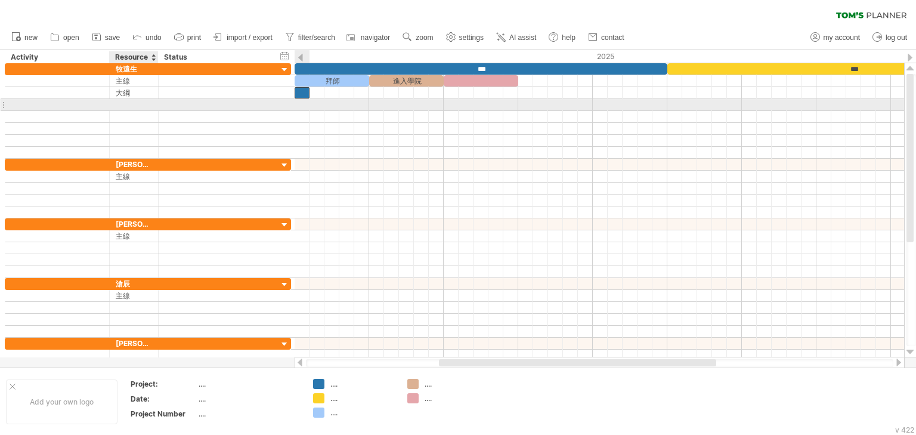
click at [134, 106] on div at bounding box center [134, 104] width 36 height 11
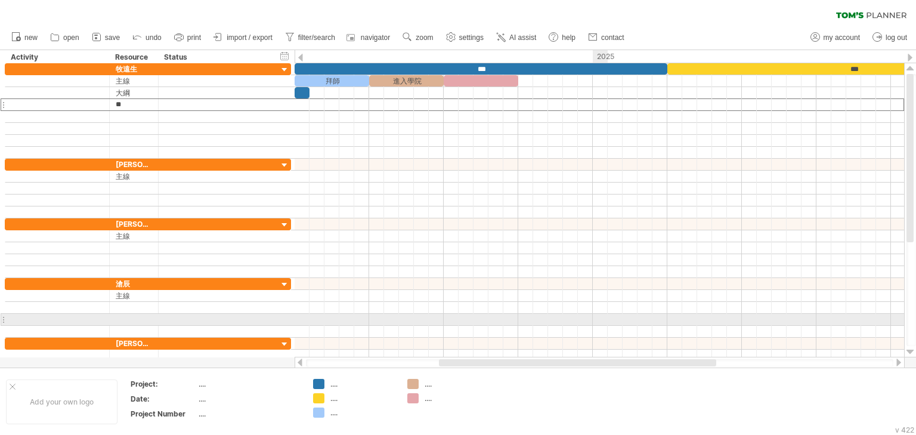
type input "*"
type input "**"
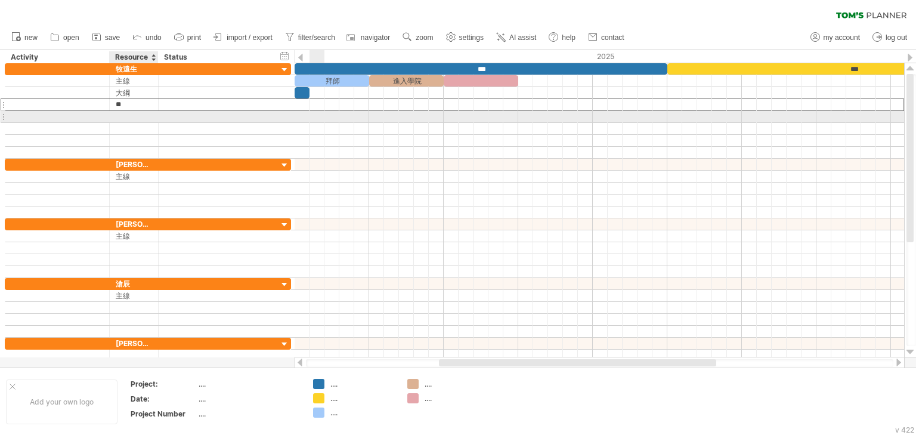
click at [134, 115] on div at bounding box center [134, 116] width 36 height 11
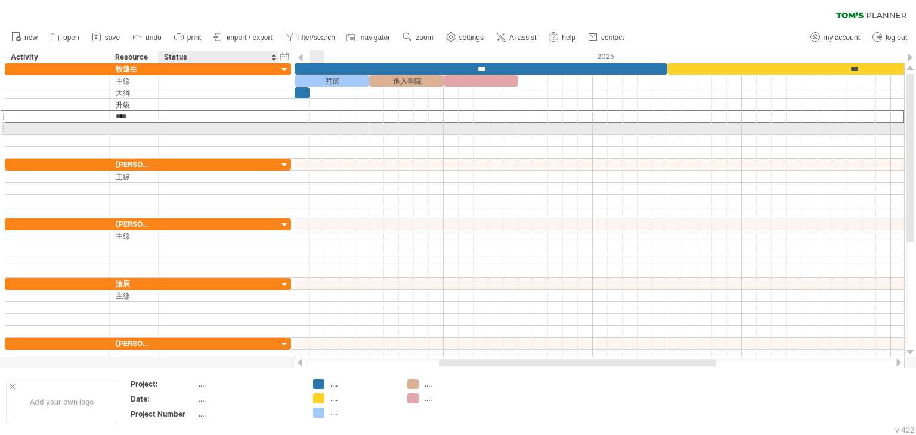
type input "**"
click at [138, 129] on div at bounding box center [134, 128] width 36 height 11
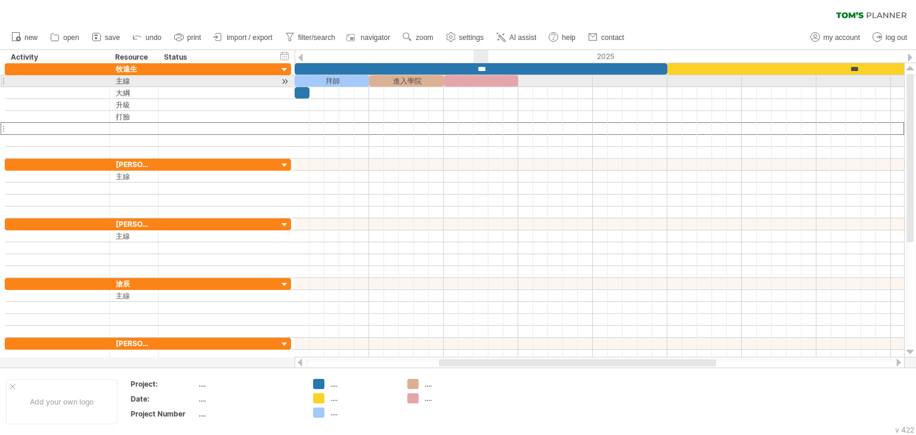
click at [482, 84] on div at bounding box center [481, 80] width 75 height 11
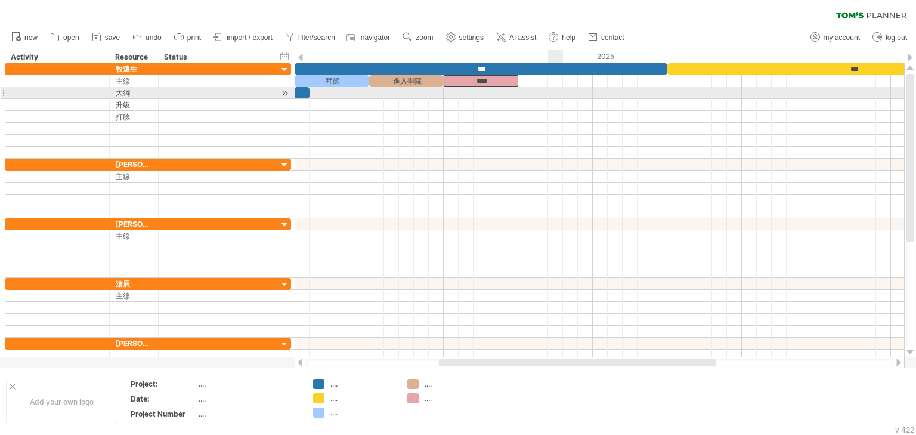
click at [553, 99] on div at bounding box center [600, 105] width 610 height 12
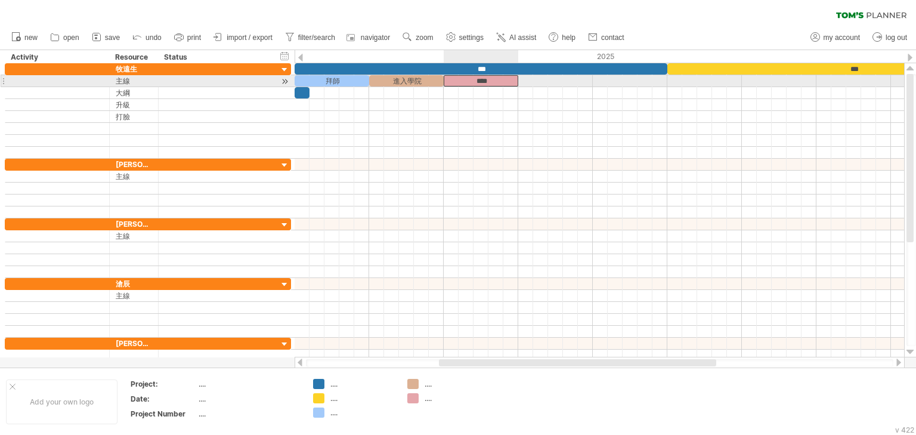
click at [505, 78] on div "****" at bounding box center [481, 80] width 75 height 11
click at [539, 78] on div at bounding box center [600, 81] width 610 height 12
click at [506, 83] on div "****" at bounding box center [481, 80] width 75 height 11
click at [537, 82] on div at bounding box center [600, 81] width 610 height 12
click at [506, 82] on div "****" at bounding box center [481, 80] width 75 height 11
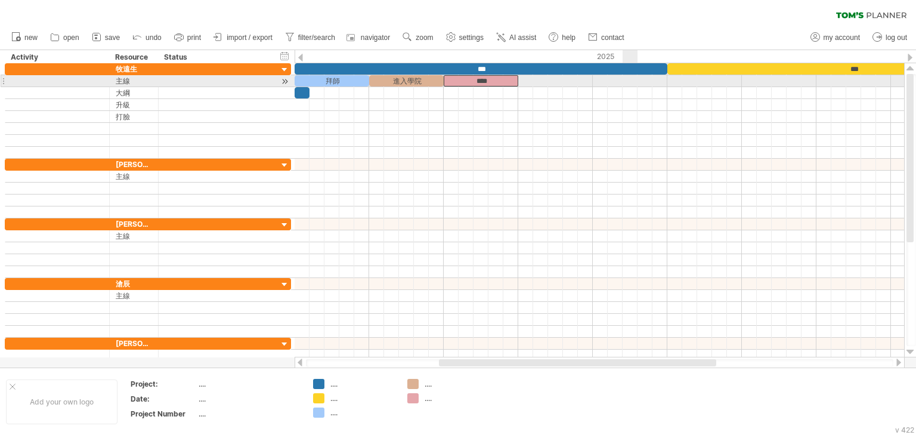
click at [630, 81] on div at bounding box center [600, 81] width 610 height 12
click at [397, 82] on div "進入學院" at bounding box center [406, 80] width 75 height 11
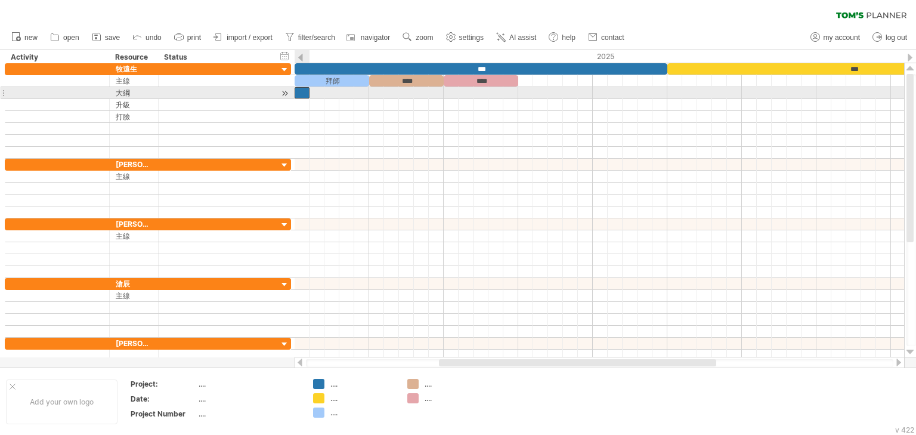
click at [302, 94] on div at bounding box center [302, 92] width 15 height 11
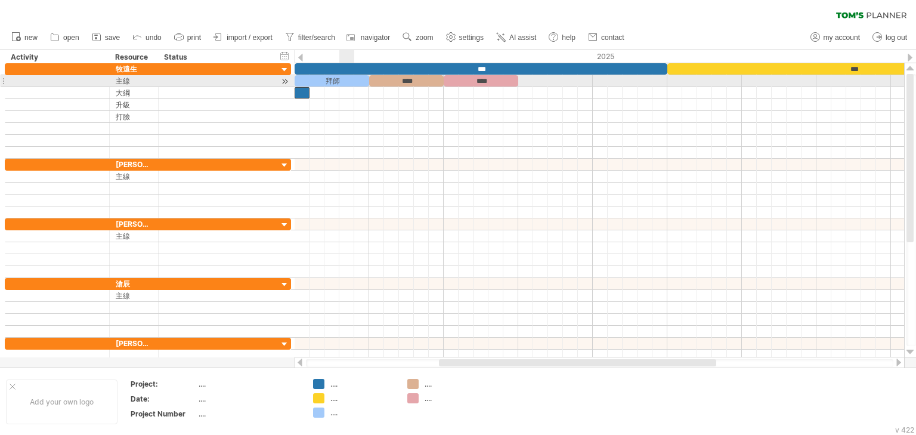
click at [349, 85] on div "拜師" at bounding box center [332, 80] width 75 height 11
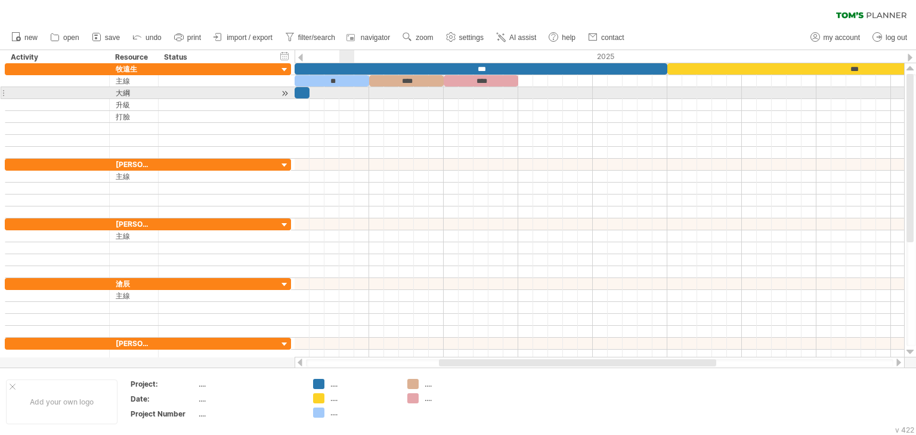
click at [346, 94] on div at bounding box center [600, 93] width 610 height 12
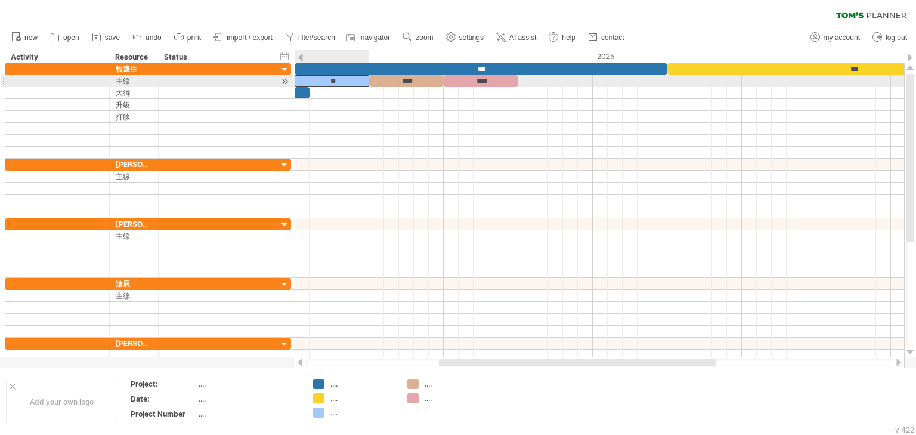
click at [338, 82] on div "**" at bounding box center [332, 80] width 75 height 11
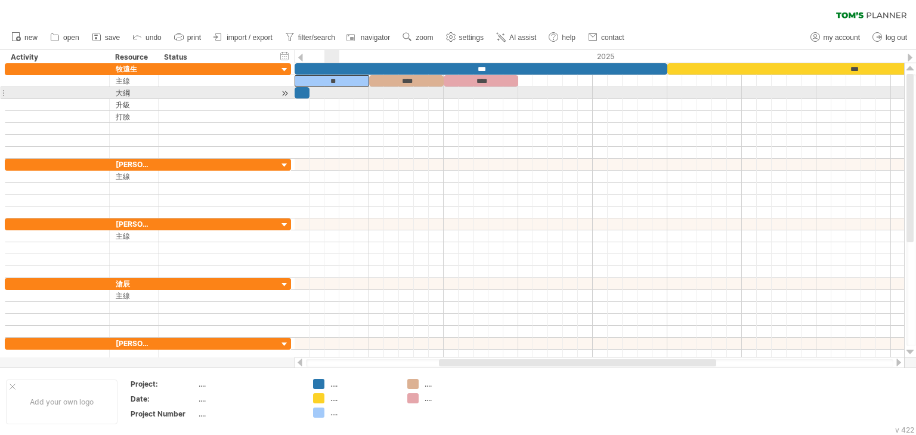
click at [329, 90] on div at bounding box center [600, 93] width 610 height 12
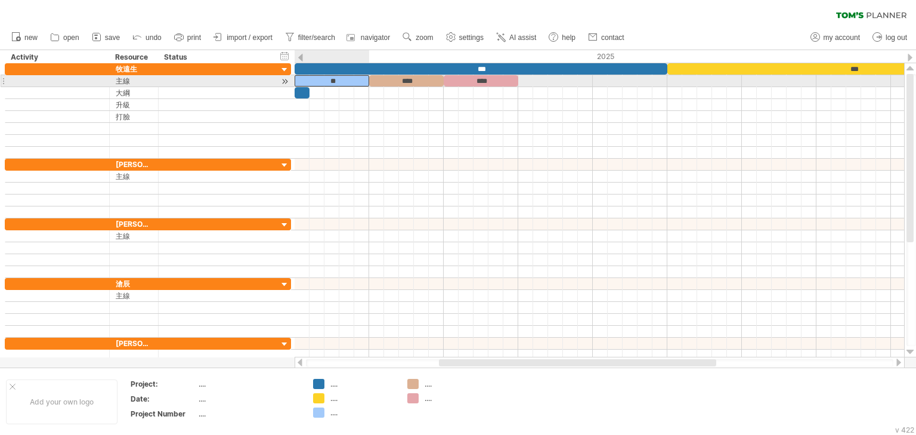
click at [341, 76] on div "**" at bounding box center [332, 80] width 75 height 11
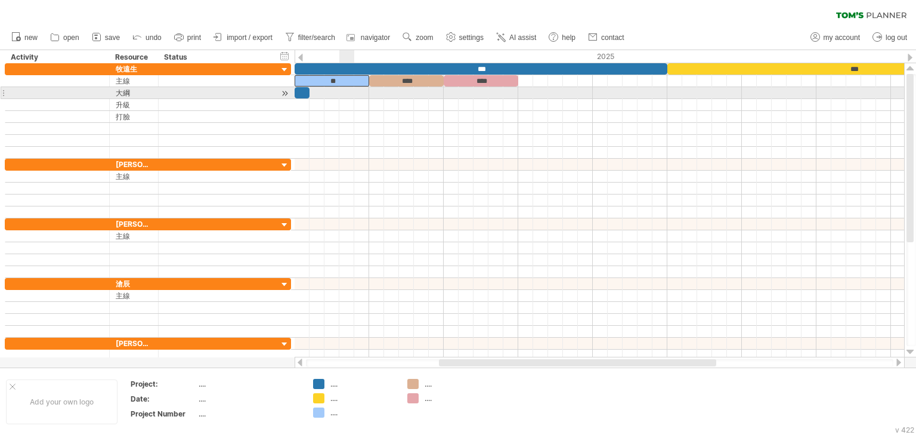
click at [341, 88] on div at bounding box center [600, 93] width 610 height 12
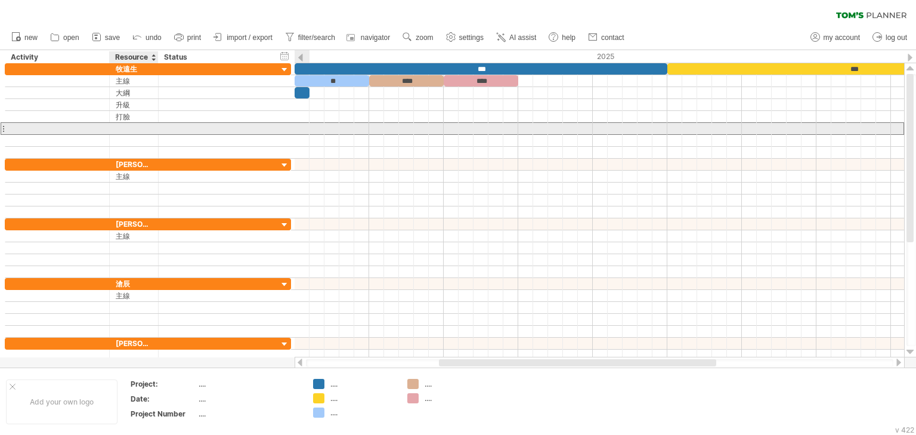
click at [144, 125] on div at bounding box center [134, 128] width 36 height 11
type input "**"
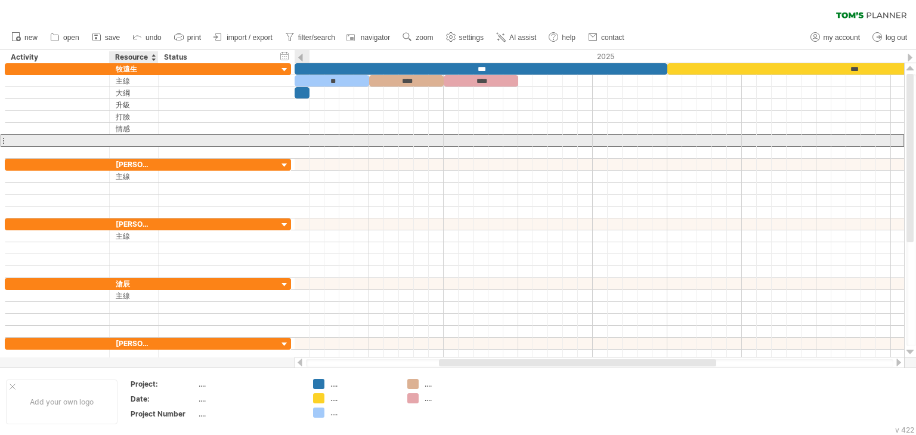
click at [140, 136] on div at bounding box center [134, 140] width 36 height 11
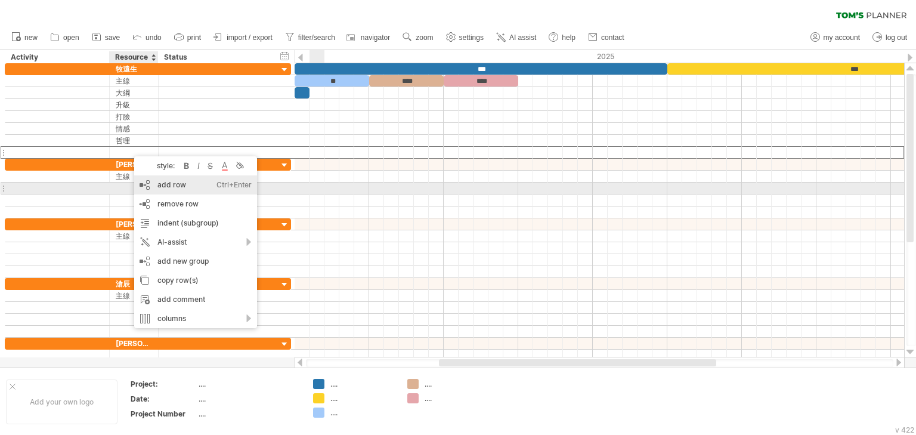
click at [163, 184] on div "add row Ctrl+Enter Cmd+Enter" at bounding box center [195, 184] width 123 height 19
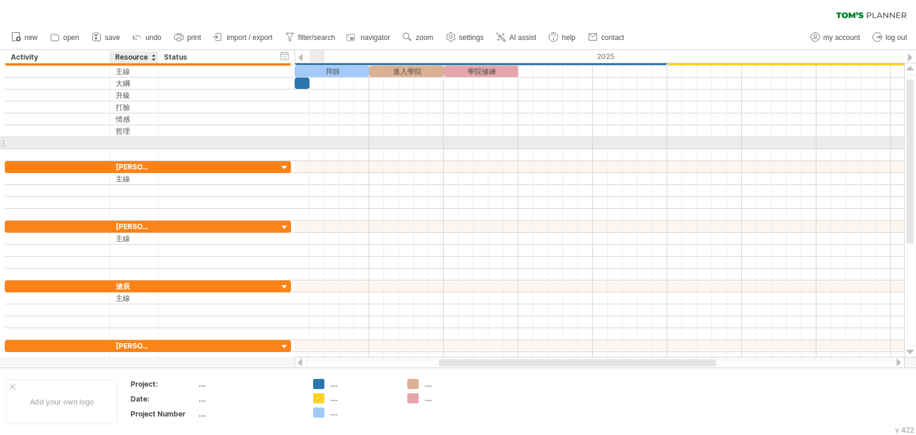
click at [137, 138] on div at bounding box center [134, 142] width 36 height 11
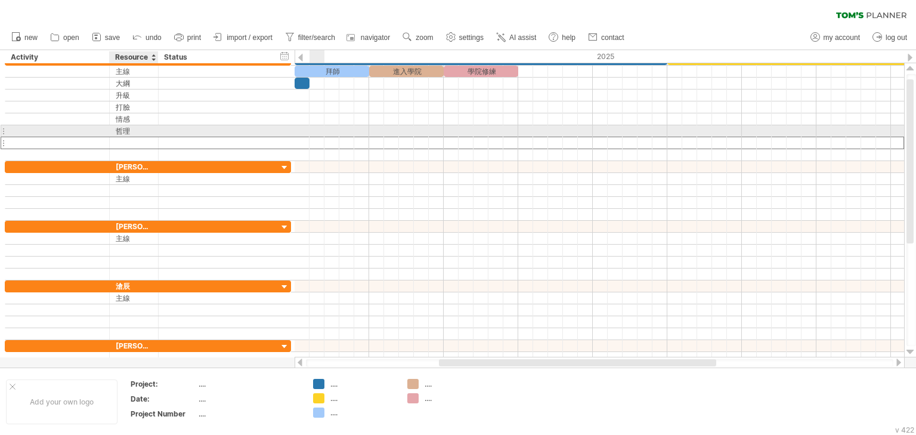
click at [139, 128] on div "哲理" at bounding box center [134, 130] width 36 height 11
type input "*"
type input "**"
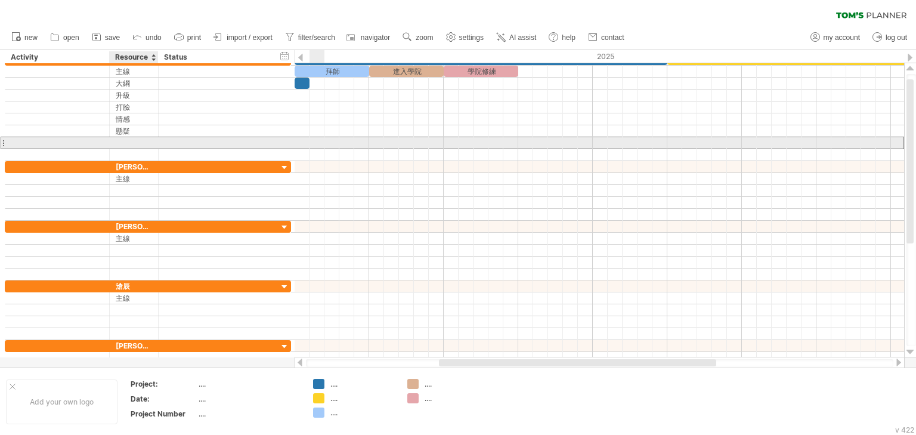
click at [138, 141] on div at bounding box center [134, 142] width 36 height 11
type input "**"
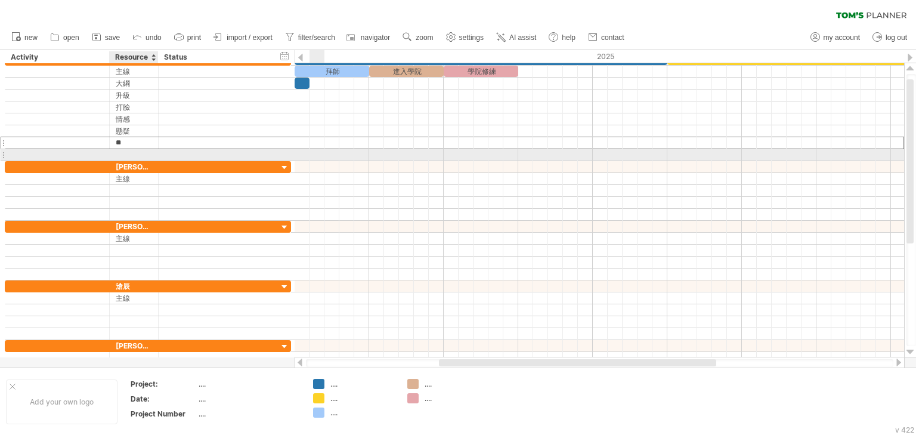
click at [123, 153] on div at bounding box center [134, 154] width 36 height 11
type input "**"
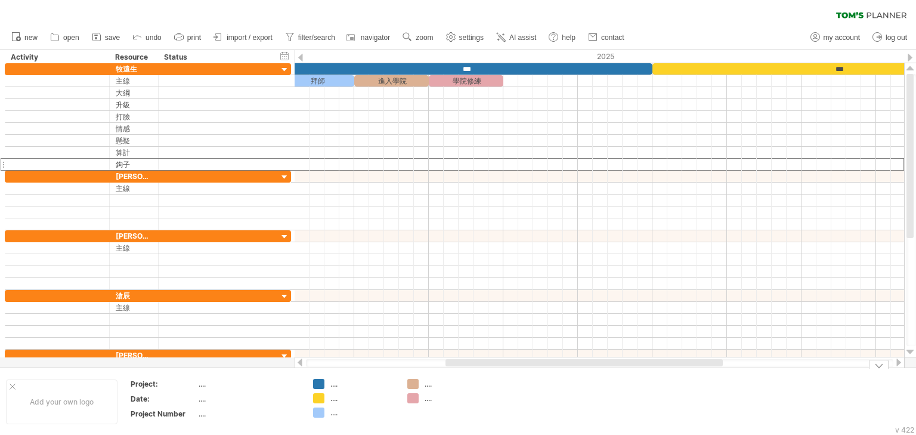
drag, startPoint x: 482, startPoint y: 363, endPoint x: 480, endPoint y: 369, distance: 6.8
click at [480, 369] on div "Trying to reach [DOMAIN_NAME] Connected again... 0% clear filter new" at bounding box center [458, 217] width 916 height 435
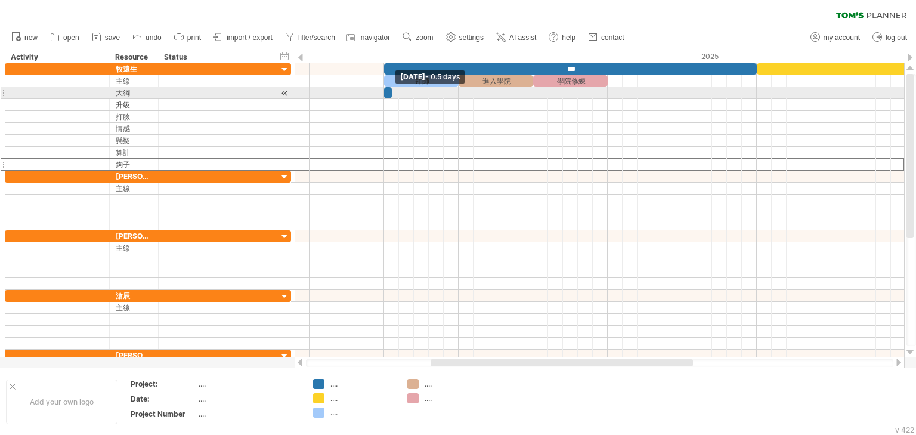
drag, startPoint x: 296, startPoint y: 91, endPoint x: 281, endPoint y: 92, distance: 14.3
click at [281, 92] on div "Trying to reach [DOMAIN_NAME] Connected again... 0% clear filter new" at bounding box center [458, 217] width 916 height 435
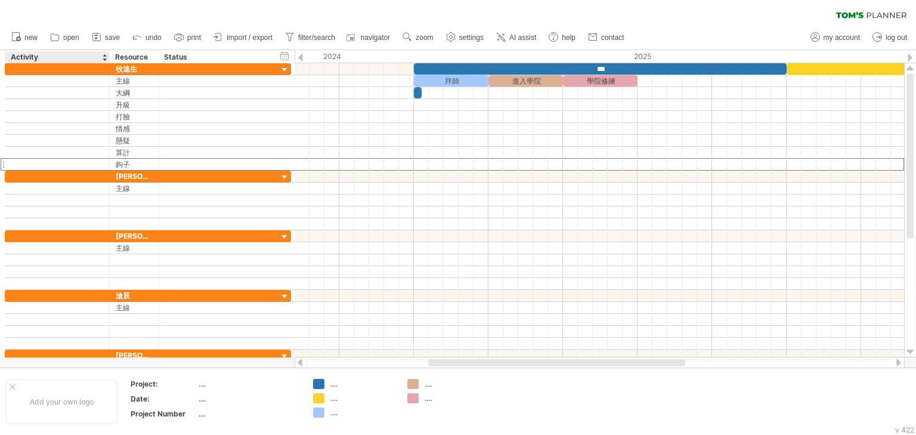
click at [47, 55] on div "Activity" at bounding box center [57, 57] width 92 height 12
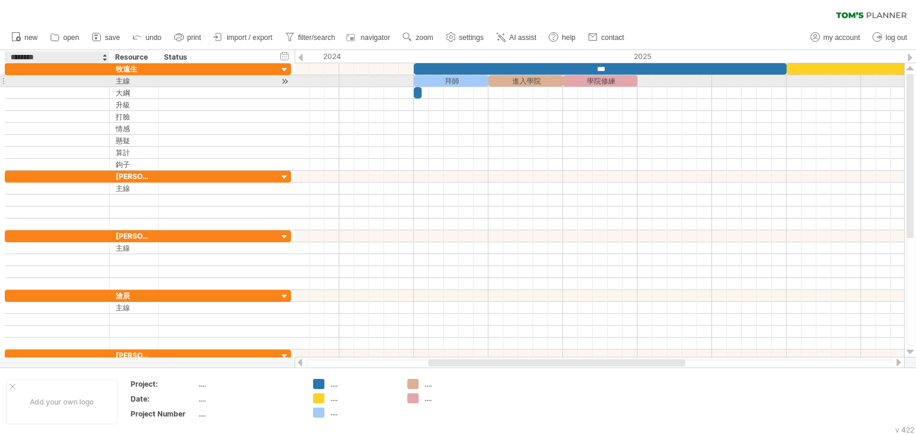
click at [67, 81] on div at bounding box center [57, 80] width 92 height 11
click at [116, 81] on div "主線" at bounding box center [134, 80] width 36 height 11
click at [131, 81] on input "**" at bounding box center [134, 80] width 36 height 11
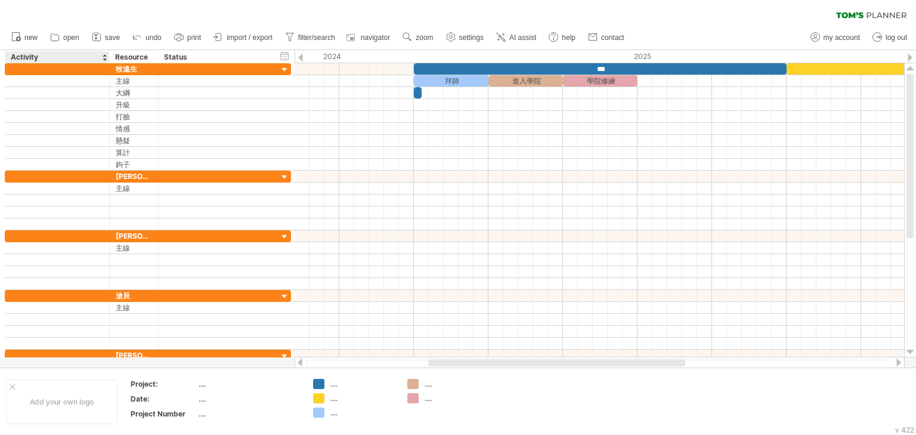
drag, startPoint x: 95, startPoint y: 55, endPoint x: 55, endPoint y: 55, distance: 40.6
click at [55, 55] on div "Activity" at bounding box center [57, 57] width 92 height 12
drag, startPoint x: 107, startPoint y: 57, endPoint x: 108, endPoint y: 85, distance: 28.0
click at [112, 89] on div "Trying to reach [DOMAIN_NAME] Connected again... 0% clear filter new" at bounding box center [458, 217] width 916 height 435
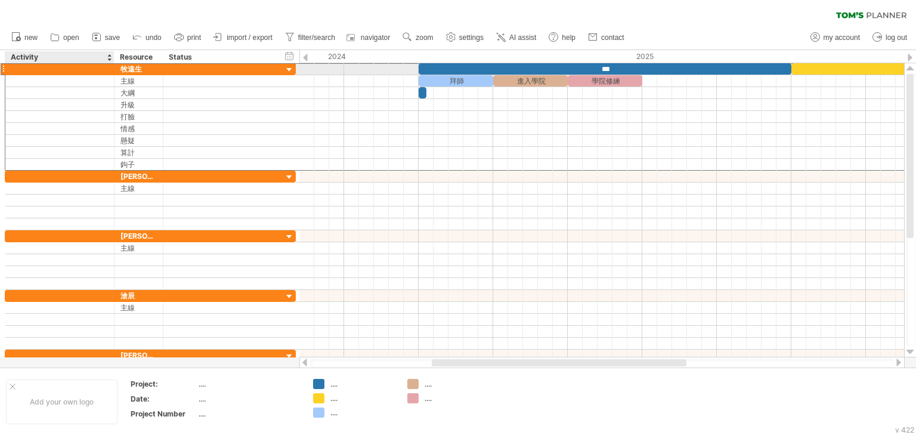
click at [79, 67] on div at bounding box center [59, 68] width 97 height 11
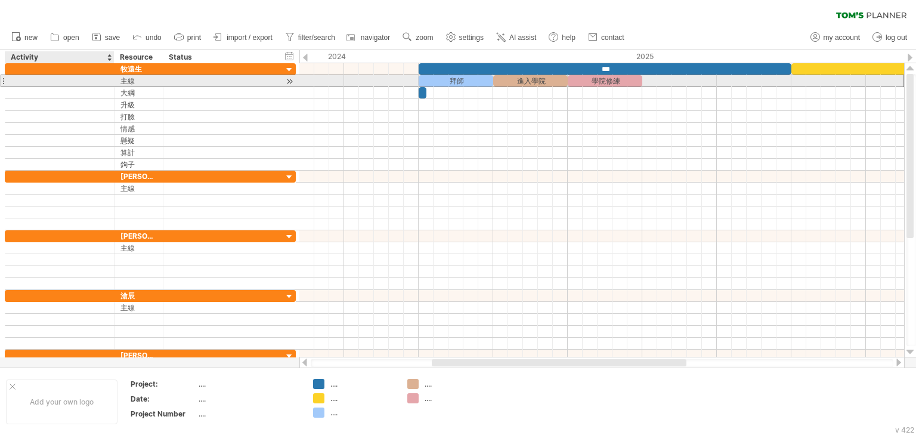
click at [64, 78] on div at bounding box center [59, 80] width 97 height 11
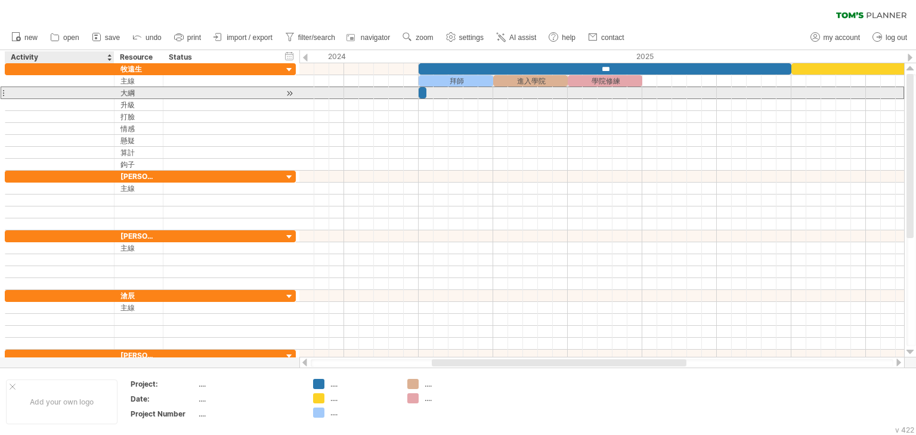
click at [54, 92] on div at bounding box center [59, 92] width 97 height 11
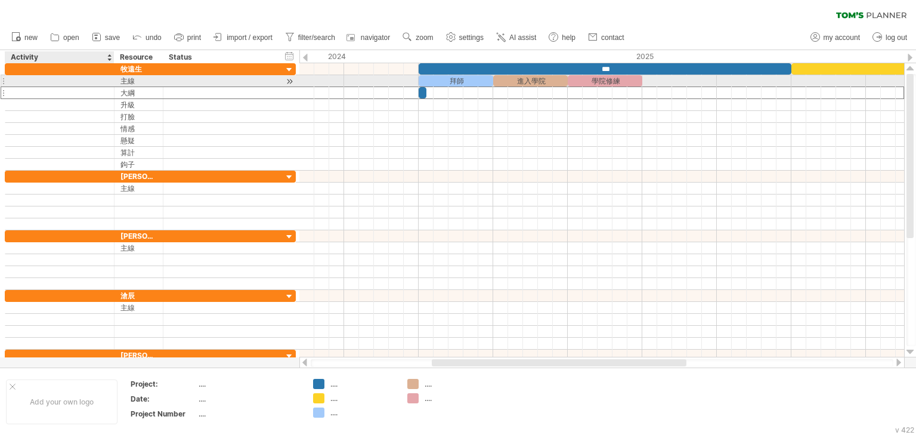
click at [60, 85] on div at bounding box center [59, 80] width 97 height 11
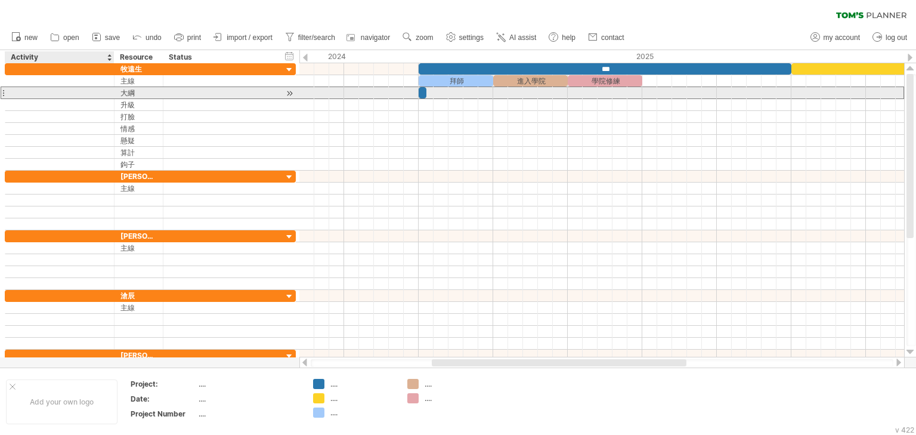
click at [63, 89] on div at bounding box center [59, 92] width 97 height 11
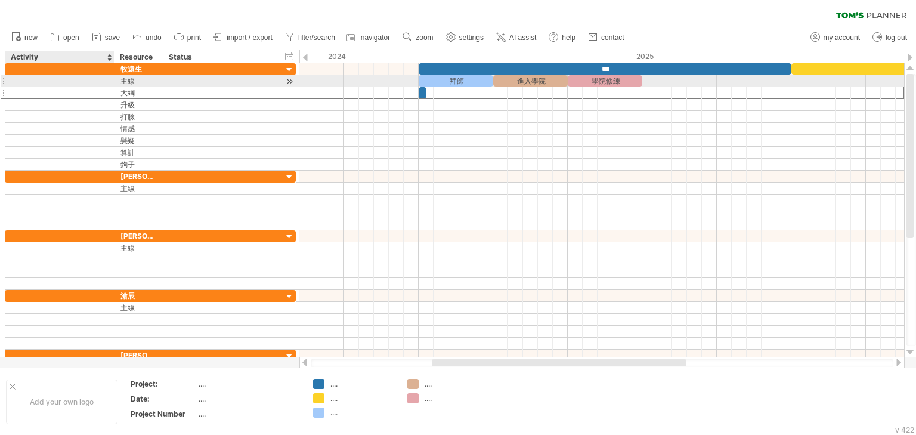
click at [77, 80] on div at bounding box center [59, 80] width 97 height 11
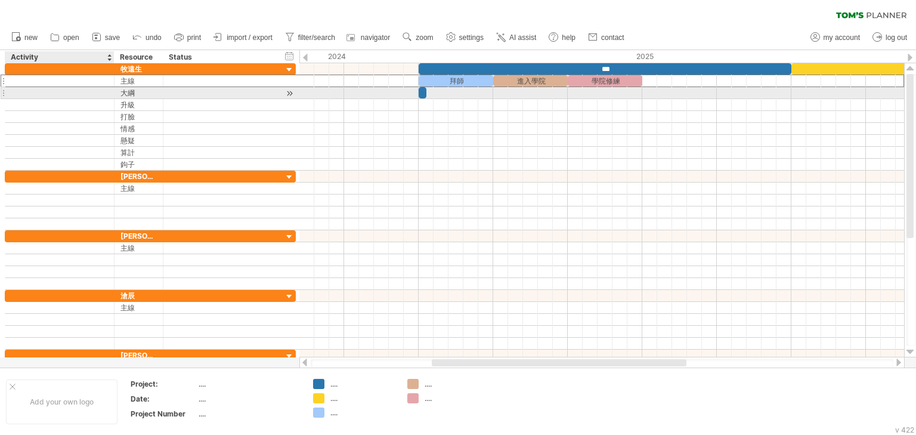
click at [77, 89] on div at bounding box center [59, 92] width 97 height 11
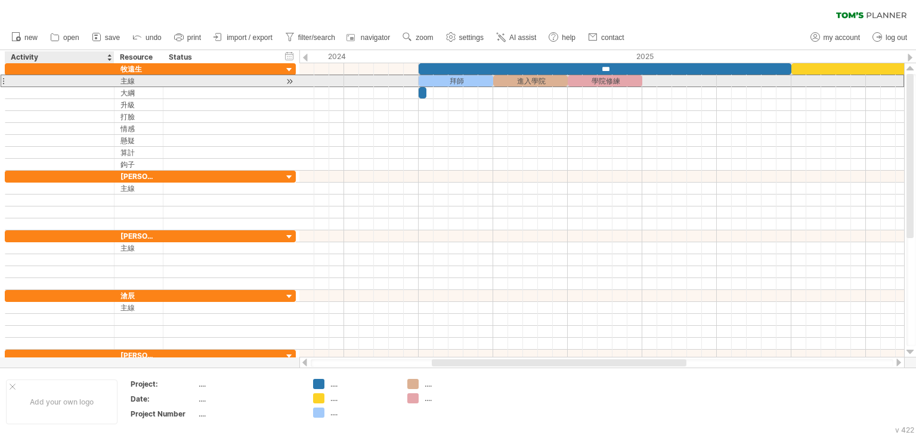
click at [81, 79] on div at bounding box center [59, 80] width 97 height 11
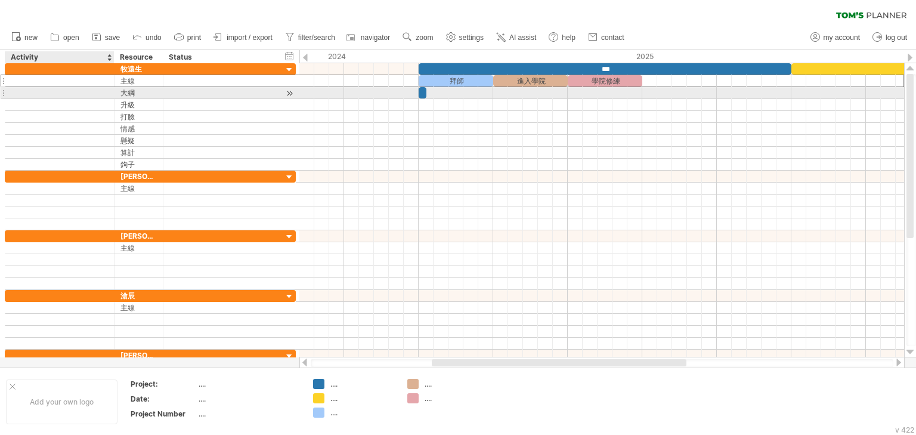
click at [81, 88] on div at bounding box center [59, 92] width 97 height 11
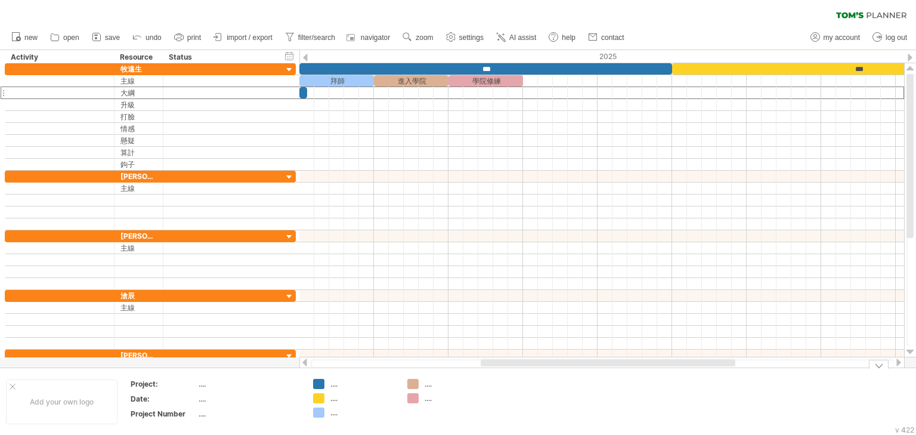
drag, startPoint x: 445, startPoint y: 361, endPoint x: 500, endPoint y: 369, distance: 55.4
click at [500, 369] on div "Trying to reach [DOMAIN_NAME] Connected again... 0% clear filter new" at bounding box center [458, 217] width 916 height 435
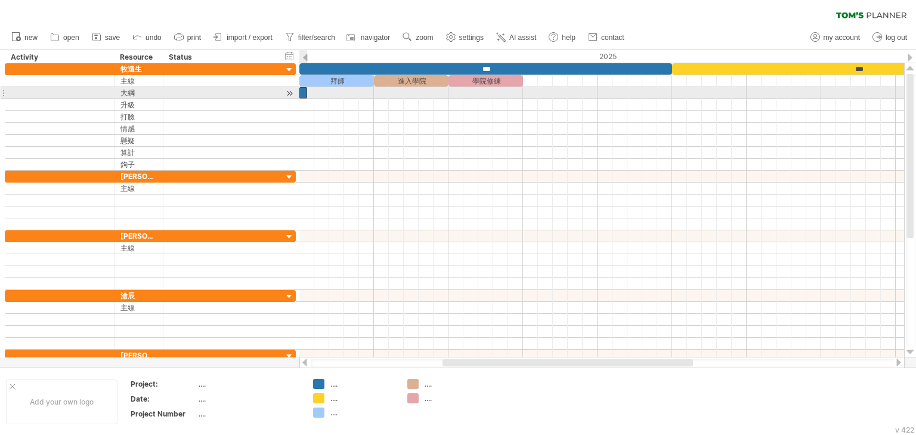
click at [304, 93] on div at bounding box center [303, 92] width 8 height 11
click at [312, 93] on span at bounding box center [314, 92] width 5 height 11
click at [305, 88] on div at bounding box center [306, 92] width 15 height 11
click at [311, 94] on div at bounding box center [306, 92] width 15 height 11
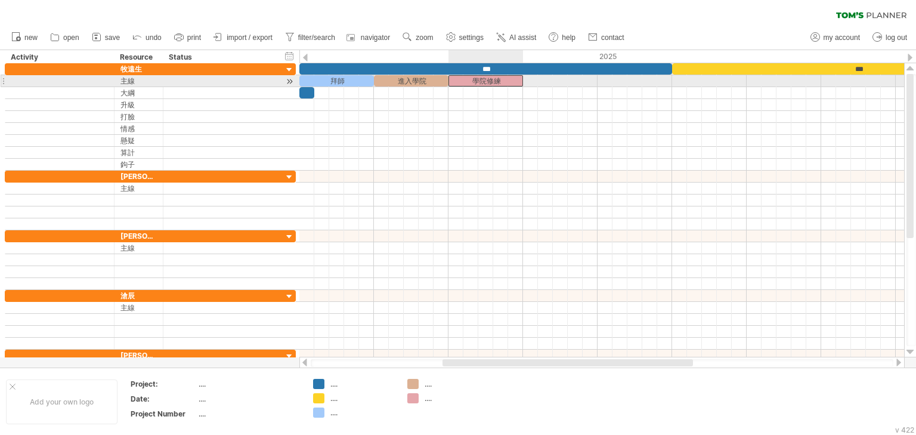
click at [495, 78] on div "學院修練" at bounding box center [485, 80] width 75 height 11
click at [500, 82] on div "****" at bounding box center [485, 80] width 75 height 11
drag, startPoint x: 530, startPoint y: 83, endPoint x: 518, endPoint y: 83, distance: 11.9
click at [530, 83] on div at bounding box center [601, 81] width 605 height 12
click at [515, 83] on div "****" at bounding box center [485, 80] width 75 height 11
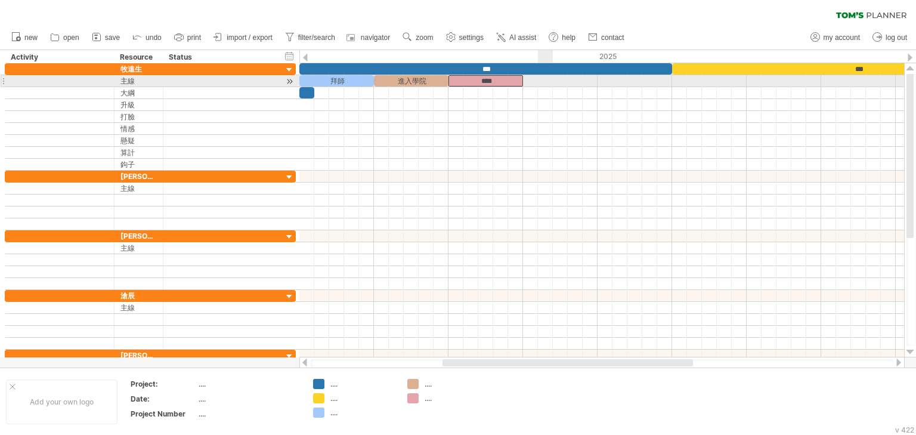
click at [549, 81] on div at bounding box center [601, 81] width 605 height 12
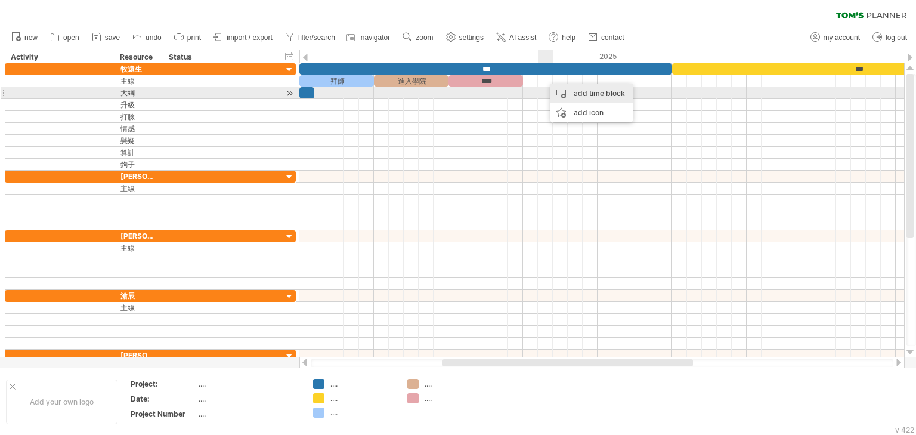
click at [564, 88] on div "add time block" at bounding box center [591, 93] width 82 height 19
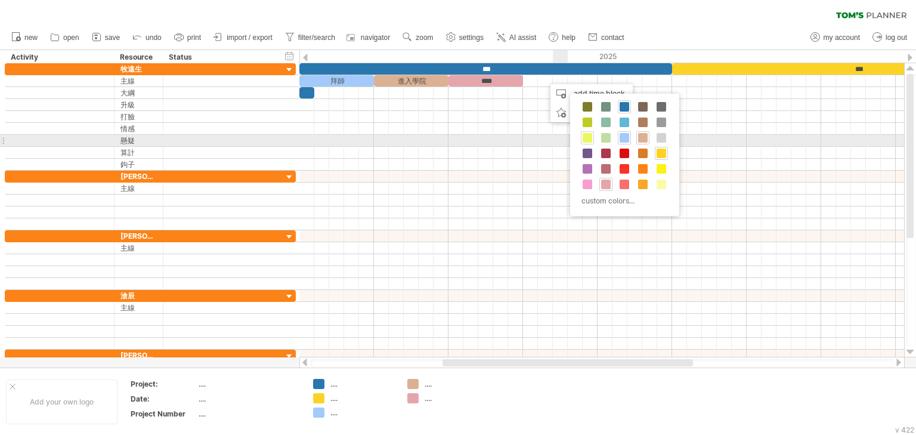
click at [589, 136] on span at bounding box center [588, 138] width 10 height 10
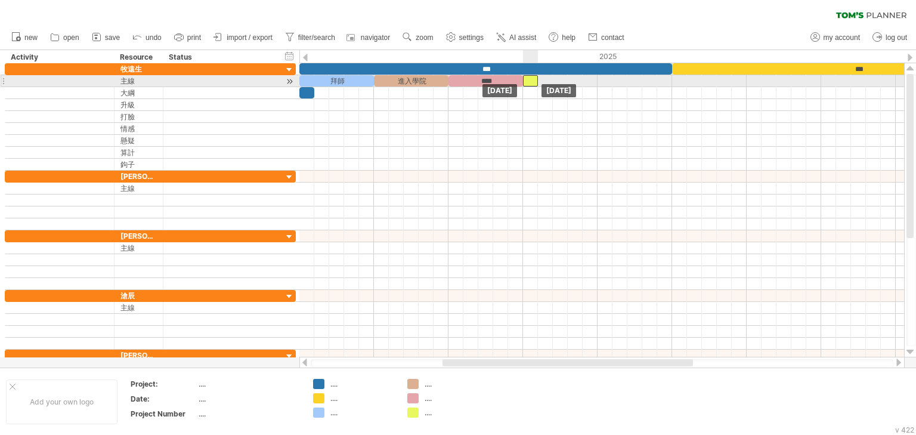
drag, startPoint x: 551, startPoint y: 81, endPoint x: 526, endPoint y: 80, distance: 25.1
click at [526, 80] on div at bounding box center [530, 80] width 15 height 11
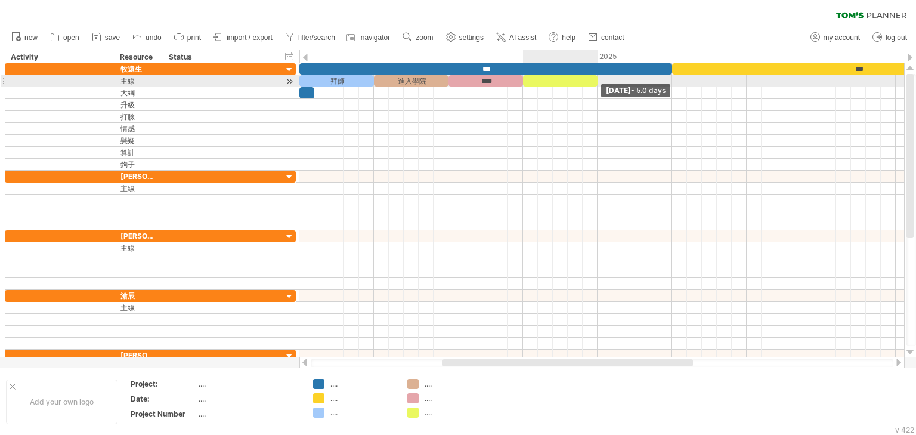
drag, startPoint x: 539, startPoint y: 81, endPoint x: 596, endPoint y: 84, distance: 57.3
click at [596, 84] on span at bounding box center [597, 80] width 5 height 11
click at [587, 80] on div at bounding box center [560, 80] width 75 height 11
click at [621, 80] on div at bounding box center [601, 81] width 605 height 12
click at [571, 78] on div "***" at bounding box center [560, 80] width 75 height 11
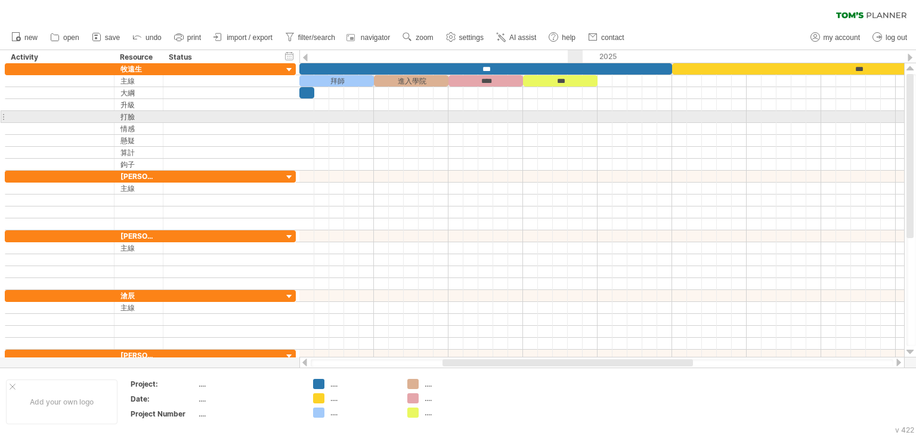
click at [571, 115] on div at bounding box center [601, 117] width 605 height 12
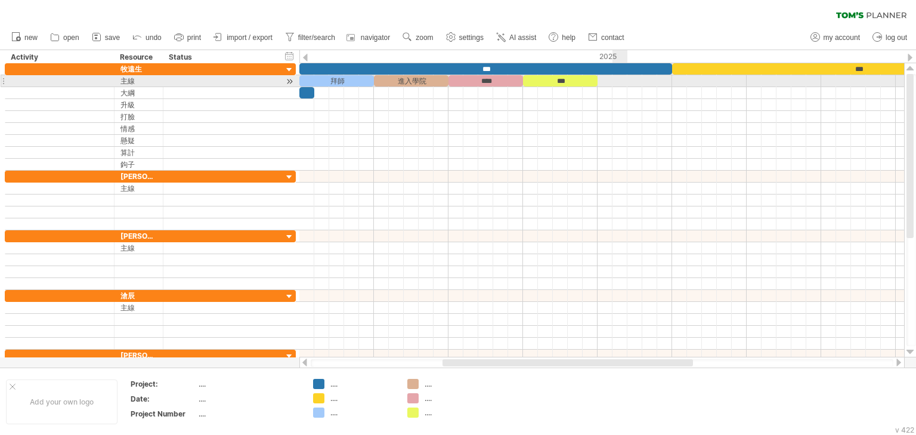
click at [627, 81] on div at bounding box center [601, 81] width 605 height 12
click at [621, 78] on div at bounding box center [601, 81] width 605 height 12
click at [549, 78] on div "***" at bounding box center [560, 80] width 75 height 11
click at [347, 79] on div "拜師" at bounding box center [336, 80] width 75 height 11
click at [619, 76] on div at bounding box center [601, 81] width 605 height 12
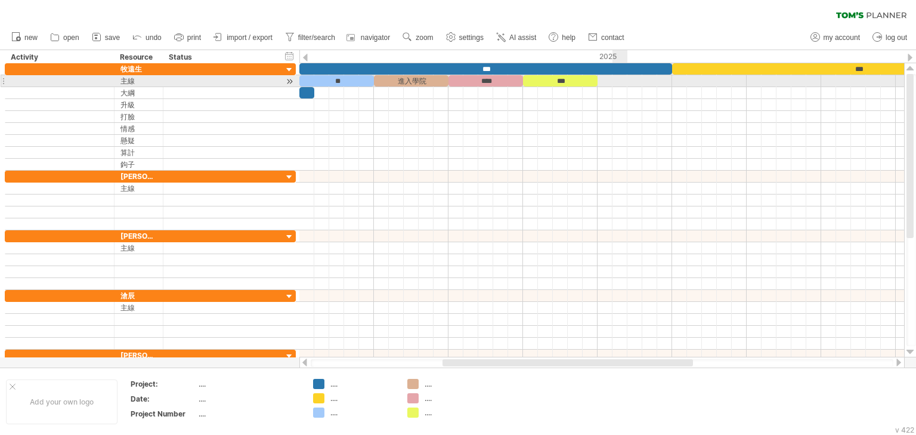
click at [618, 80] on div at bounding box center [601, 81] width 605 height 12
click at [573, 82] on div "***" at bounding box center [560, 80] width 75 height 11
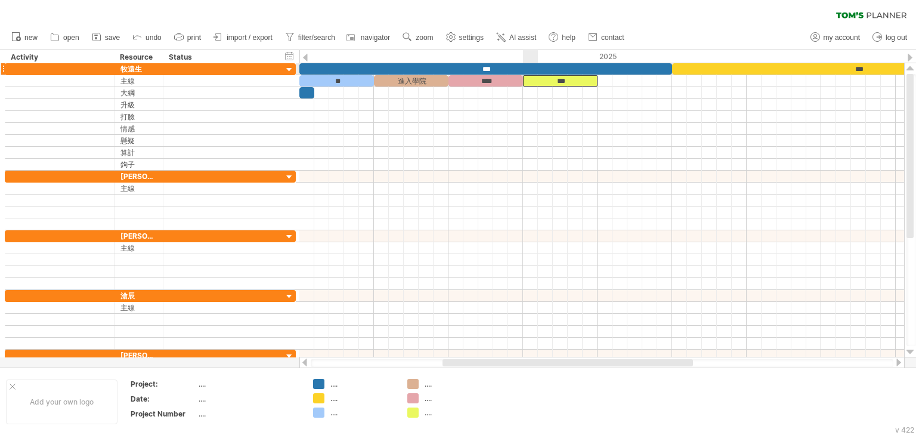
click at [534, 67] on div "***" at bounding box center [485, 68] width 373 height 11
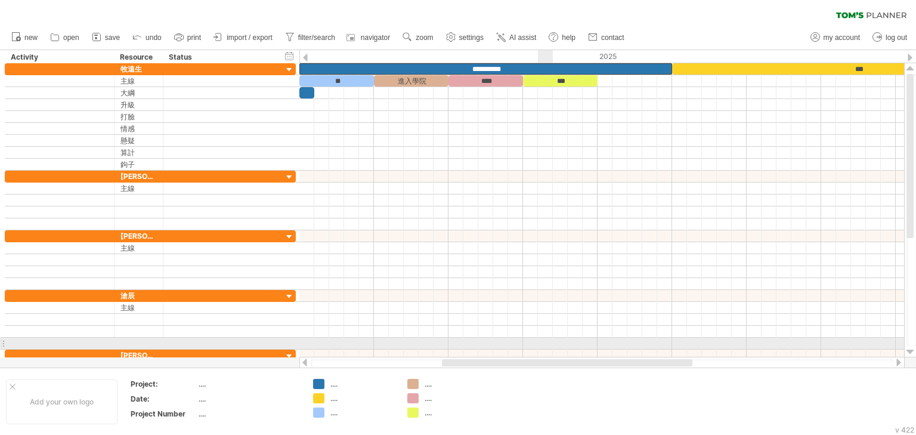
drag, startPoint x: 542, startPoint y: 365, endPoint x: 541, endPoint y: 342, distance: 22.7
click at [541, 342] on div "Trying to reach [DOMAIN_NAME] Connected again... 0% clear filter new" at bounding box center [458, 217] width 916 height 435
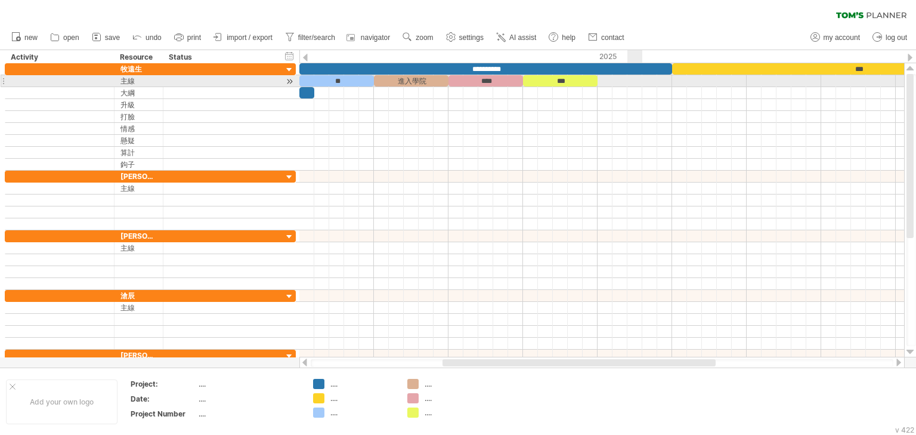
click at [629, 83] on div at bounding box center [601, 81] width 605 height 12
click at [567, 79] on div "***" at bounding box center [560, 80] width 75 height 11
click at [497, 79] on div "****" at bounding box center [485, 80] width 75 height 11
click at [386, 81] on div "進入學院" at bounding box center [411, 80] width 75 height 11
click at [357, 81] on div "**" at bounding box center [336, 80] width 75 height 11
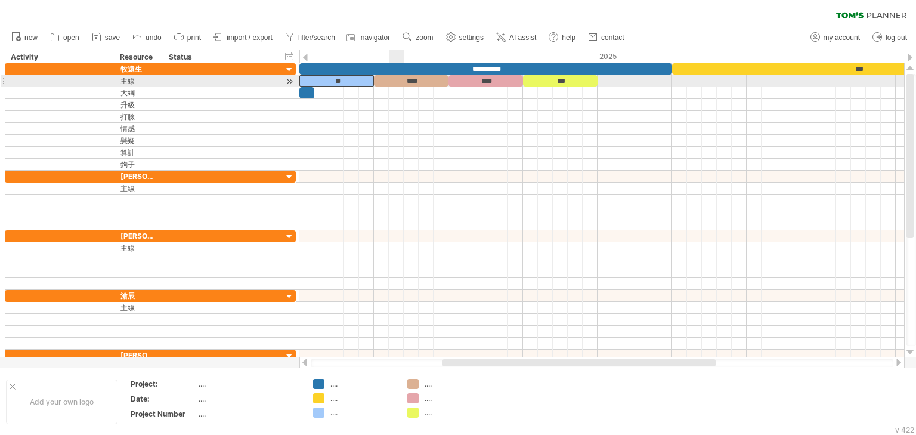
click at [389, 81] on div "****" at bounding box center [411, 80] width 75 height 11
click at [363, 81] on div "**" at bounding box center [336, 80] width 75 height 11
click at [396, 79] on div "****" at bounding box center [411, 80] width 75 height 11
click at [414, 81] on div "****" at bounding box center [411, 80] width 75 height 11
click at [502, 81] on div "****" at bounding box center [485, 80] width 75 height 11
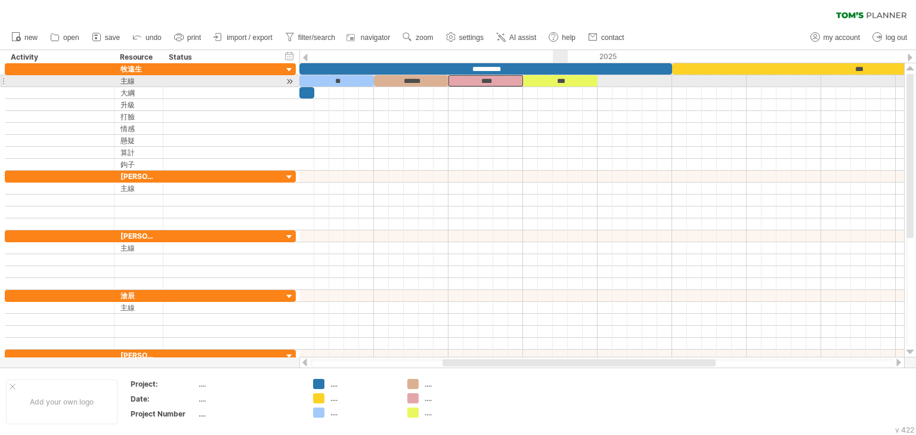
click at [568, 81] on div "***" at bounding box center [560, 80] width 75 height 11
click at [536, 83] on div "***" at bounding box center [560, 80] width 75 height 11
click at [582, 82] on div "***" at bounding box center [560, 80] width 75 height 11
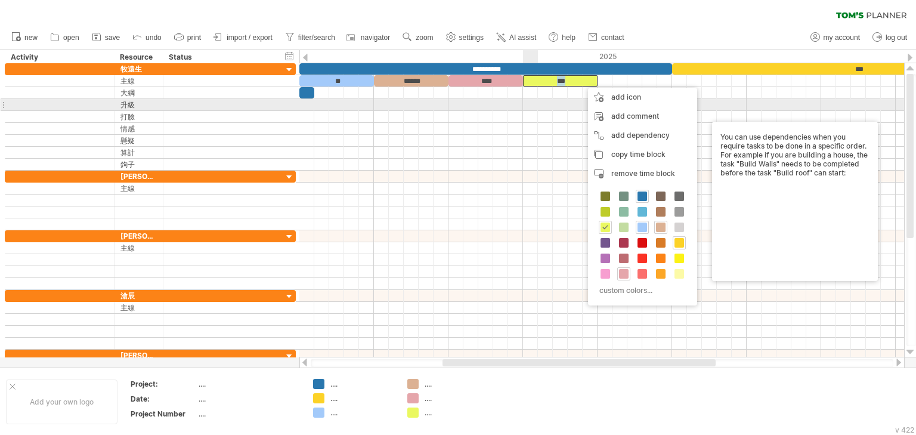
click at [534, 103] on div at bounding box center [601, 105] width 605 height 12
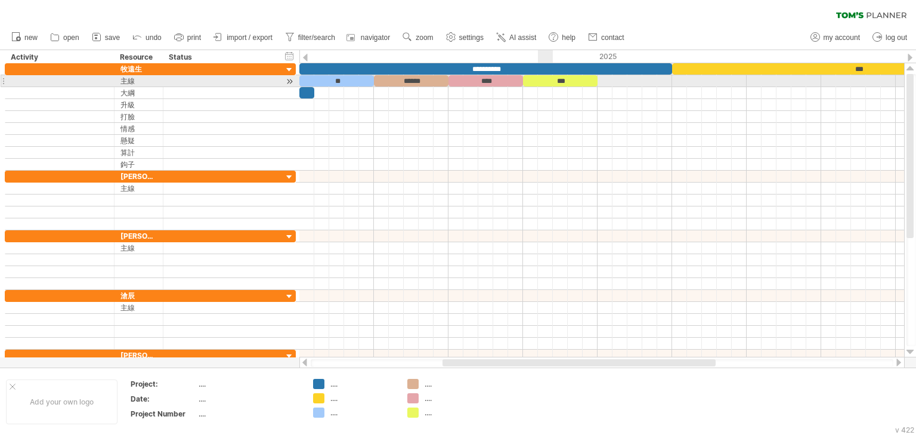
click at [549, 82] on div "***" at bounding box center [560, 80] width 75 height 11
click at [614, 76] on div at bounding box center [601, 81] width 605 height 12
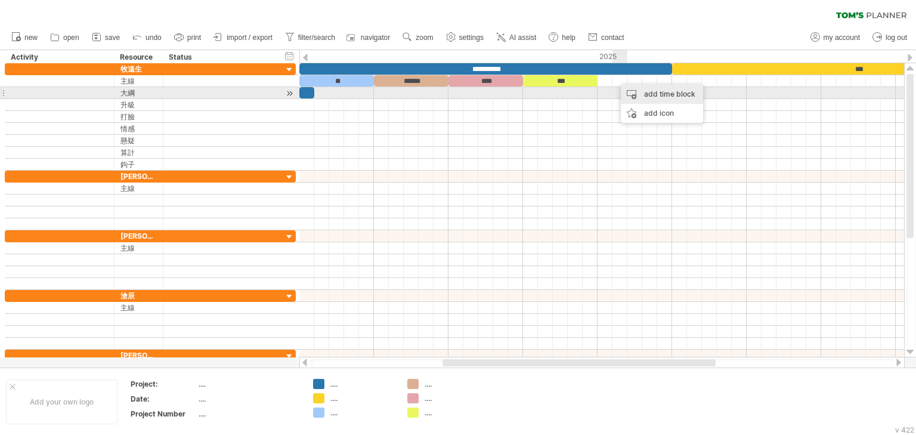
click at [644, 95] on div "add time block" at bounding box center [662, 94] width 82 height 19
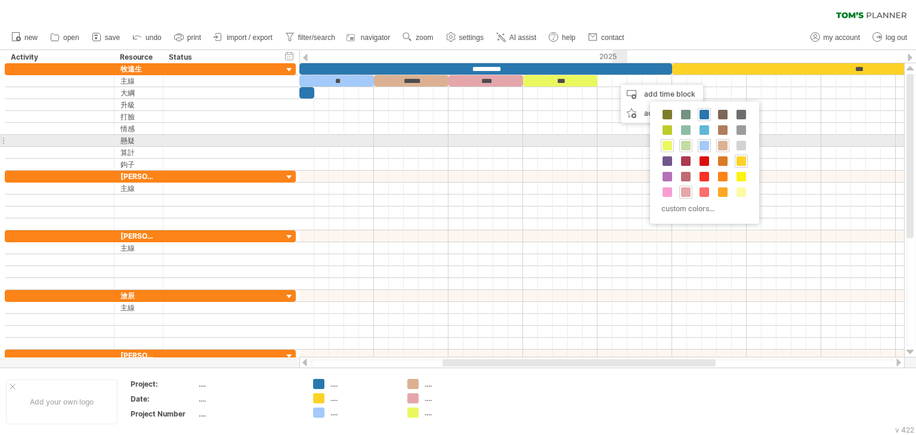
click at [686, 143] on span at bounding box center [686, 146] width 10 height 10
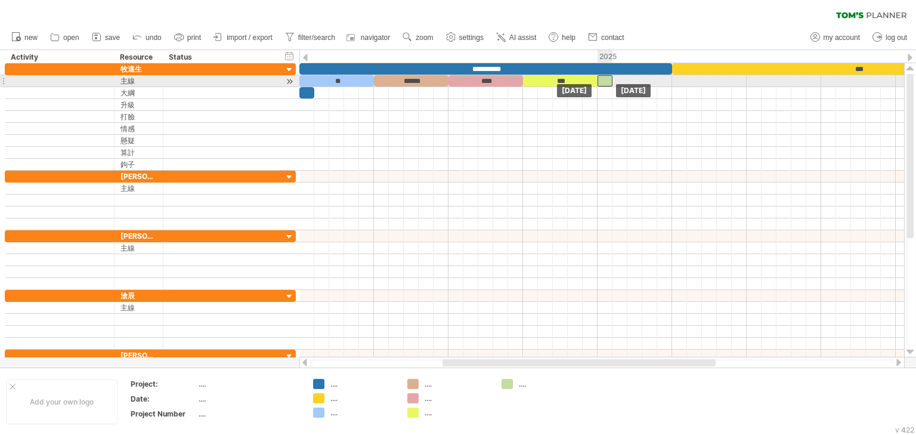
drag, startPoint x: 623, startPoint y: 79, endPoint x: 610, endPoint y: 81, distance: 13.3
click at [610, 81] on div at bounding box center [605, 80] width 15 height 11
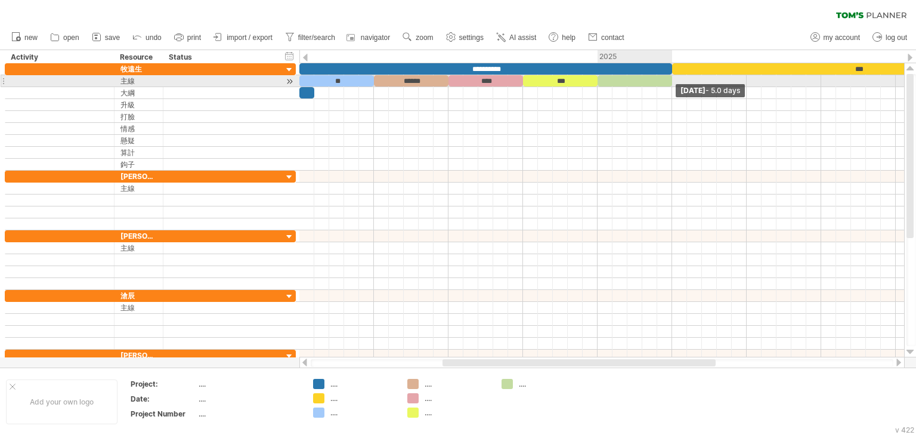
drag, startPoint x: 612, startPoint y: 82, endPoint x: 670, endPoint y: 80, distance: 58.5
click at [670, 80] on span at bounding box center [672, 80] width 5 height 11
click at [649, 78] on div at bounding box center [635, 80] width 75 height 11
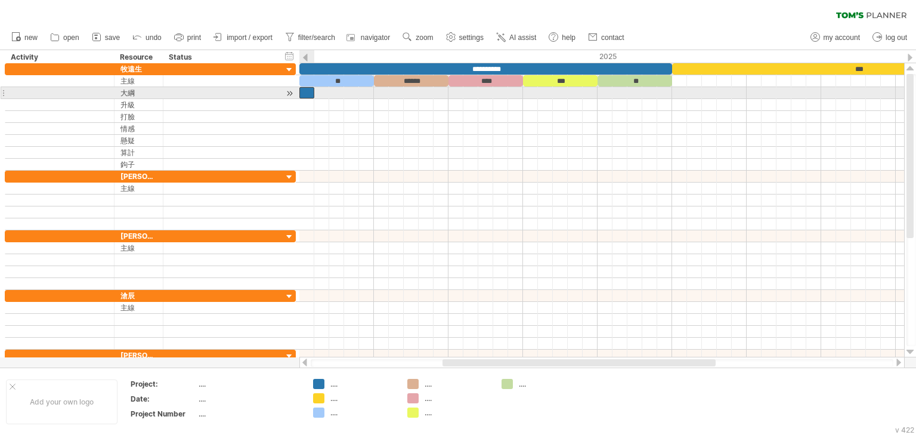
click at [310, 93] on div at bounding box center [306, 92] width 15 height 11
click at [313, 92] on span at bounding box center [314, 92] width 5 height 11
click at [320, 90] on div at bounding box center [601, 93] width 605 height 12
click at [303, 91] on div at bounding box center [306, 92] width 15 height 11
click at [317, 91] on div at bounding box center [601, 93] width 605 height 12
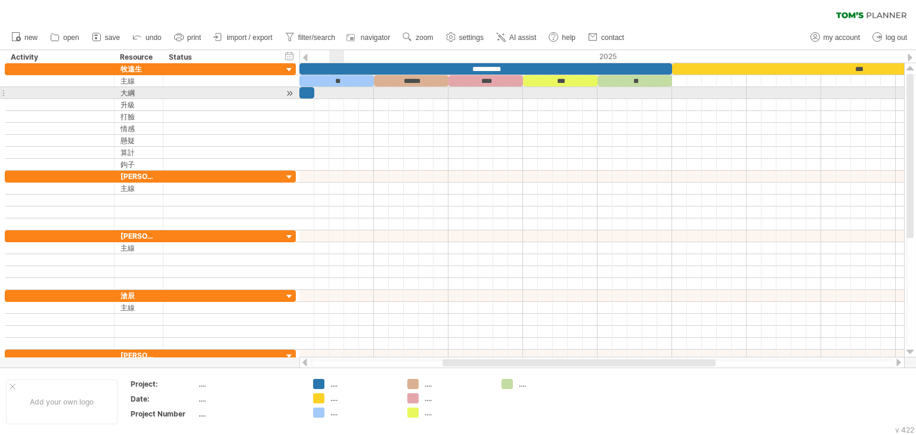
click at [332, 91] on div at bounding box center [601, 93] width 605 height 12
click at [327, 91] on div at bounding box center [601, 93] width 605 height 12
click at [323, 92] on div at bounding box center [601, 93] width 605 height 12
click at [317, 92] on div at bounding box center [601, 93] width 605 height 12
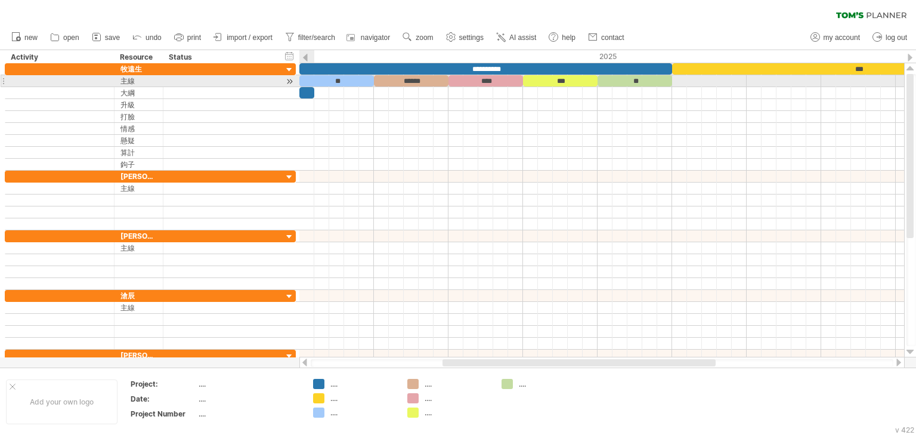
click at [308, 91] on div at bounding box center [306, 92] width 15 height 11
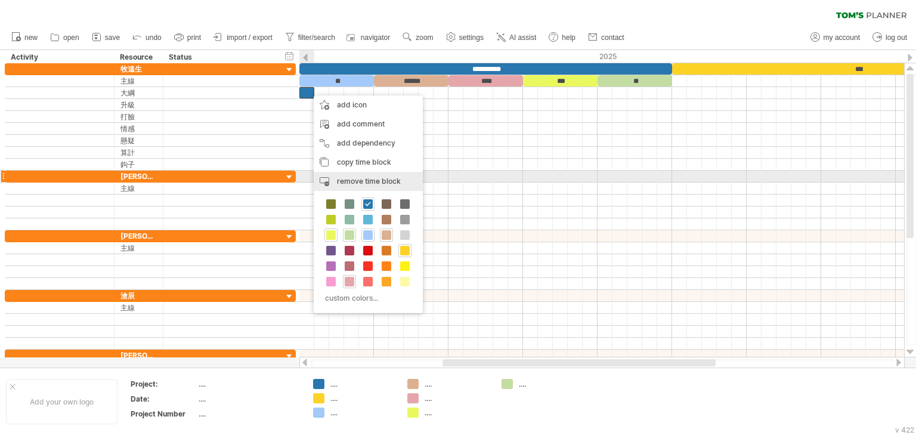
click at [381, 181] on span "remove time block" at bounding box center [369, 181] width 64 height 9
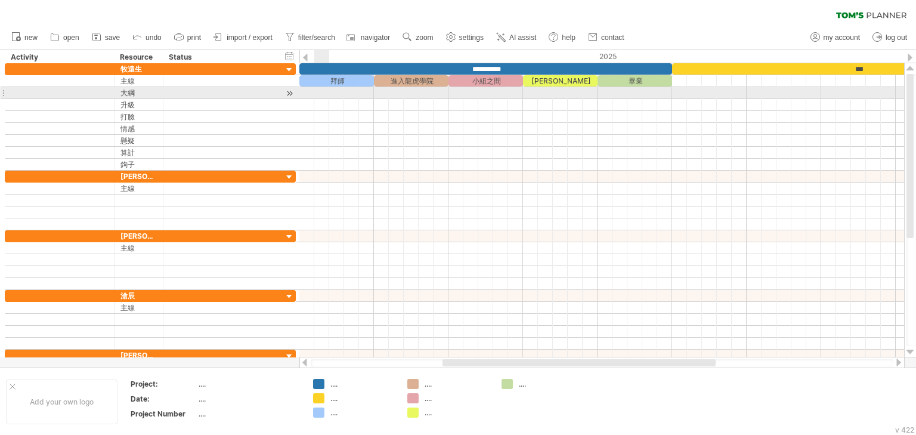
click at [323, 92] on div at bounding box center [601, 93] width 605 height 12
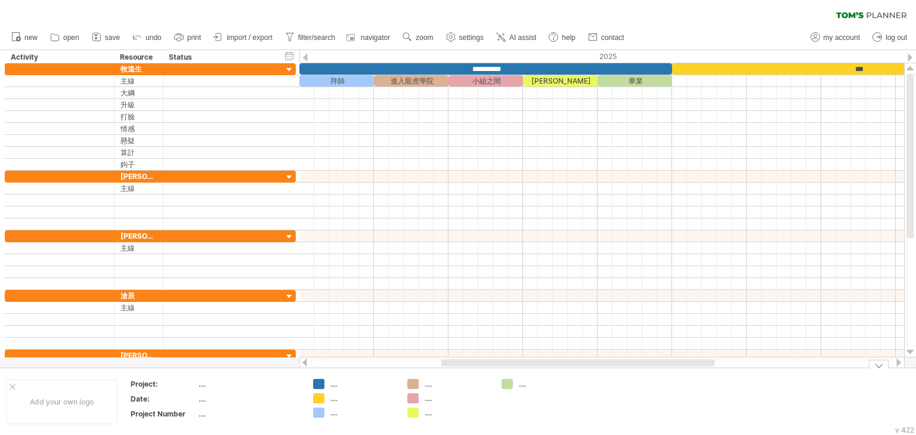
drag, startPoint x: 485, startPoint y: 360, endPoint x: 484, endPoint y: 368, distance: 7.8
click at [484, 368] on div "Trying to reach [DOMAIN_NAME] Connected again... 0% clear filter new" at bounding box center [458, 217] width 916 height 435
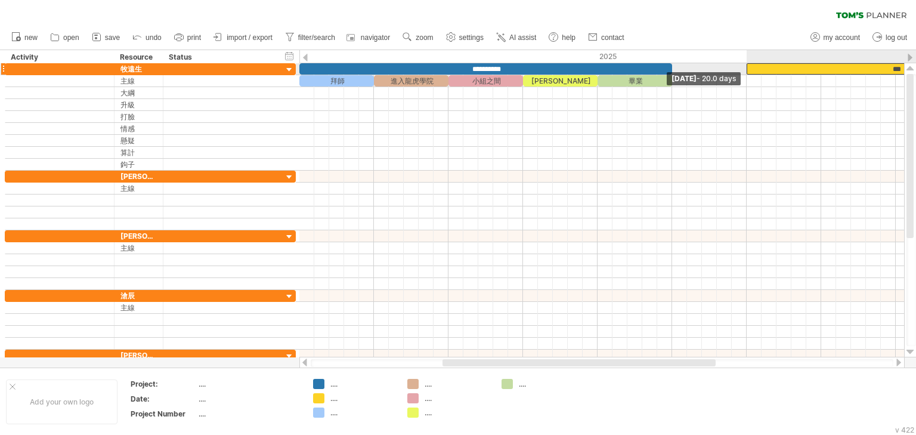
drag, startPoint x: 672, startPoint y: 67, endPoint x: 747, endPoint y: 67, distance: 75.1
click at [747, 67] on span at bounding box center [746, 68] width 5 height 11
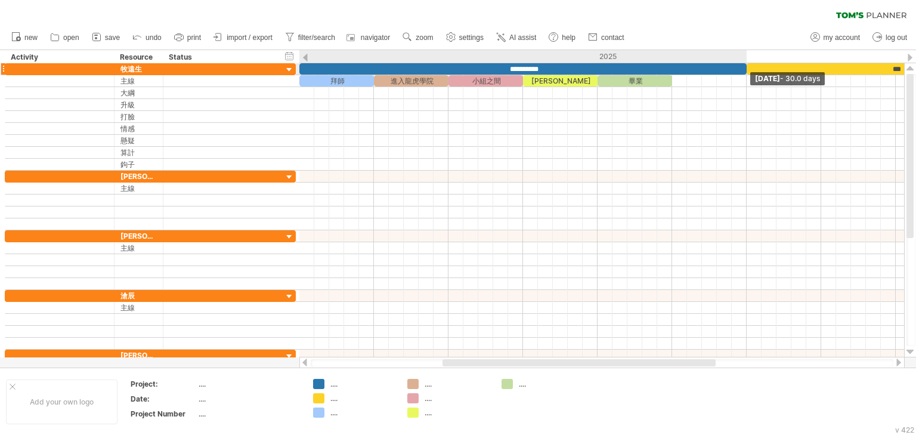
drag, startPoint x: 673, startPoint y: 69, endPoint x: 653, endPoint y: 85, distance: 26.3
click at [745, 72] on span at bounding box center [746, 68] width 5 height 11
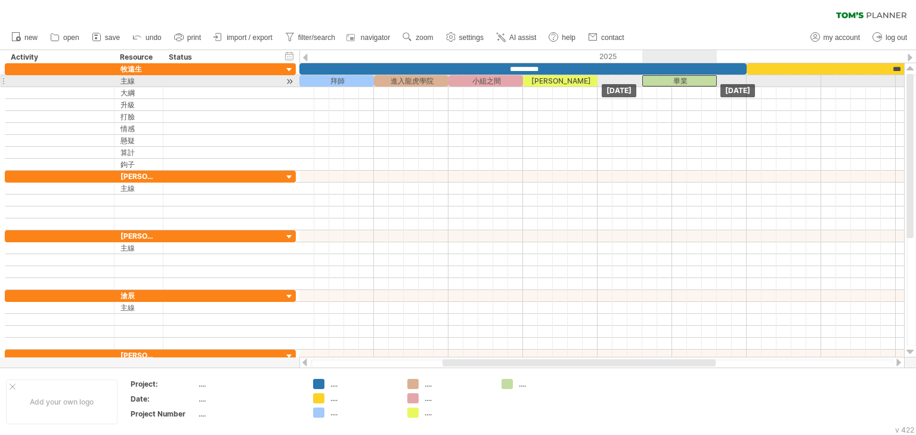
drag, startPoint x: 649, startPoint y: 83, endPoint x: 696, endPoint y: 83, distance: 46.5
click at [696, 83] on div "畢業" at bounding box center [679, 80] width 75 height 11
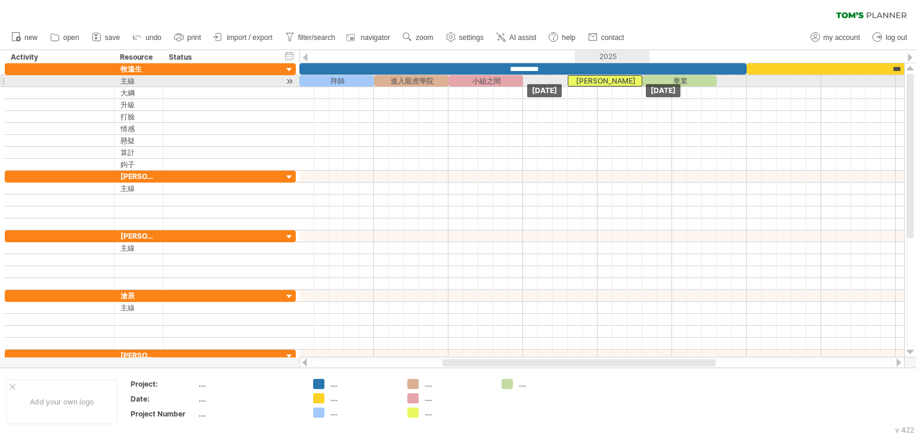
drag, startPoint x: 580, startPoint y: 82, endPoint x: 603, endPoint y: 81, distance: 23.3
click at [603, 81] on div "[PERSON_NAME]" at bounding box center [605, 80] width 75 height 11
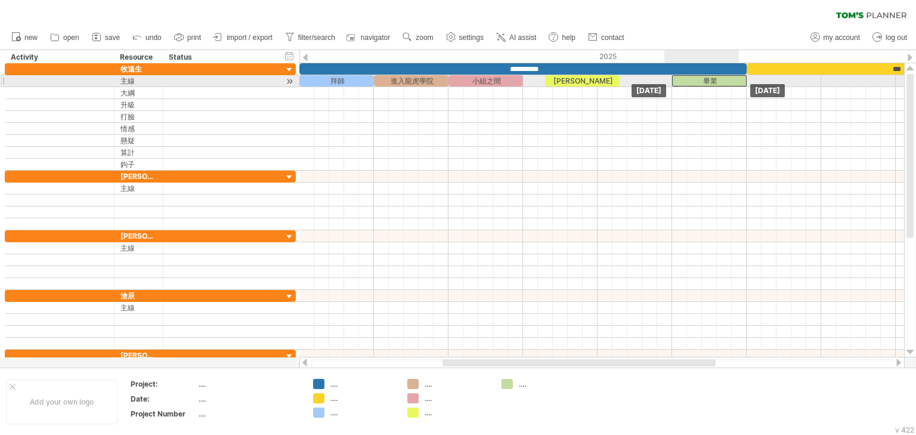
drag, startPoint x: 685, startPoint y: 81, endPoint x: 705, endPoint y: 81, distance: 20.3
click at [705, 81] on div "畢業" at bounding box center [709, 80] width 75 height 11
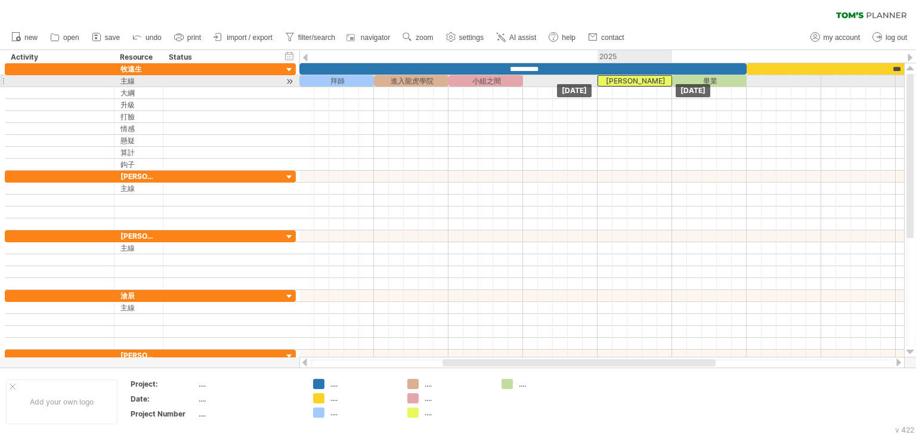
drag, startPoint x: 592, startPoint y: 83, endPoint x: 638, endPoint y: 78, distance: 46.2
click at [638, 78] on div "[PERSON_NAME]" at bounding box center [635, 80] width 75 height 11
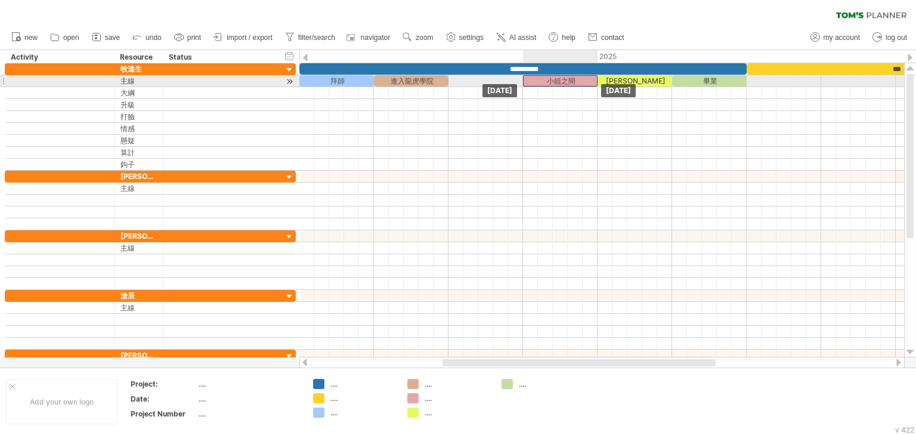
drag, startPoint x: 515, startPoint y: 79, endPoint x: 573, endPoint y: 80, distance: 57.9
click at [573, 80] on div "小組之間" at bounding box center [560, 80] width 75 height 11
click at [493, 79] on div at bounding box center [601, 81] width 605 height 12
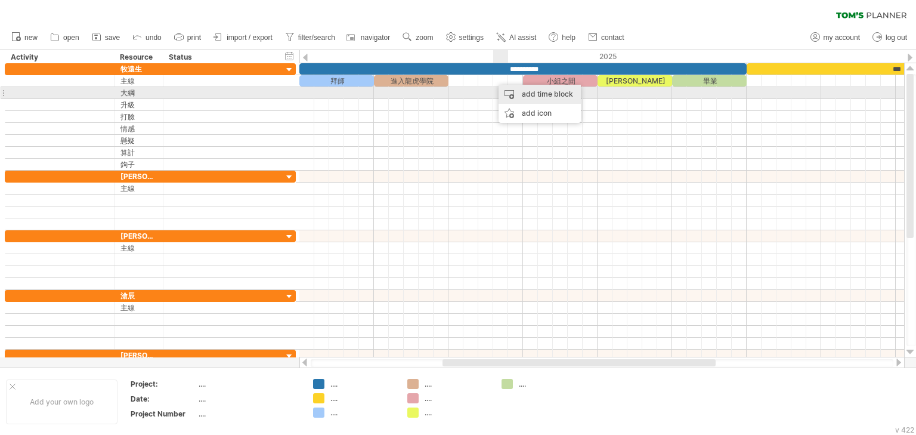
click at [527, 94] on div "add time block" at bounding box center [540, 94] width 82 height 19
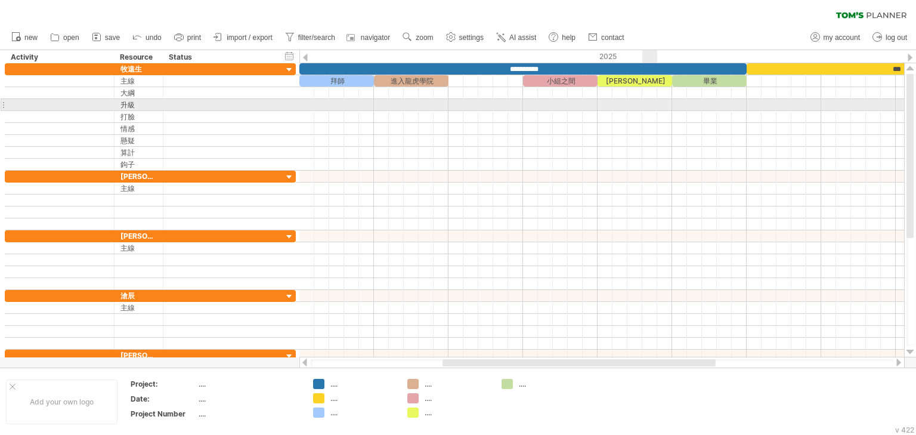
click at [657, 105] on div at bounding box center [601, 105] width 605 height 12
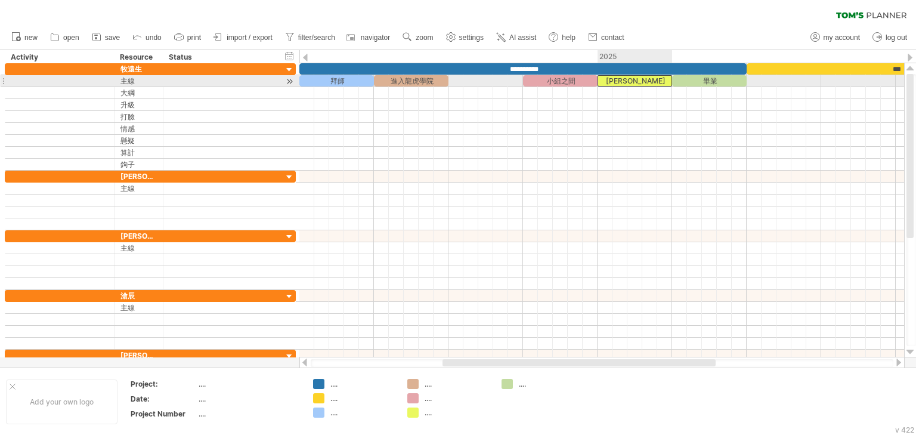
click at [646, 82] on div "[PERSON_NAME]" at bounding box center [635, 80] width 75 height 11
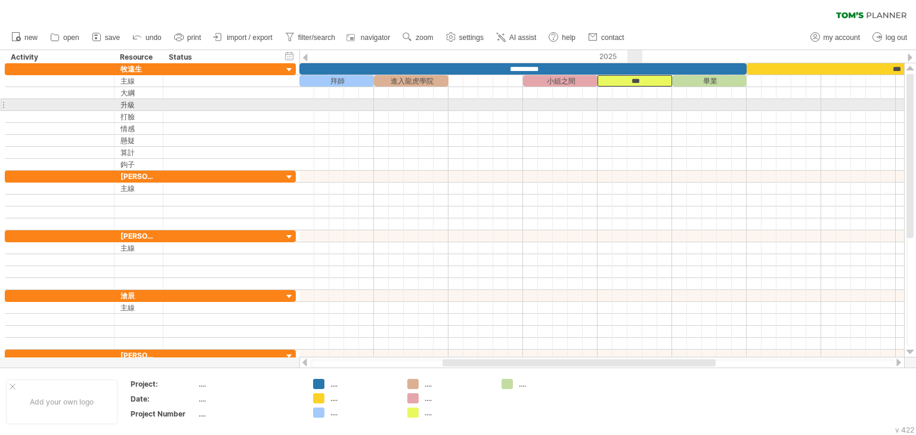
click at [635, 105] on div at bounding box center [601, 105] width 605 height 12
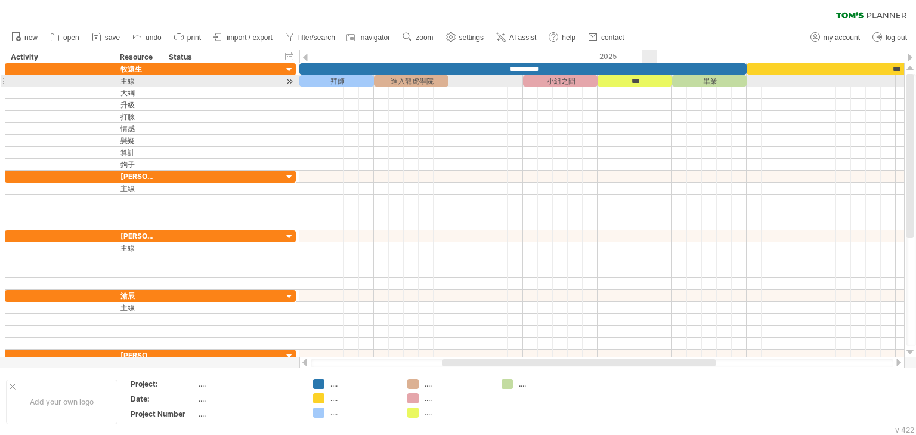
click at [657, 81] on div "***" at bounding box center [635, 80] width 75 height 11
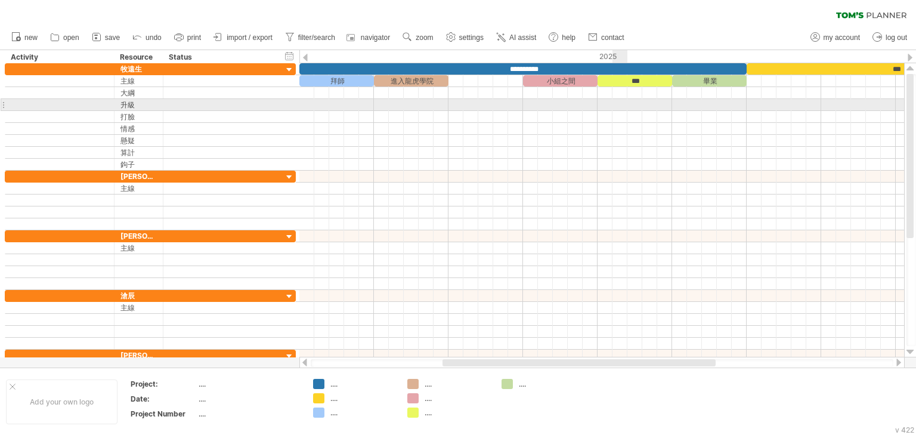
click at [622, 109] on div at bounding box center [601, 105] width 605 height 12
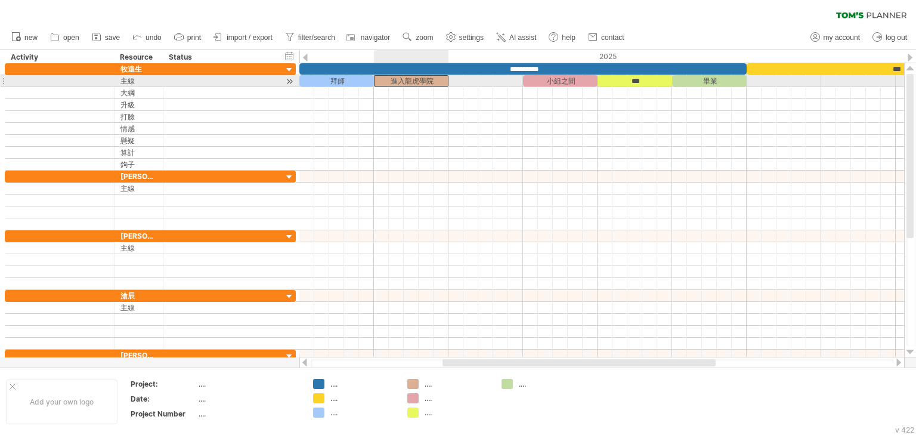
click at [434, 79] on div "進入龍虎學院" at bounding box center [411, 80] width 75 height 11
click at [494, 79] on div at bounding box center [601, 81] width 605 height 12
click at [561, 79] on div "小組之間" at bounding box center [560, 80] width 75 height 11
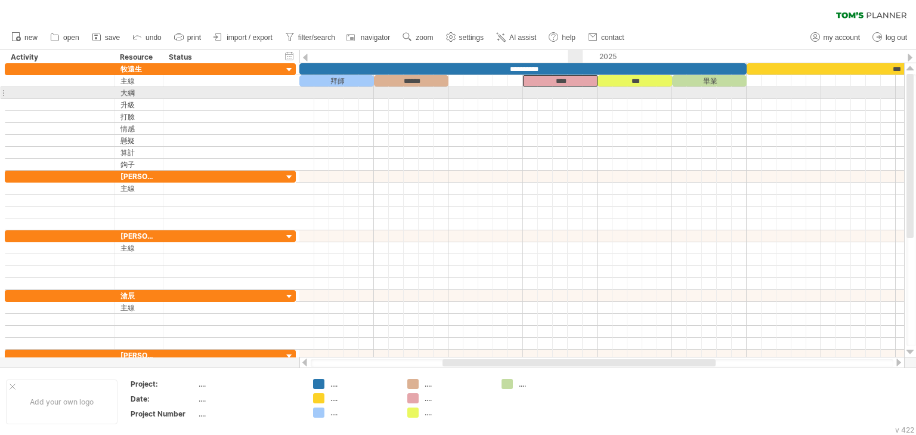
click at [580, 90] on div at bounding box center [601, 93] width 605 height 12
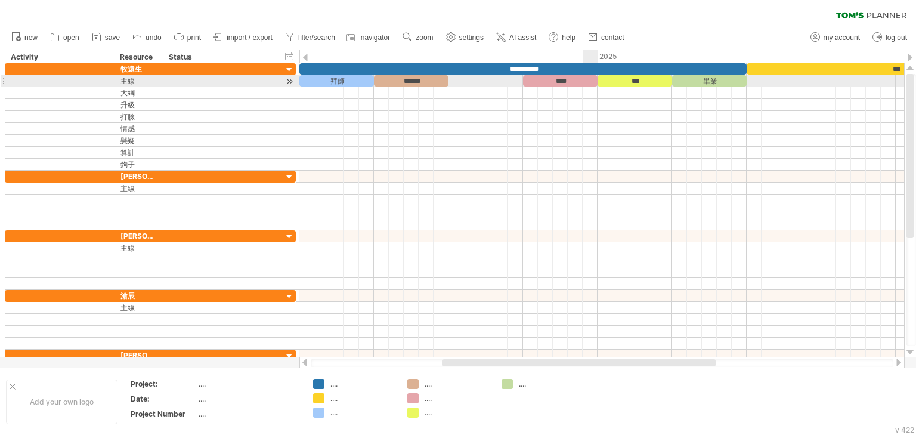
click at [587, 79] on div "****" at bounding box center [560, 80] width 75 height 11
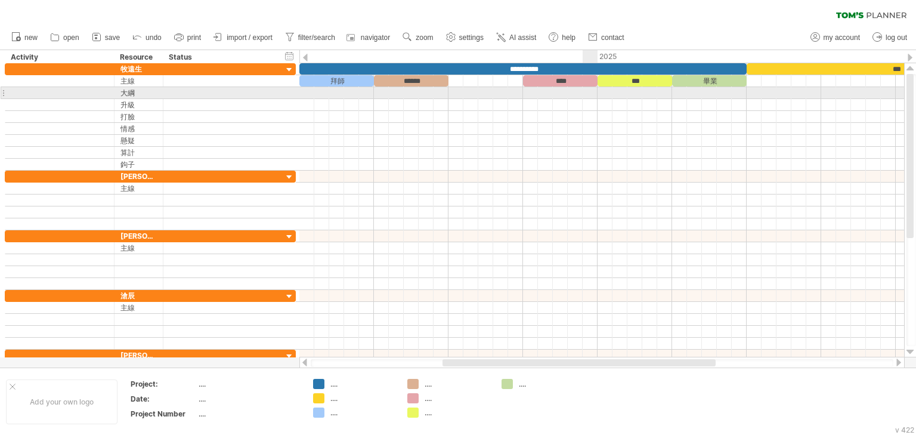
click at [583, 97] on div at bounding box center [601, 93] width 605 height 12
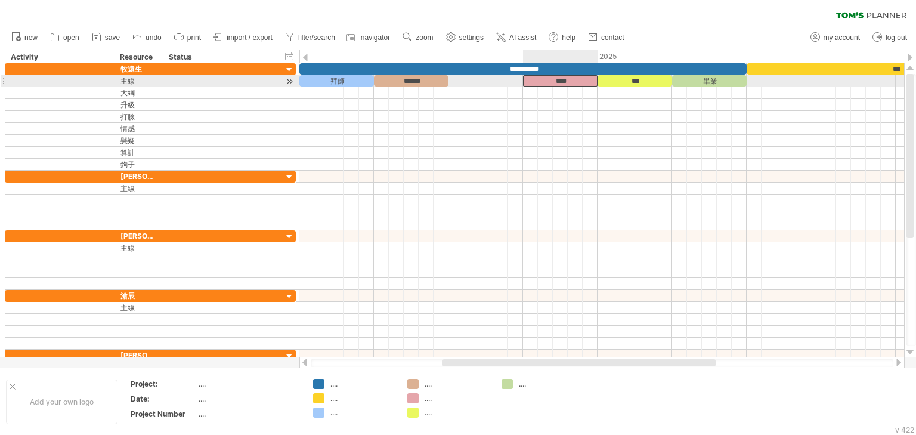
click at [587, 82] on div "****" at bounding box center [560, 80] width 75 height 11
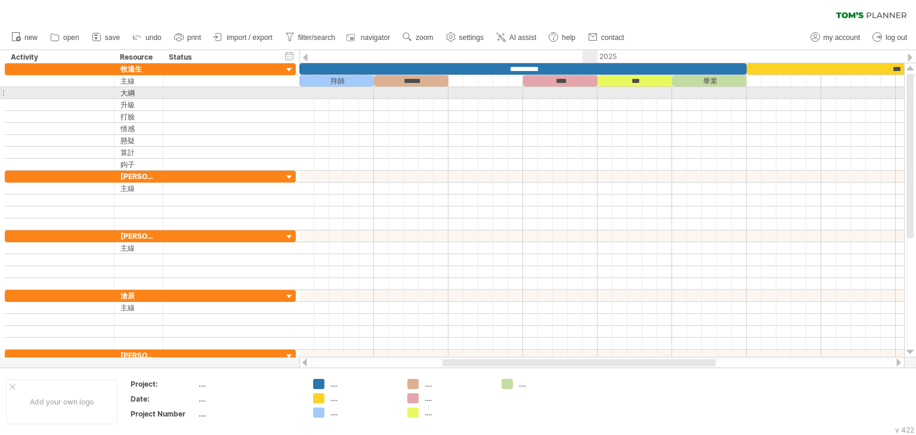
click at [586, 99] on div at bounding box center [601, 105] width 605 height 12
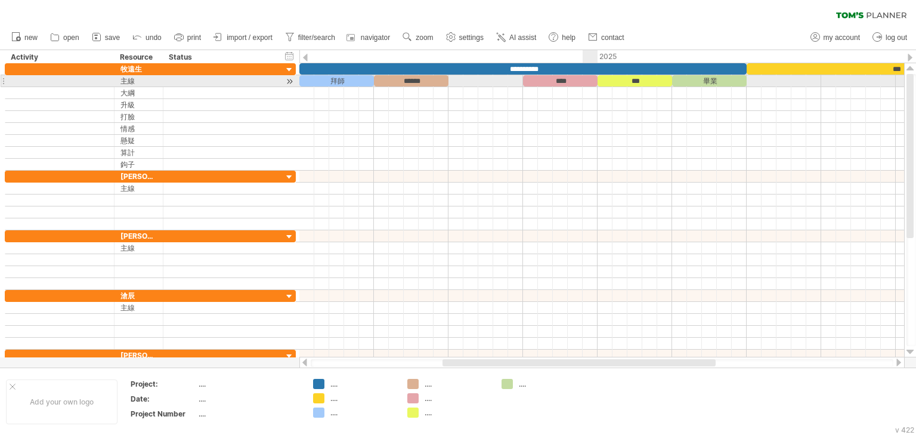
click at [592, 78] on div "****" at bounding box center [560, 80] width 75 height 11
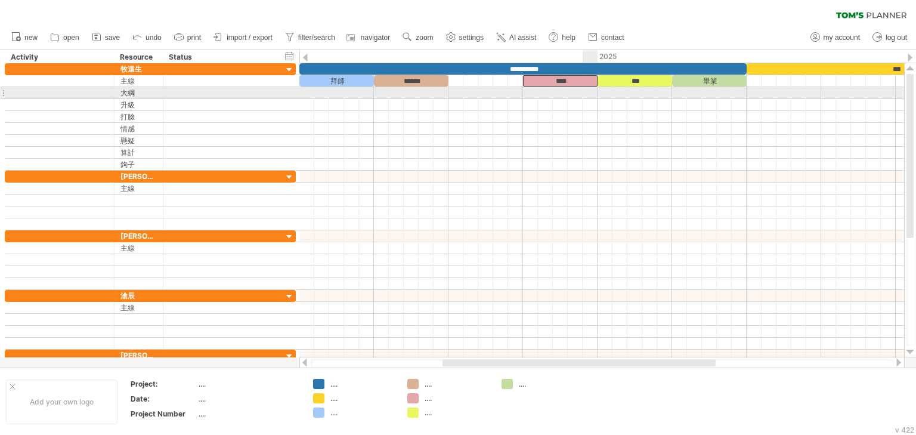
click at [589, 99] on div at bounding box center [601, 105] width 605 height 12
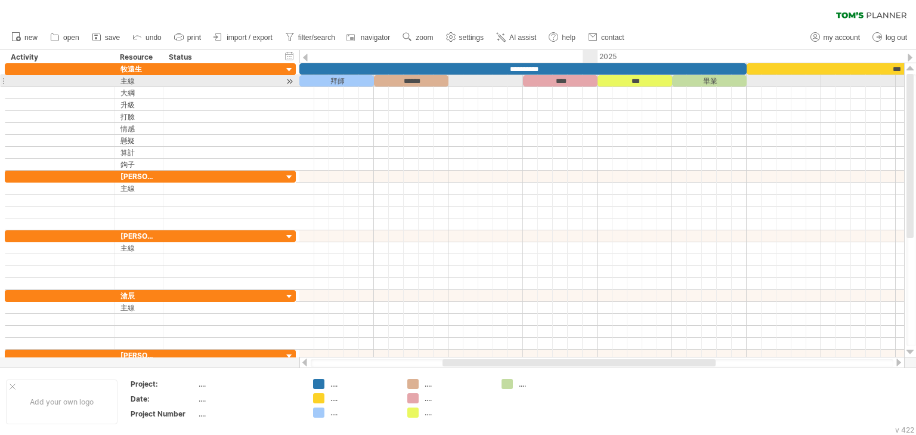
click at [590, 80] on div "****" at bounding box center [560, 80] width 75 height 11
click at [587, 94] on div at bounding box center [601, 93] width 605 height 12
click at [587, 79] on div "****" at bounding box center [560, 80] width 75 height 11
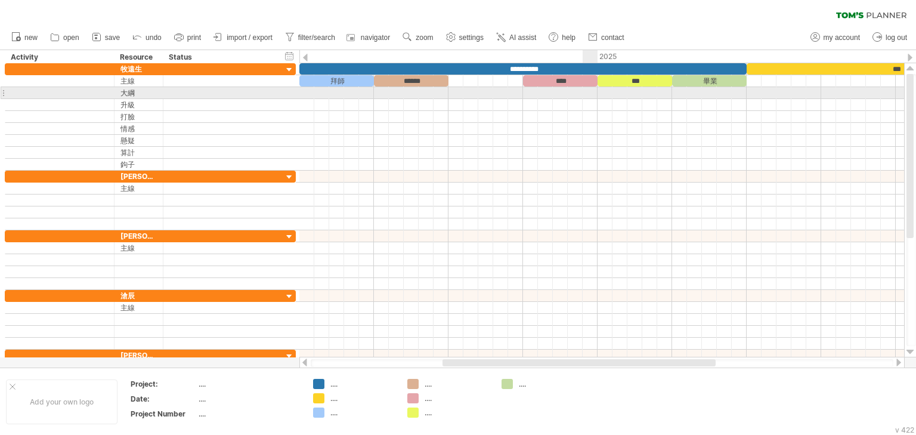
click at [587, 99] on div at bounding box center [601, 105] width 605 height 12
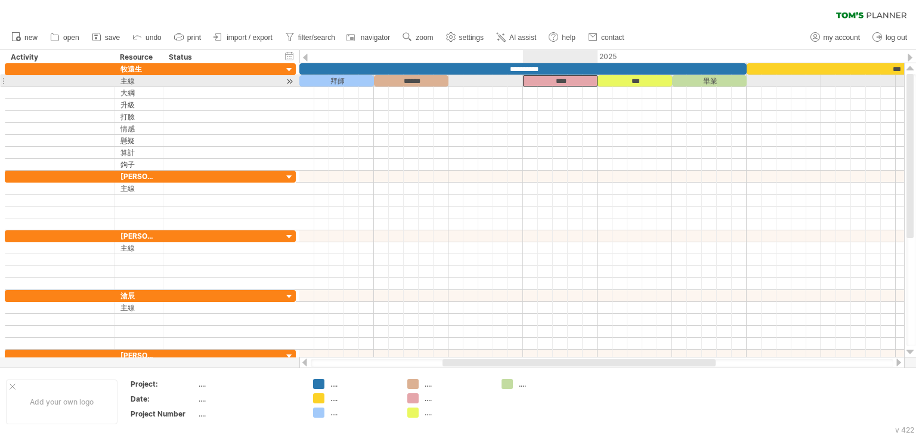
click at [588, 81] on div "****" at bounding box center [560, 80] width 75 height 11
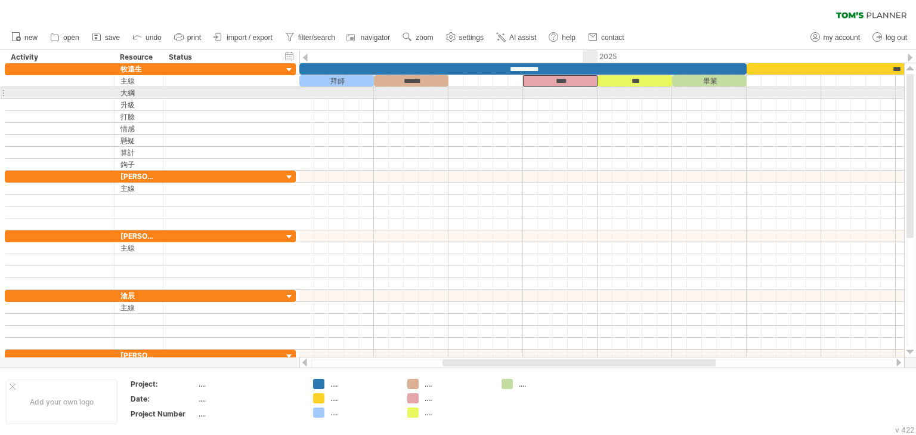
click at [586, 95] on div at bounding box center [601, 93] width 605 height 12
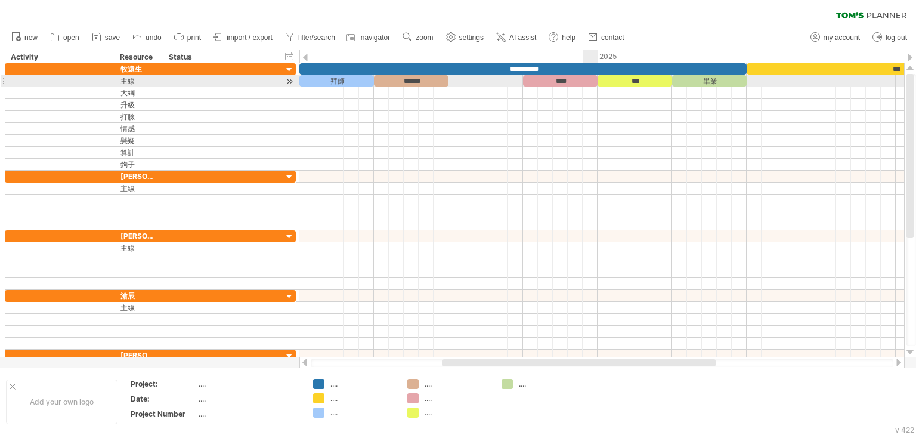
click at [586, 79] on div "****" at bounding box center [560, 80] width 75 height 11
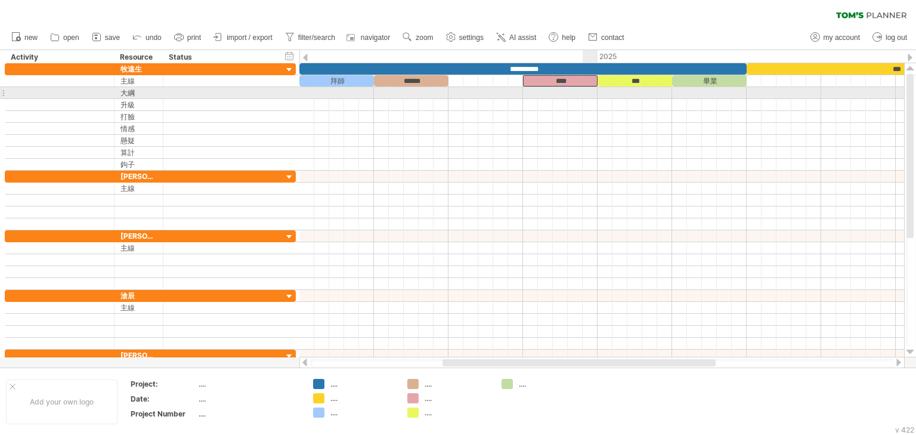
click at [586, 95] on div at bounding box center [601, 93] width 605 height 12
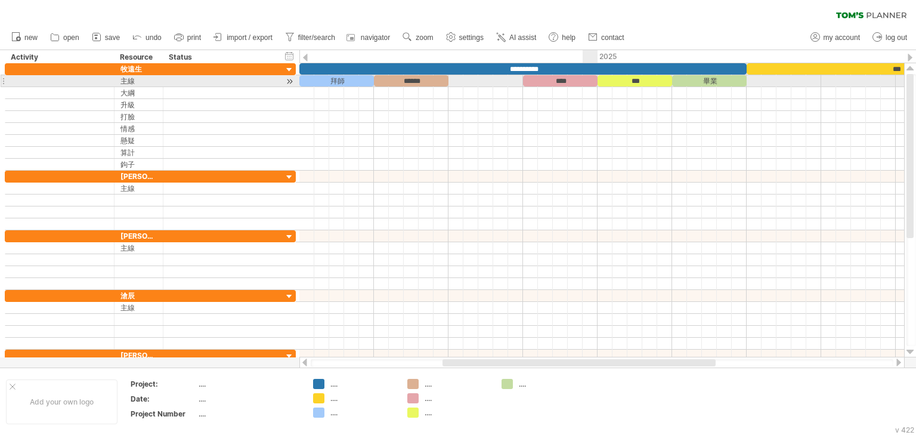
click at [586, 78] on div "****" at bounding box center [560, 80] width 75 height 11
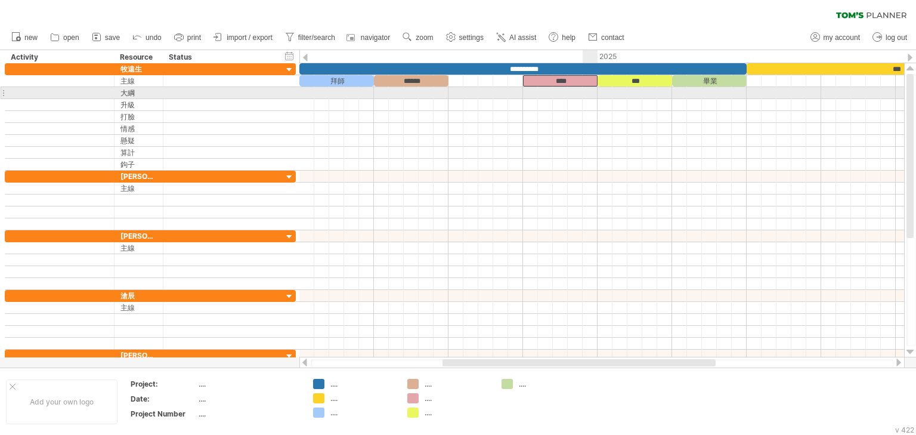
click at [584, 93] on div at bounding box center [601, 93] width 605 height 12
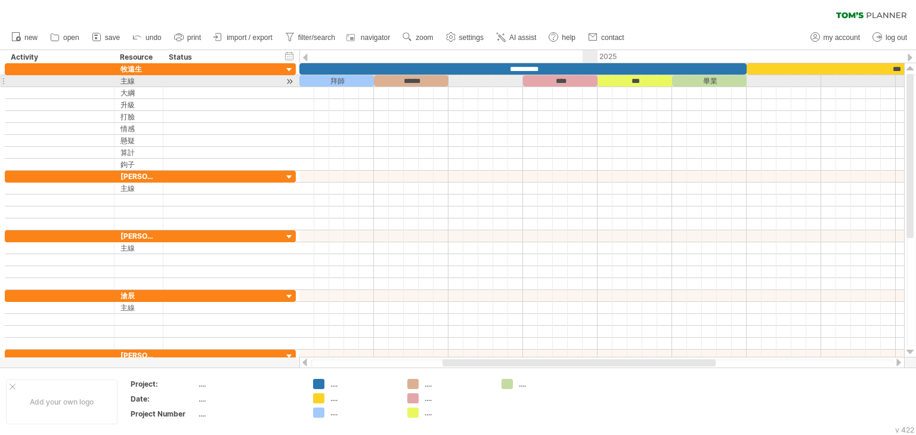
click at [584, 78] on div "****" at bounding box center [560, 80] width 75 height 11
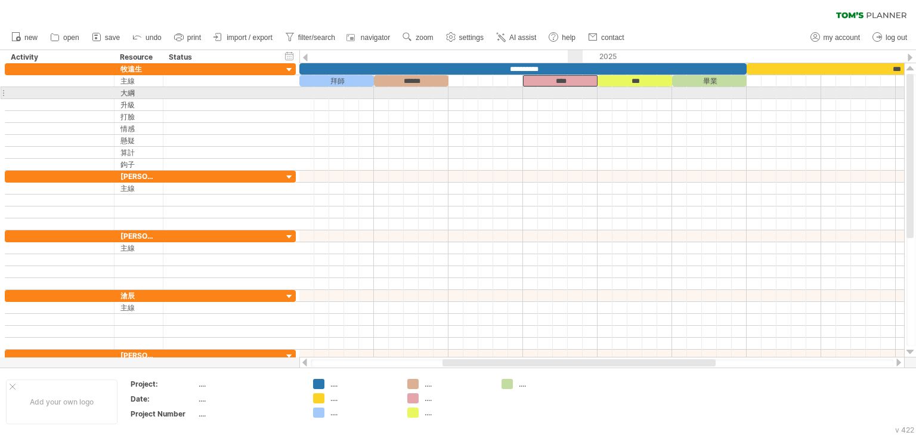
click at [581, 90] on div at bounding box center [601, 93] width 605 height 12
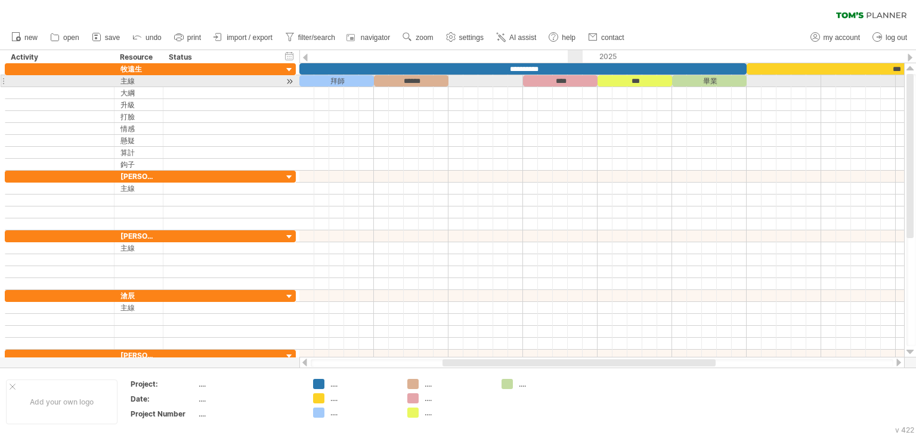
click at [582, 85] on div "****" at bounding box center [560, 80] width 75 height 11
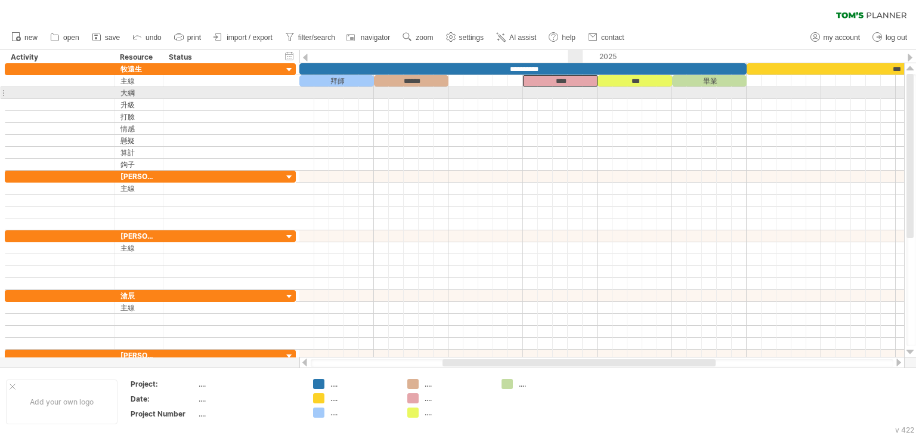
click at [582, 94] on div at bounding box center [601, 93] width 605 height 12
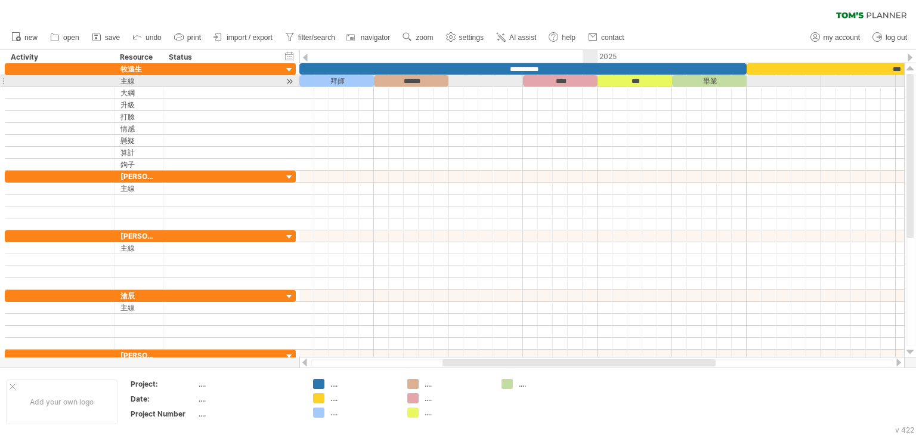
click at [586, 81] on div "****" at bounding box center [560, 80] width 75 height 11
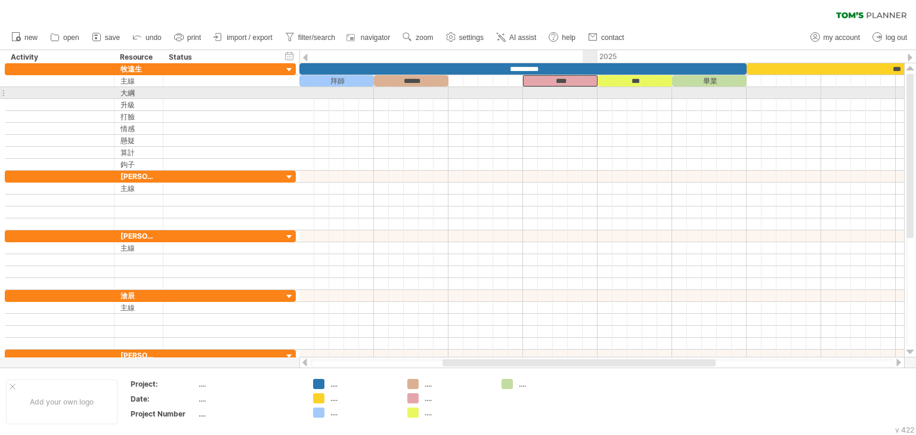
click at [583, 93] on div at bounding box center [601, 93] width 605 height 12
click at [584, 78] on div "****" at bounding box center [560, 80] width 75 height 11
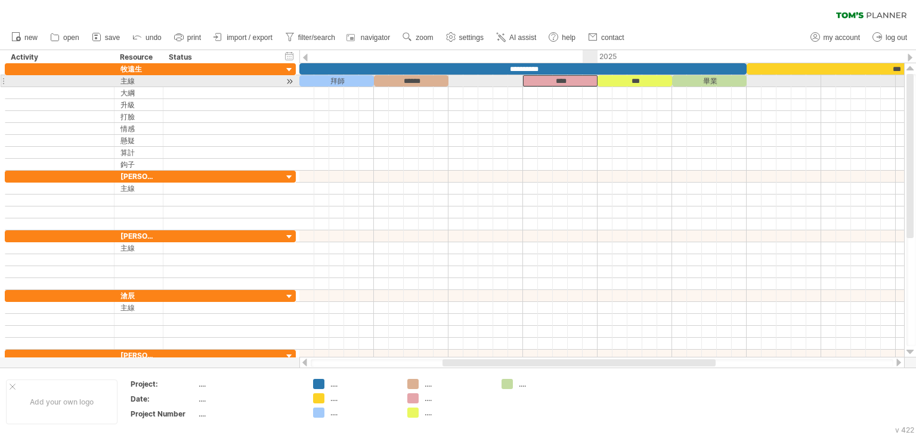
click at [580, 94] on div at bounding box center [601, 93] width 605 height 12
click at [580, 79] on div "****" at bounding box center [560, 80] width 75 height 11
click at [574, 95] on div at bounding box center [601, 93] width 605 height 12
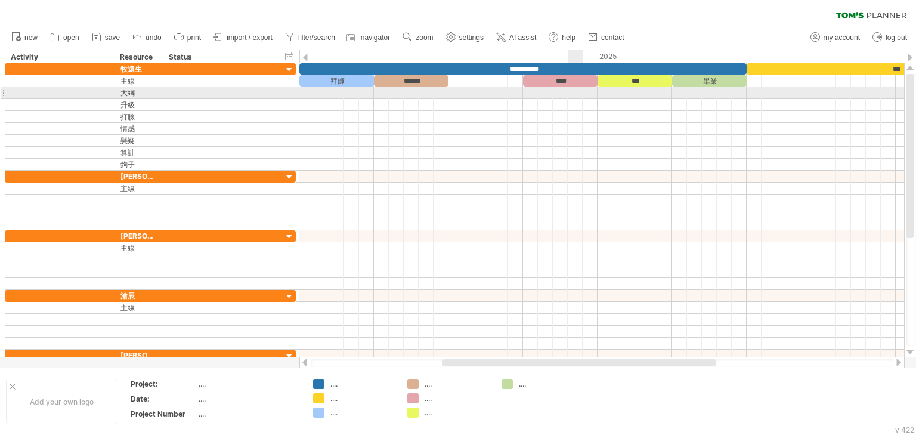
click at [577, 79] on div "****" at bounding box center [560, 80] width 75 height 11
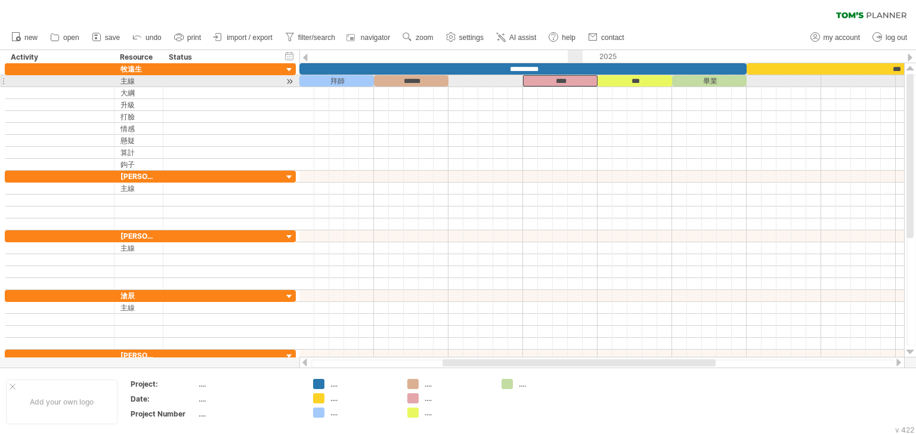
drag, startPoint x: 575, startPoint y: 100, endPoint x: 578, endPoint y: 88, distance: 12.9
click at [575, 98] on div at bounding box center [601, 116] width 605 height 107
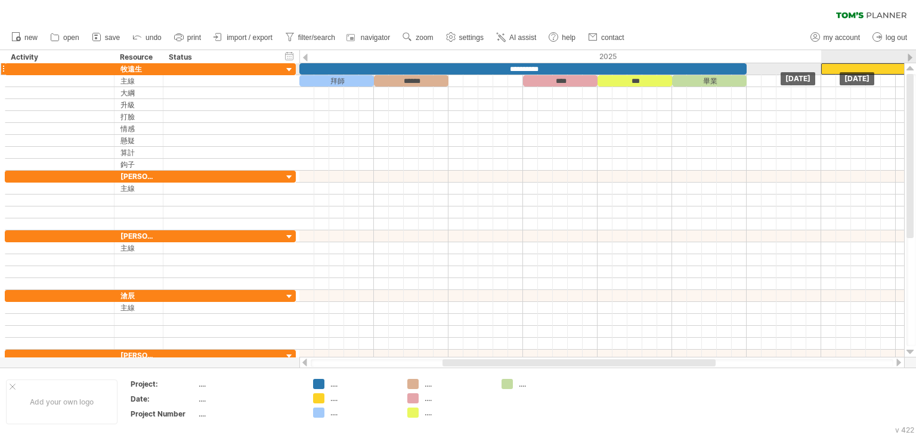
drag, startPoint x: 765, startPoint y: 68, endPoint x: 838, endPoint y: 73, distance: 73.0
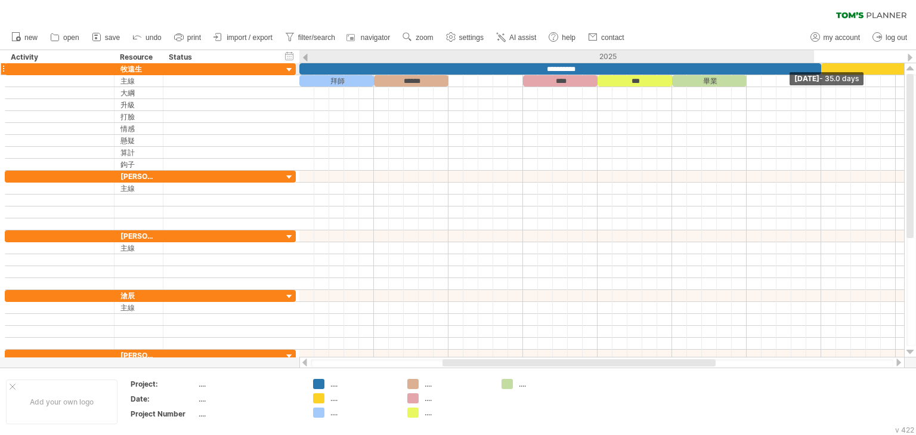
drag, startPoint x: 746, startPoint y: 67, endPoint x: 817, endPoint y: 72, distance: 71.1
click at [817, 72] on div "**********" at bounding box center [601, 210] width 605 height 294
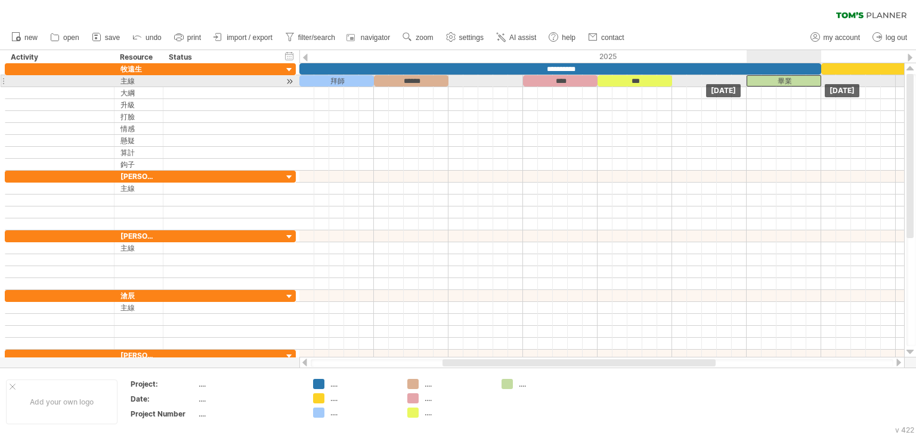
drag, startPoint x: 717, startPoint y: 78, endPoint x: 790, endPoint y: 82, distance: 73.5
click at [790, 82] on div "畢業" at bounding box center [784, 80] width 75 height 11
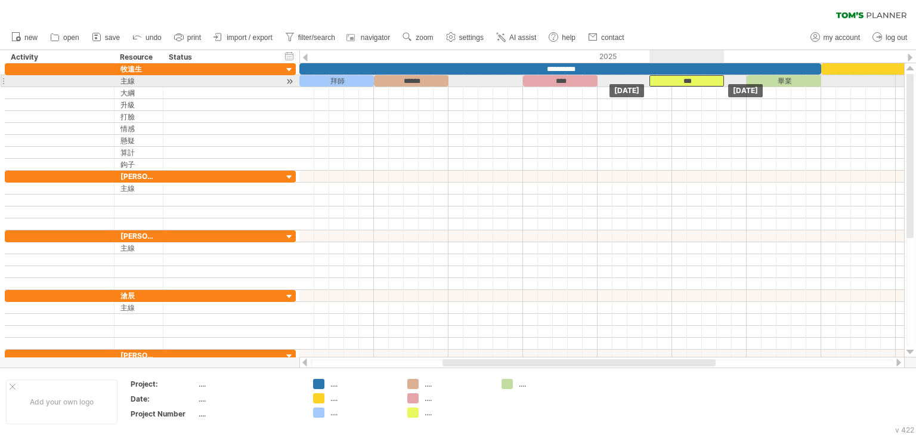
drag, startPoint x: 652, startPoint y: 81, endPoint x: 711, endPoint y: 86, distance: 58.6
click at [711, 86] on div "**********" at bounding box center [601, 210] width 605 height 294
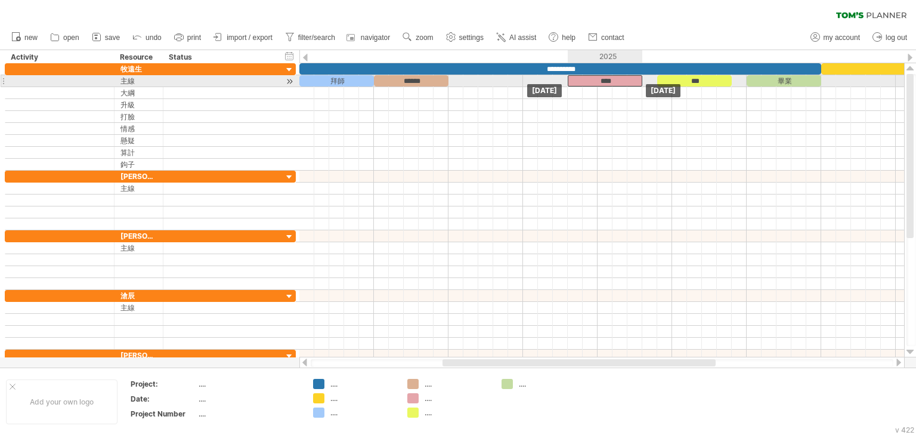
drag, startPoint x: 573, startPoint y: 83, endPoint x: 633, endPoint y: 85, distance: 60.8
click at [618, 84] on div "****" at bounding box center [605, 80] width 75 height 11
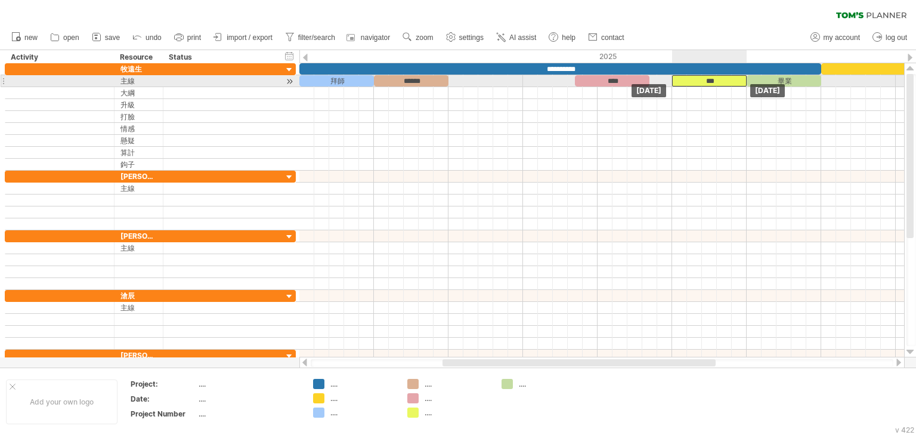
drag, startPoint x: 706, startPoint y: 81, endPoint x: 713, endPoint y: 81, distance: 7.2
click at [718, 81] on div "***" at bounding box center [709, 80] width 75 height 11
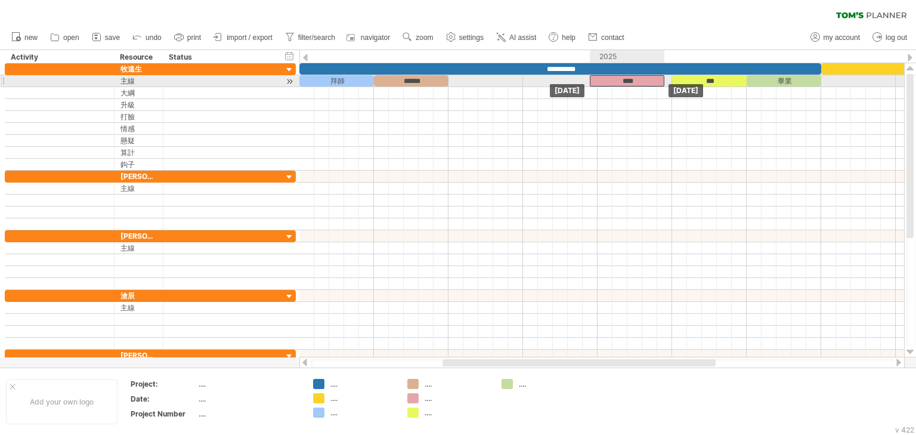
drag, startPoint x: 625, startPoint y: 83, endPoint x: 644, endPoint y: 85, distance: 19.2
click at [644, 85] on div "****" at bounding box center [627, 80] width 75 height 11
click at [473, 79] on div at bounding box center [601, 81] width 605 height 12
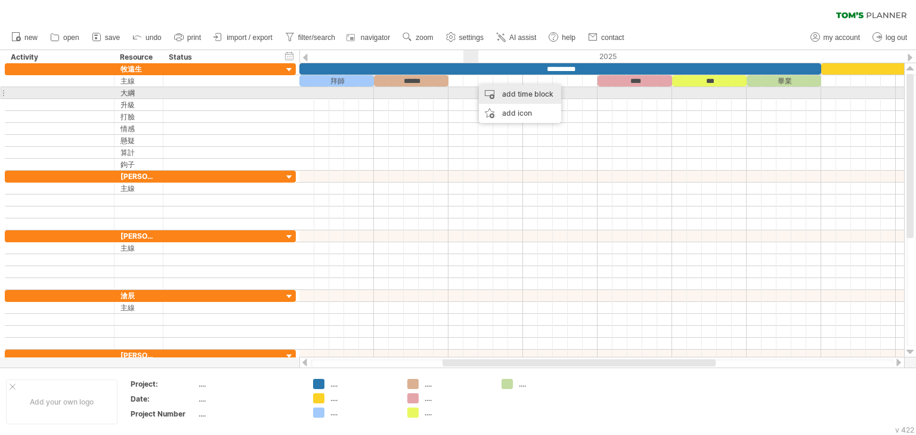
click at [511, 94] on div "add time block" at bounding box center [520, 94] width 82 height 19
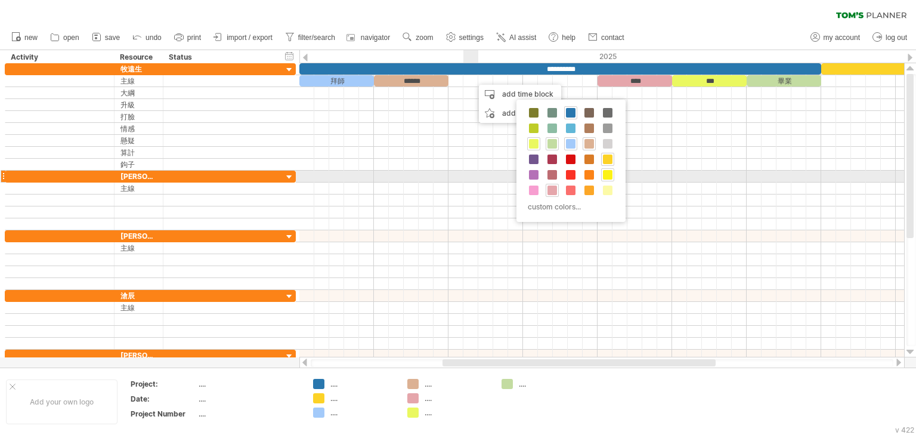
click at [606, 175] on span at bounding box center [608, 175] width 10 height 10
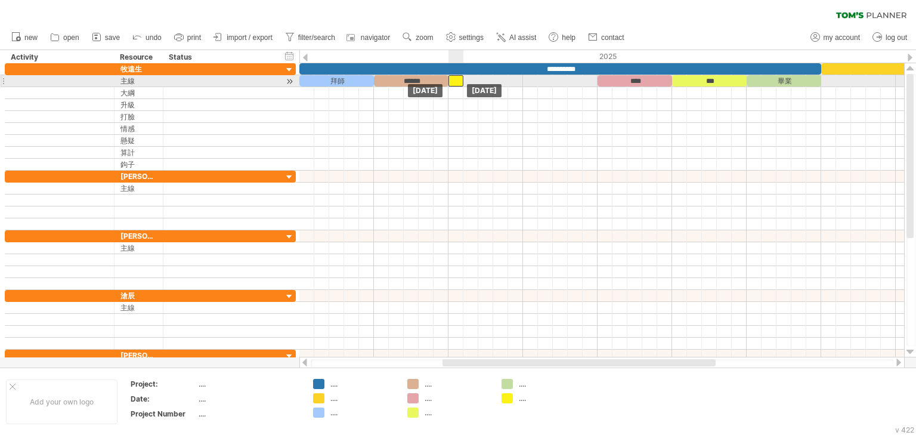
drag, startPoint x: 482, startPoint y: 84, endPoint x: 462, endPoint y: 85, distance: 19.7
click at [462, 85] on div at bounding box center [455, 80] width 15 height 11
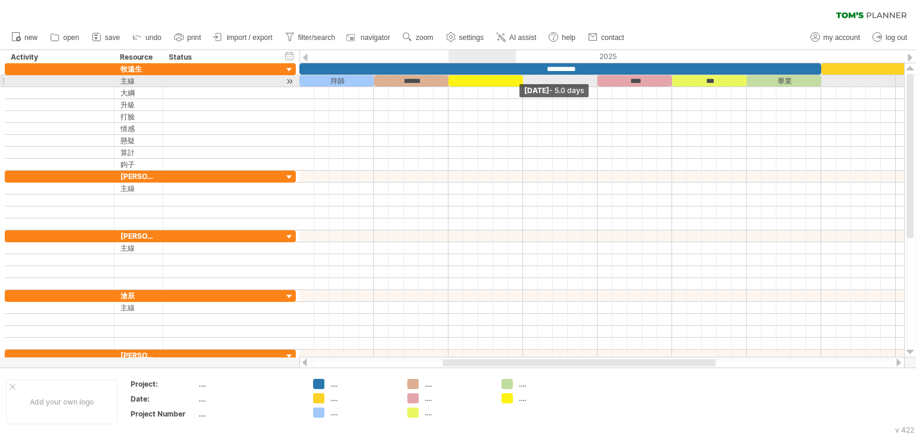
drag, startPoint x: 465, startPoint y: 83, endPoint x: 521, endPoint y: 83, distance: 56.7
click at [521, 83] on span at bounding box center [523, 80] width 5 height 11
click at [503, 81] on div at bounding box center [485, 80] width 75 height 11
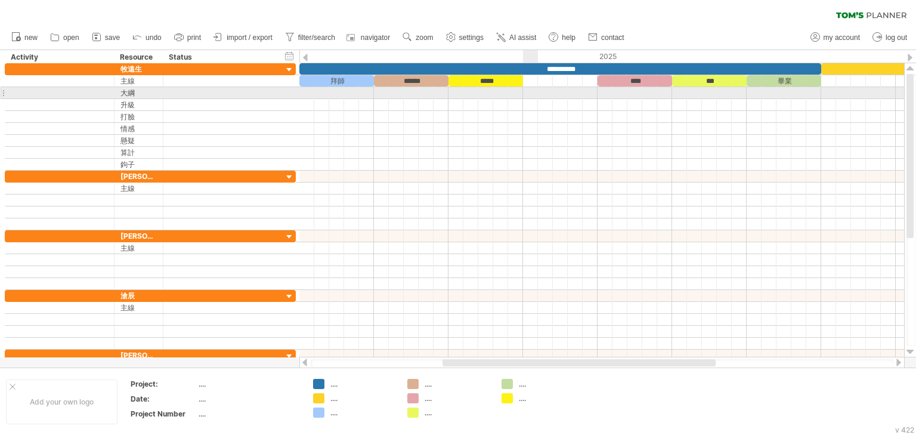
click at [534, 95] on div at bounding box center [601, 93] width 605 height 12
click at [569, 98] on div "add time block" at bounding box center [584, 97] width 82 height 19
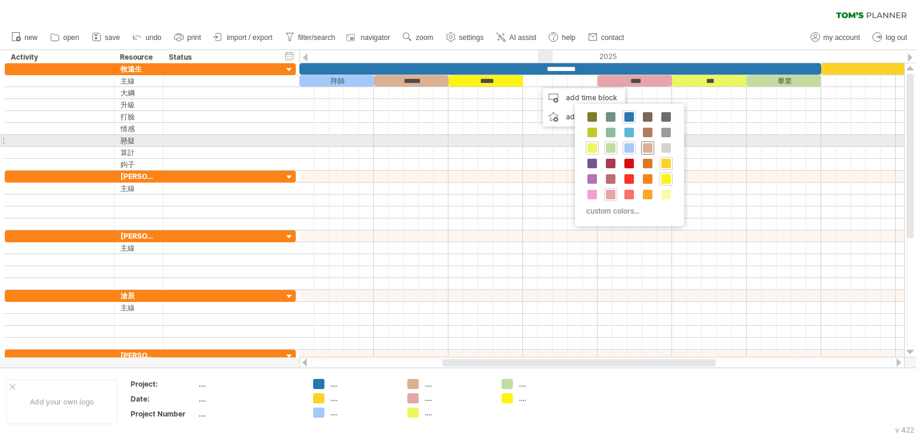
click at [649, 147] on span at bounding box center [648, 148] width 10 height 10
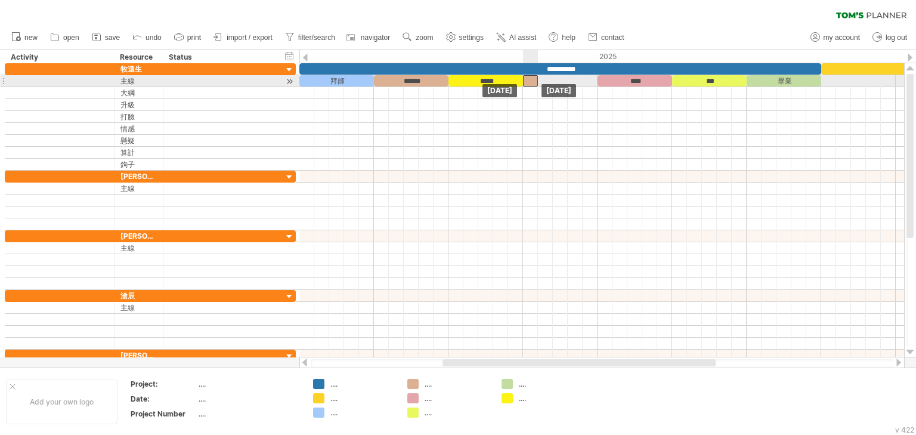
drag, startPoint x: 542, startPoint y: 81, endPoint x: 529, endPoint y: 83, distance: 13.5
click at [529, 83] on div at bounding box center [530, 80] width 15 height 11
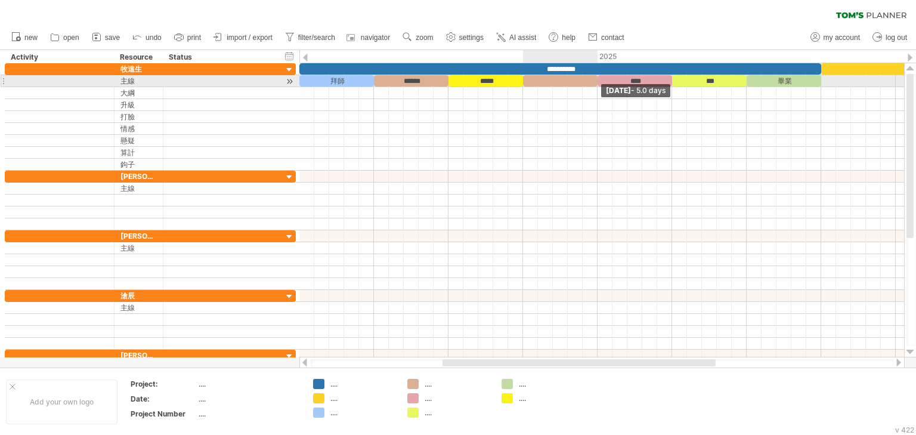
drag, startPoint x: 537, startPoint y: 82, endPoint x: 595, endPoint y: 83, distance: 57.9
click at [595, 83] on span at bounding box center [597, 80] width 5 height 11
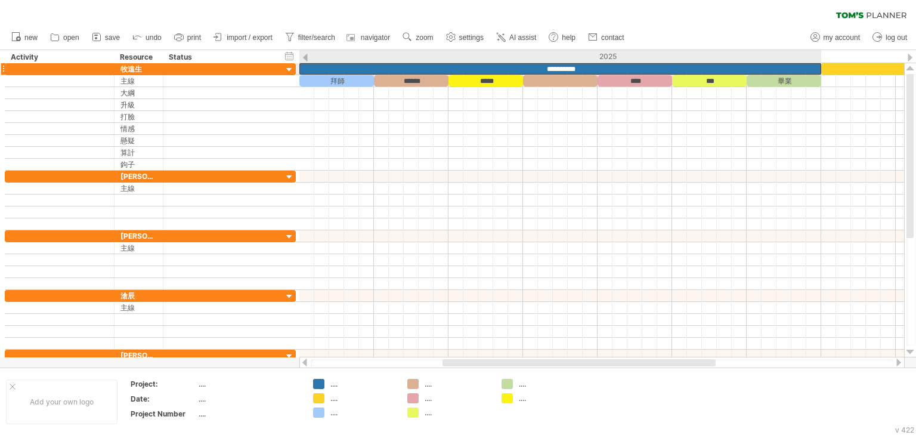
click at [435, 74] on div "**********" at bounding box center [560, 68] width 522 height 11
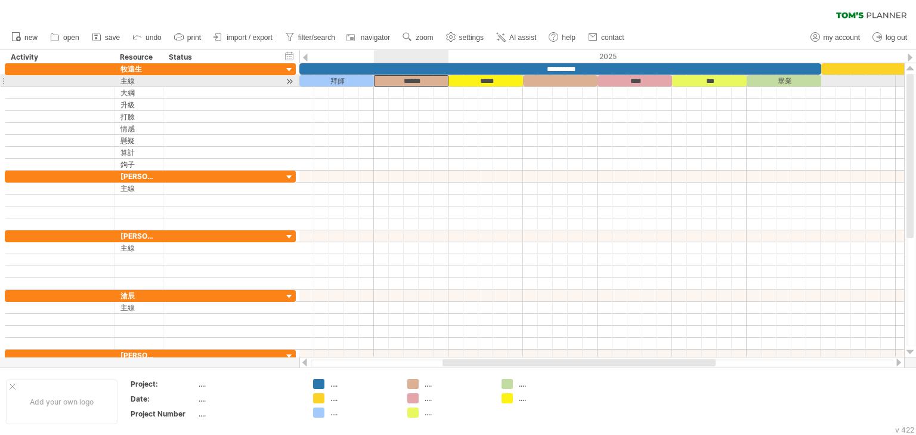
click at [435, 78] on div "******" at bounding box center [411, 80] width 75 height 11
click at [569, 79] on div at bounding box center [560, 80] width 75 height 11
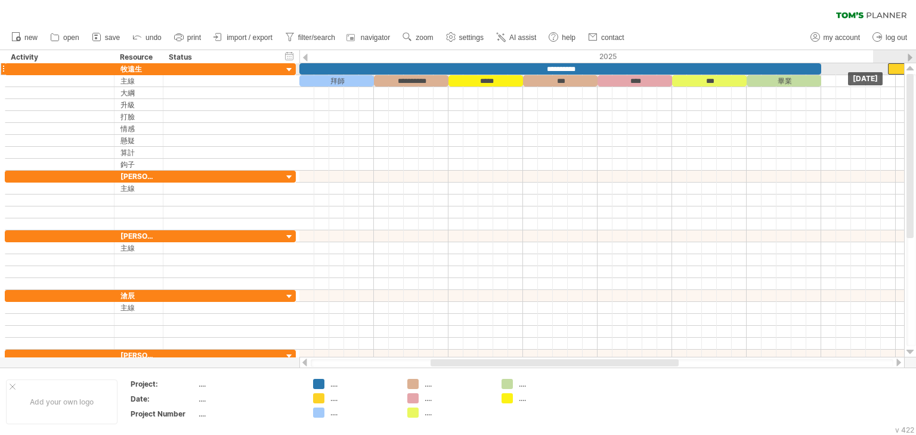
drag, startPoint x: 854, startPoint y: 69, endPoint x: 915, endPoint y: 72, distance: 61.5
click at [915, 72] on div "Trying to reach [DOMAIN_NAME] Connected again... 0% clear filter new" at bounding box center [458, 217] width 916 height 435
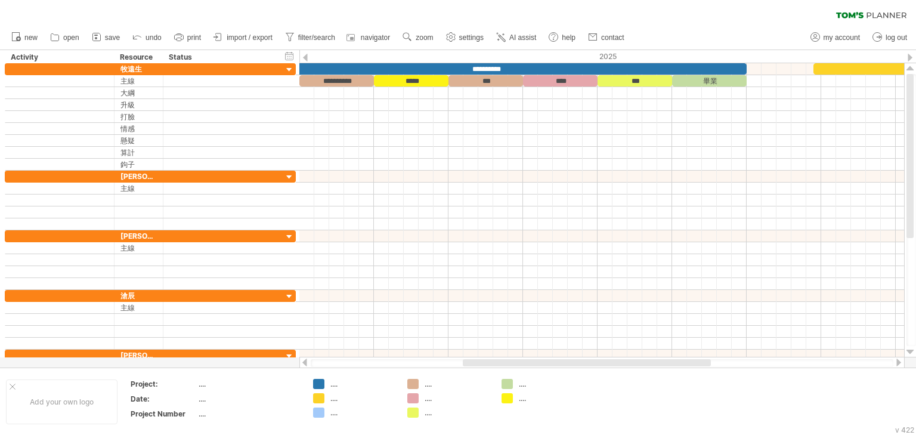
drag, startPoint x: 602, startPoint y: 364, endPoint x: 644, endPoint y: 321, distance: 59.0
click at [644, 352] on div "Trying to reach [DOMAIN_NAME] Connected again... 0% clear filter new" at bounding box center [458, 217] width 916 height 435
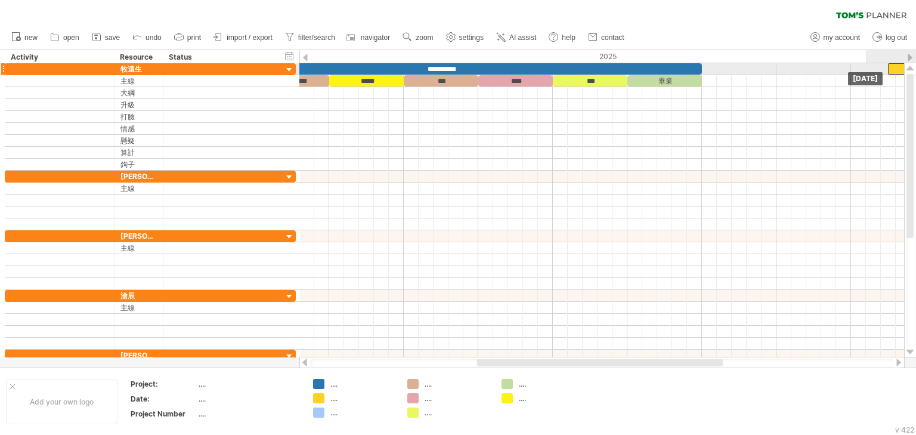
drag, startPoint x: 794, startPoint y: 71, endPoint x: 915, endPoint y: 74, distance: 121.1
click at [915, 74] on div "Trying to reach [DOMAIN_NAME] Connected again... 0% clear filter new" at bounding box center [458, 217] width 916 height 435
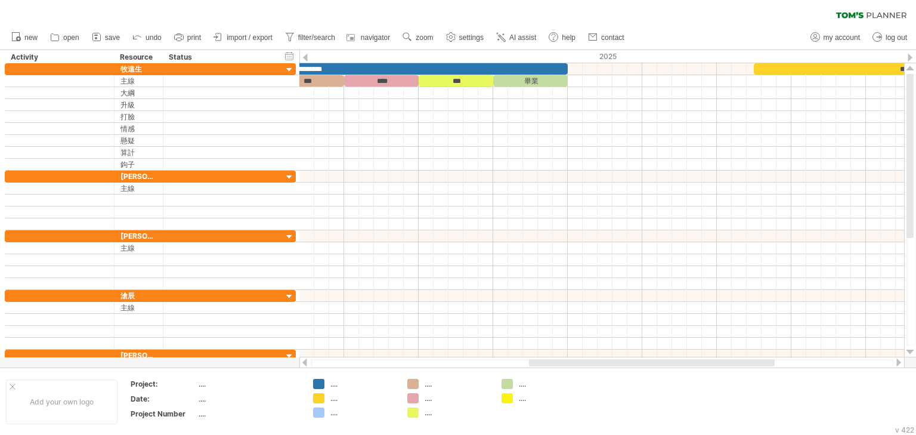
drag, startPoint x: 657, startPoint y: 361, endPoint x: 734, endPoint y: 299, distance: 98.4
click at [743, 345] on div "Trying to reach [DOMAIN_NAME] Connected again... 0% clear filter new" at bounding box center [458, 217] width 916 height 435
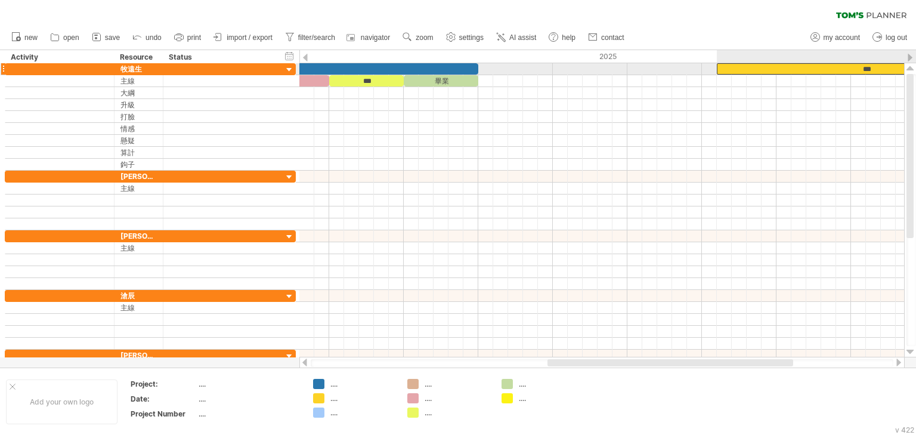
drag, startPoint x: 748, startPoint y: 64, endPoint x: 723, endPoint y: 222, distance: 159.4
click at [798, 66] on div "***" at bounding box center [866, 68] width 298 height 11
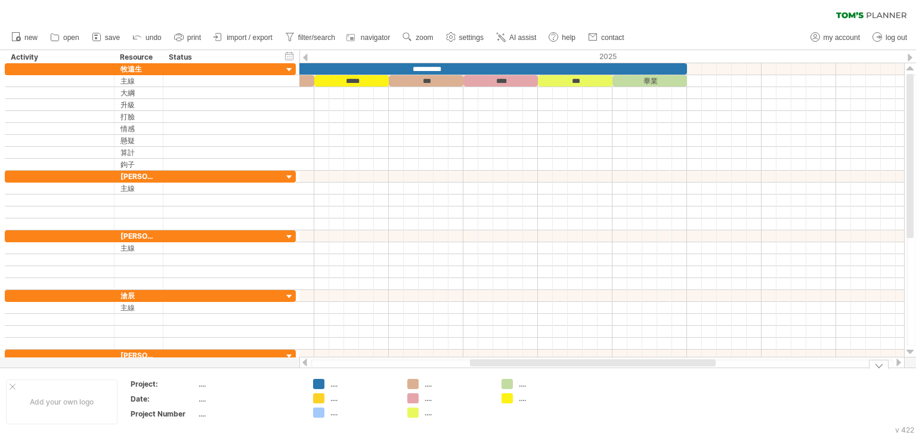
drag, startPoint x: 642, startPoint y: 366, endPoint x: 508, endPoint y: 374, distance: 134.4
click at [511, 374] on div "Trying to reach [DOMAIN_NAME] Connected again... 0% clear filter new" at bounding box center [458, 217] width 916 height 435
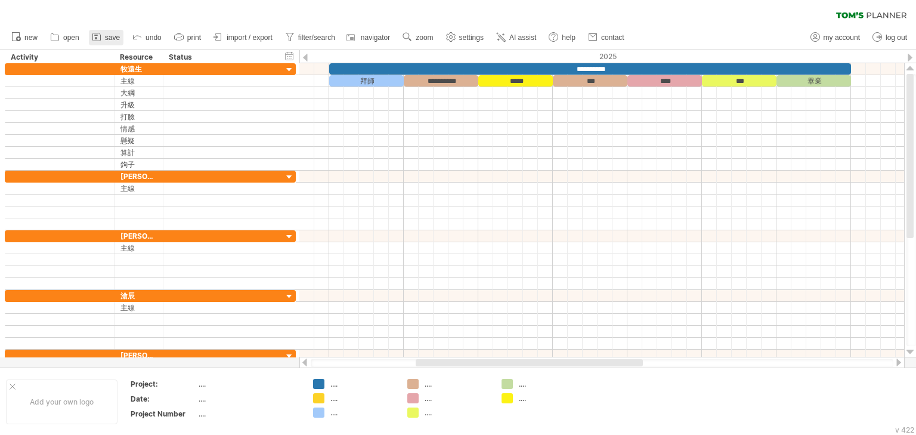
click at [103, 36] on link "save" at bounding box center [106, 38] width 35 height 16
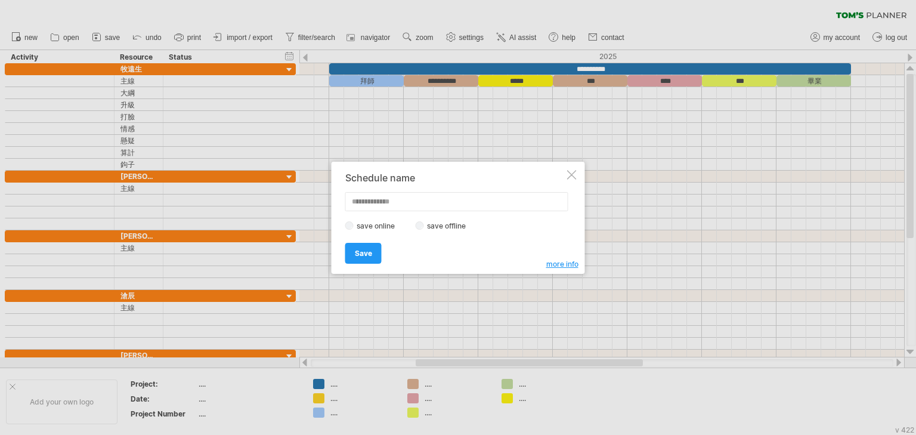
click at [425, 227] on label "save offline" at bounding box center [450, 225] width 52 height 9
click at [379, 227] on label "save online" at bounding box center [379, 225] width 51 height 9
click at [366, 257] on link "Save" at bounding box center [363, 253] width 36 height 21
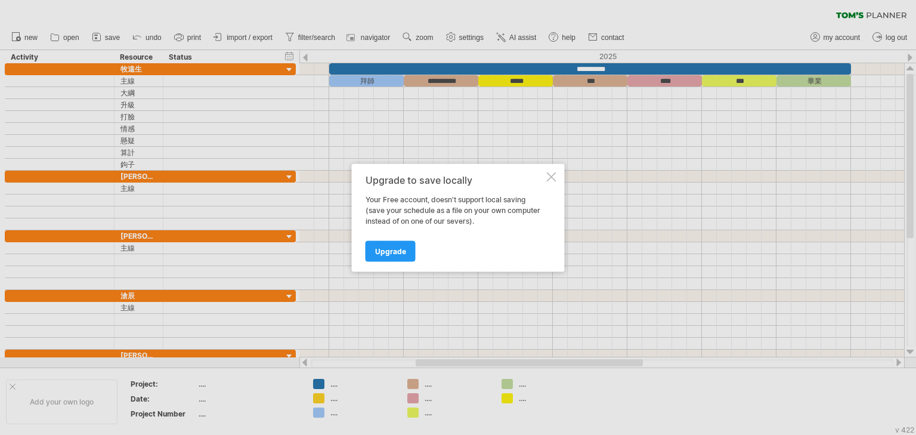
drag, startPoint x: 406, startPoint y: 185, endPoint x: 441, endPoint y: 185, distance: 35.2
click at [441, 185] on div "Upgrade to save locally Your Free account, doesn't support local saving (save y…" at bounding box center [455, 217] width 179 height 86
drag, startPoint x: 396, startPoint y: 197, endPoint x: 382, endPoint y: 198, distance: 14.4
click at [385, 198] on div "Your Free account, doesn't support local saving (save your schedule as a file o…" at bounding box center [455, 210] width 179 height 32
drag, startPoint x: 382, startPoint y: 198, endPoint x: 444, endPoint y: 198, distance: 62.6
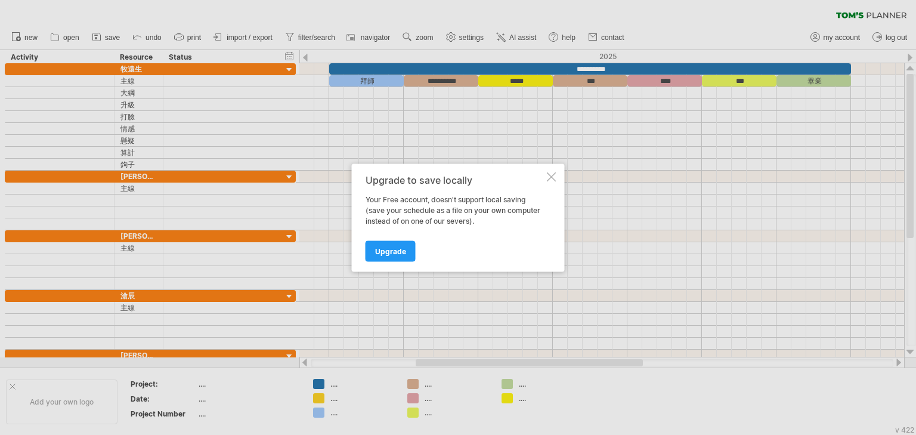
click at [404, 198] on div "Your Free account, doesn't support local saving (save your schedule as a file o…" at bounding box center [455, 210] width 179 height 32
click at [556, 178] on div at bounding box center [552, 177] width 10 height 10
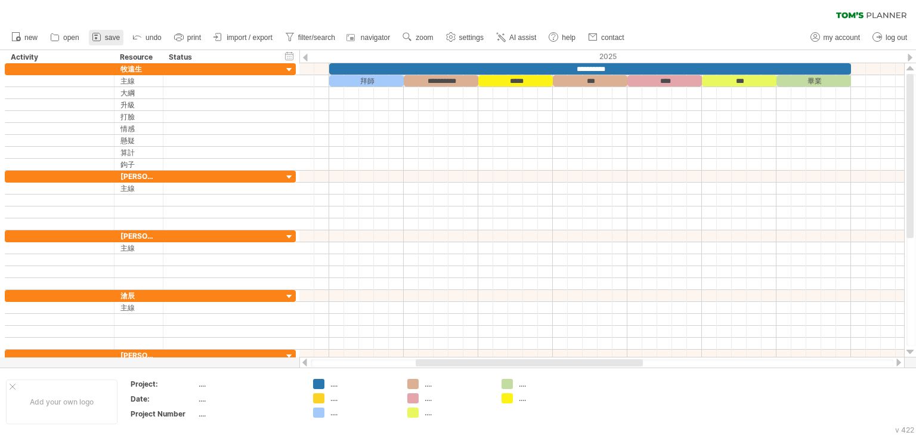
click at [104, 35] on link "save" at bounding box center [106, 38] width 35 height 16
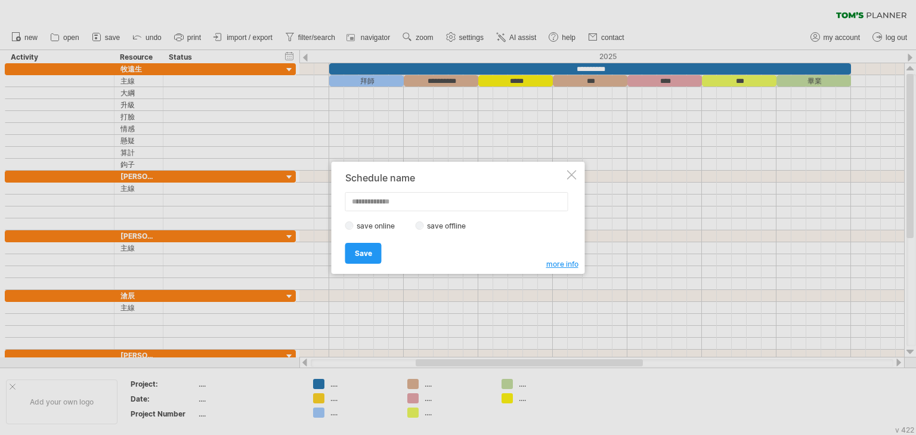
click at [379, 201] on input "text" at bounding box center [456, 201] width 223 height 19
click at [369, 250] on span "Save" at bounding box center [363, 253] width 17 height 9
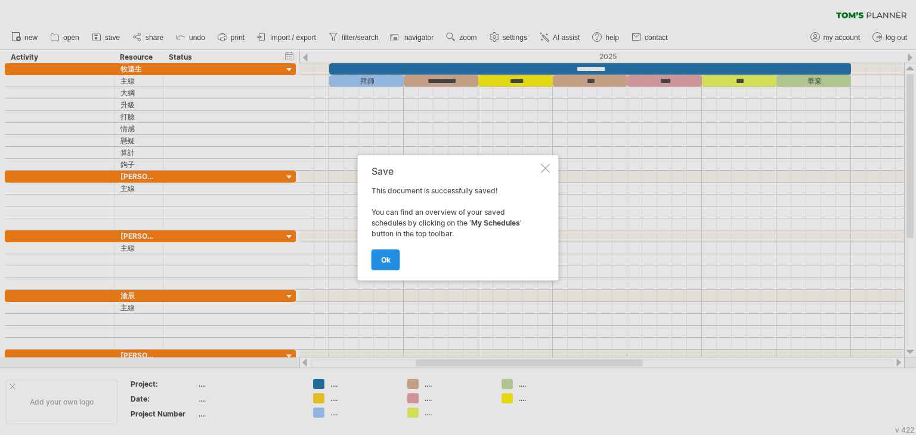
click at [385, 261] on span "ok" at bounding box center [386, 259] width 10 height 9
